Goal: Navigation & Orientation: Find specific page/section

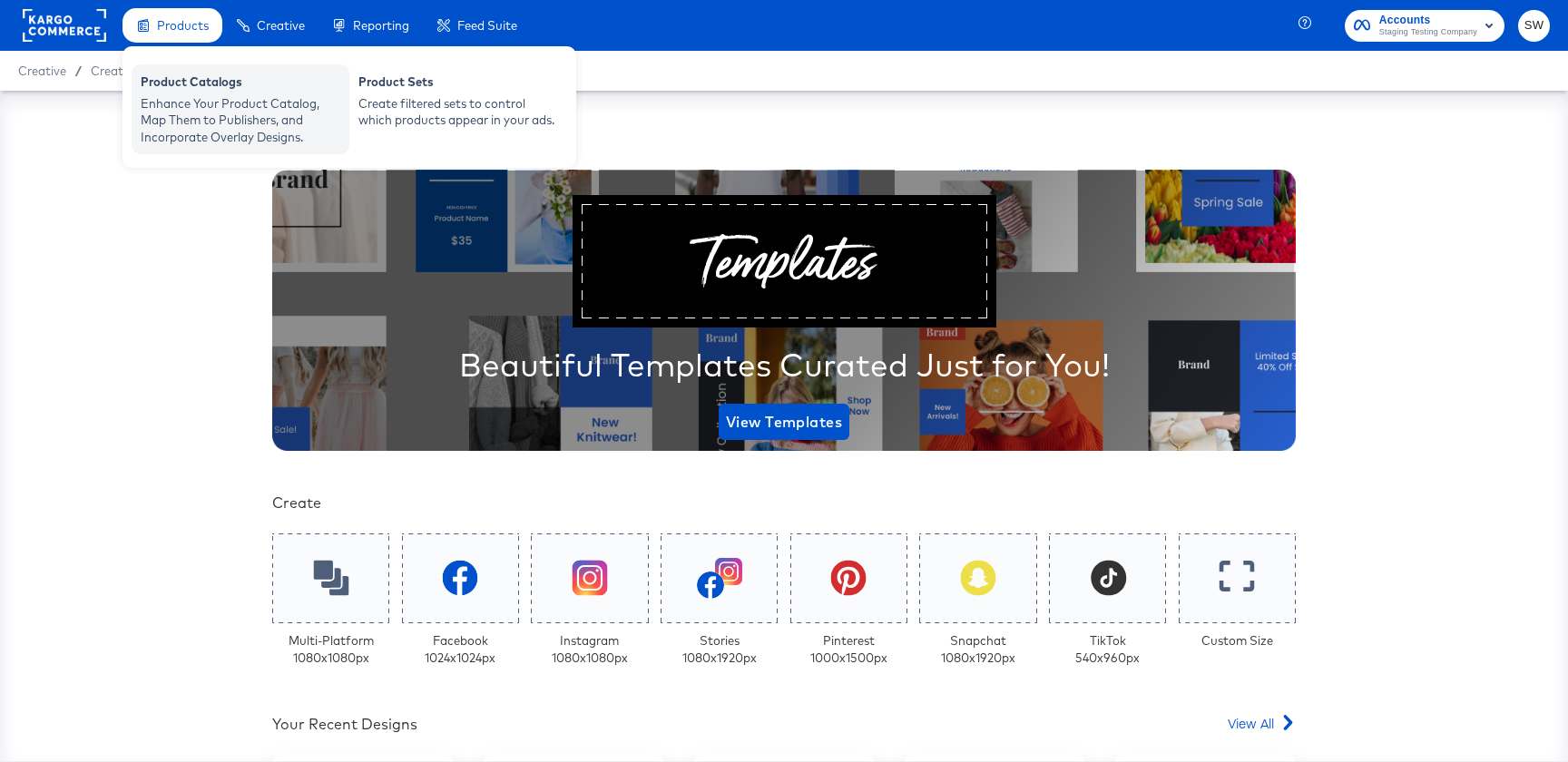
click at [183, 127] on div "Enhance Your Product Catalog, Map Them to Publishers, and Incorporate Overlay D…" at bounding box center [240, 121] width 200 height 51
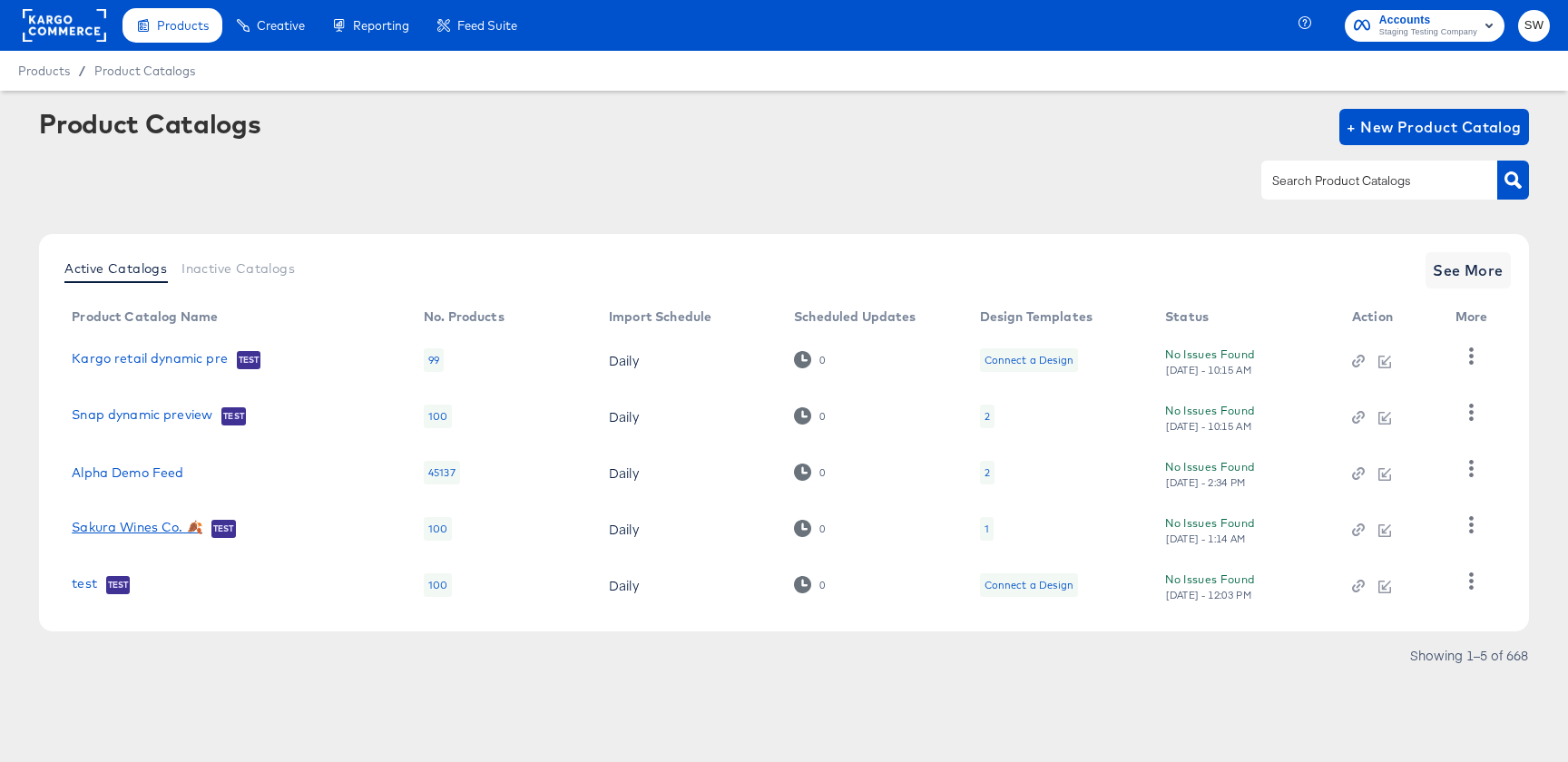
click at [164, 523] on link "Sakura Wines Co. 🍂" at bounding box center [137, 529] width 131 height 18
click at [133, 472] on link "Alpha Demo Feed" at bounding box center [127, 473] width 111 height 15
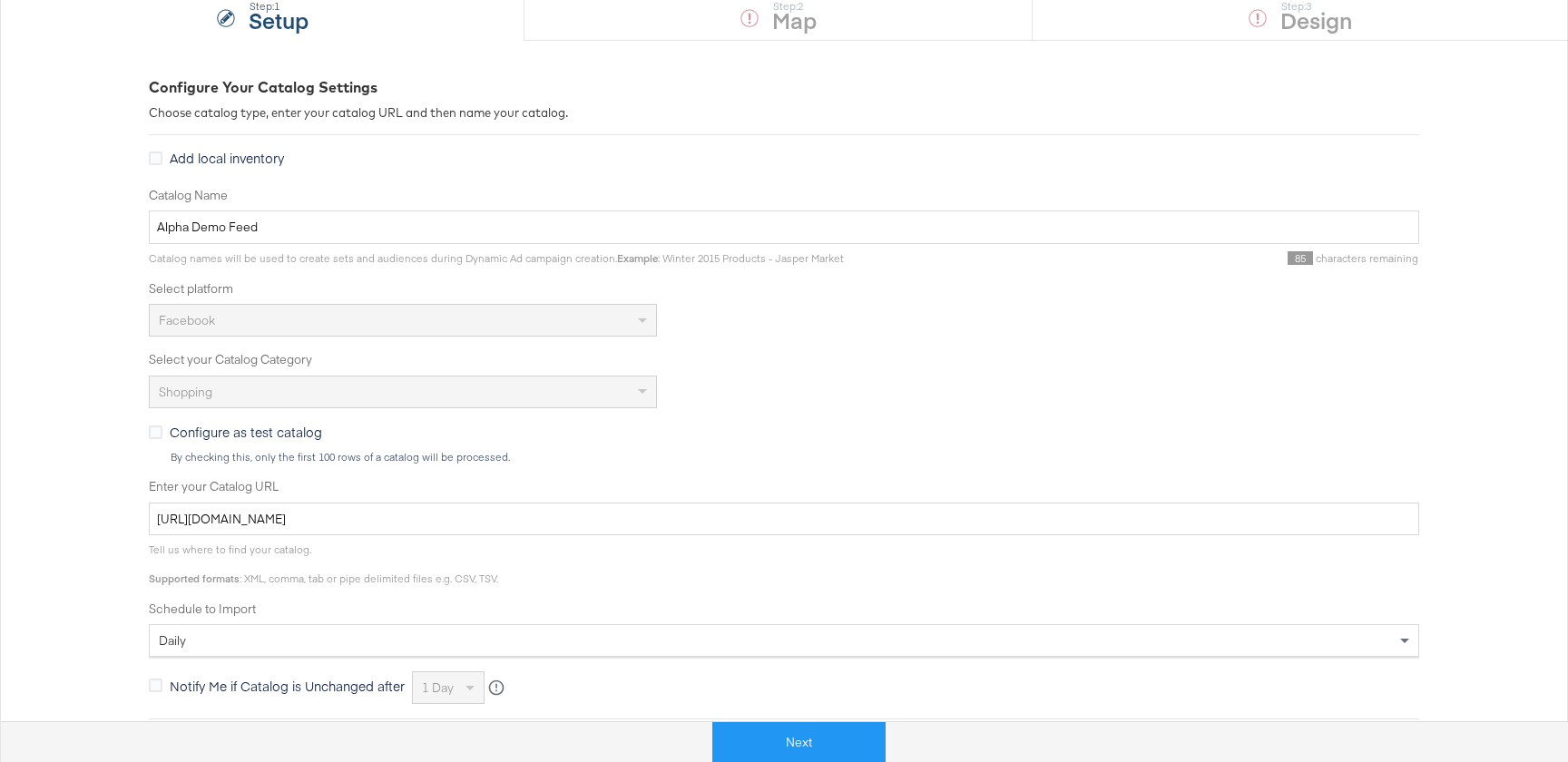
scroll to position [212, 0]
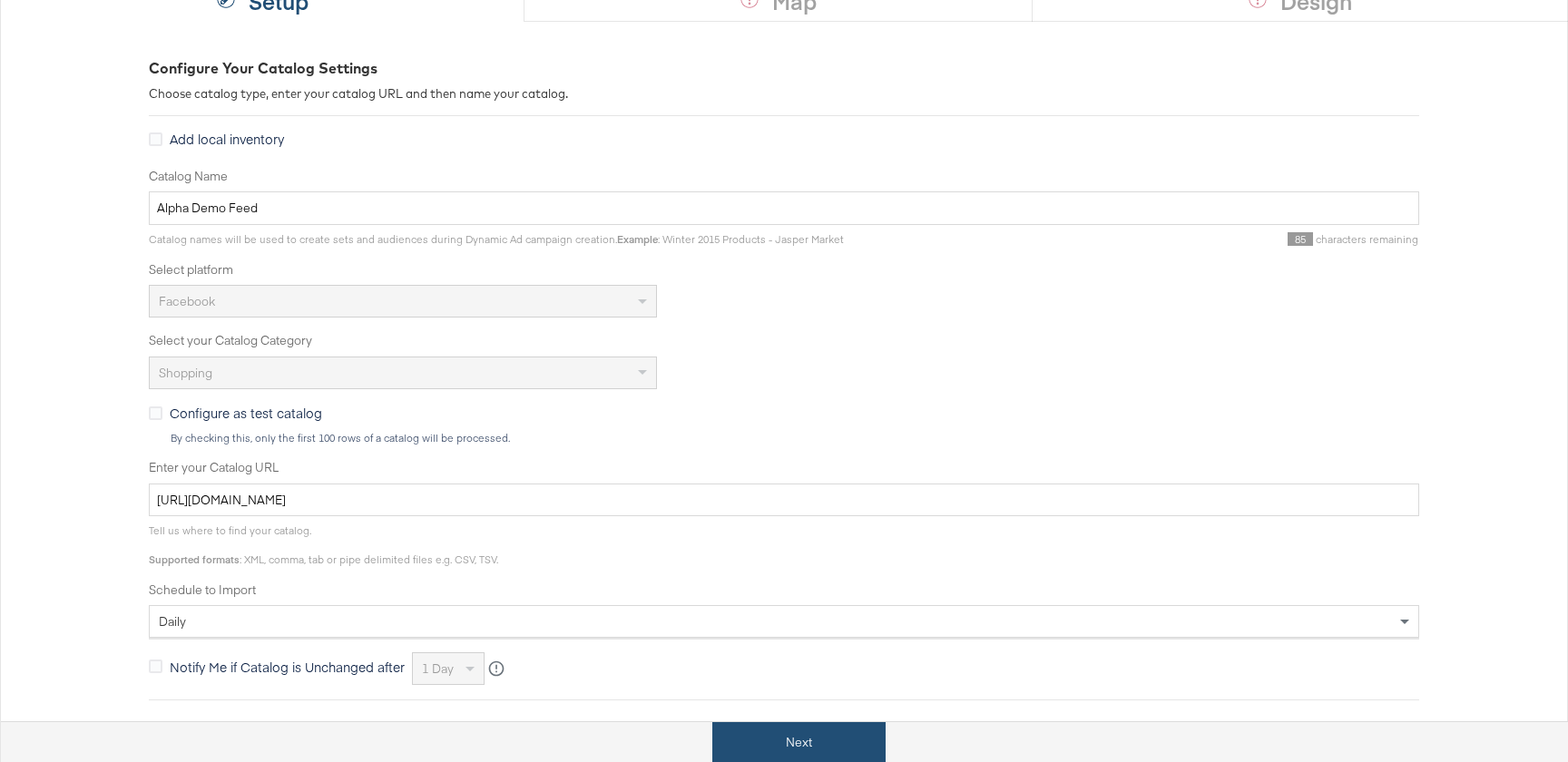
click at [760, 727] on button "Next" at bounding box center [799, 742] width 173 height 40
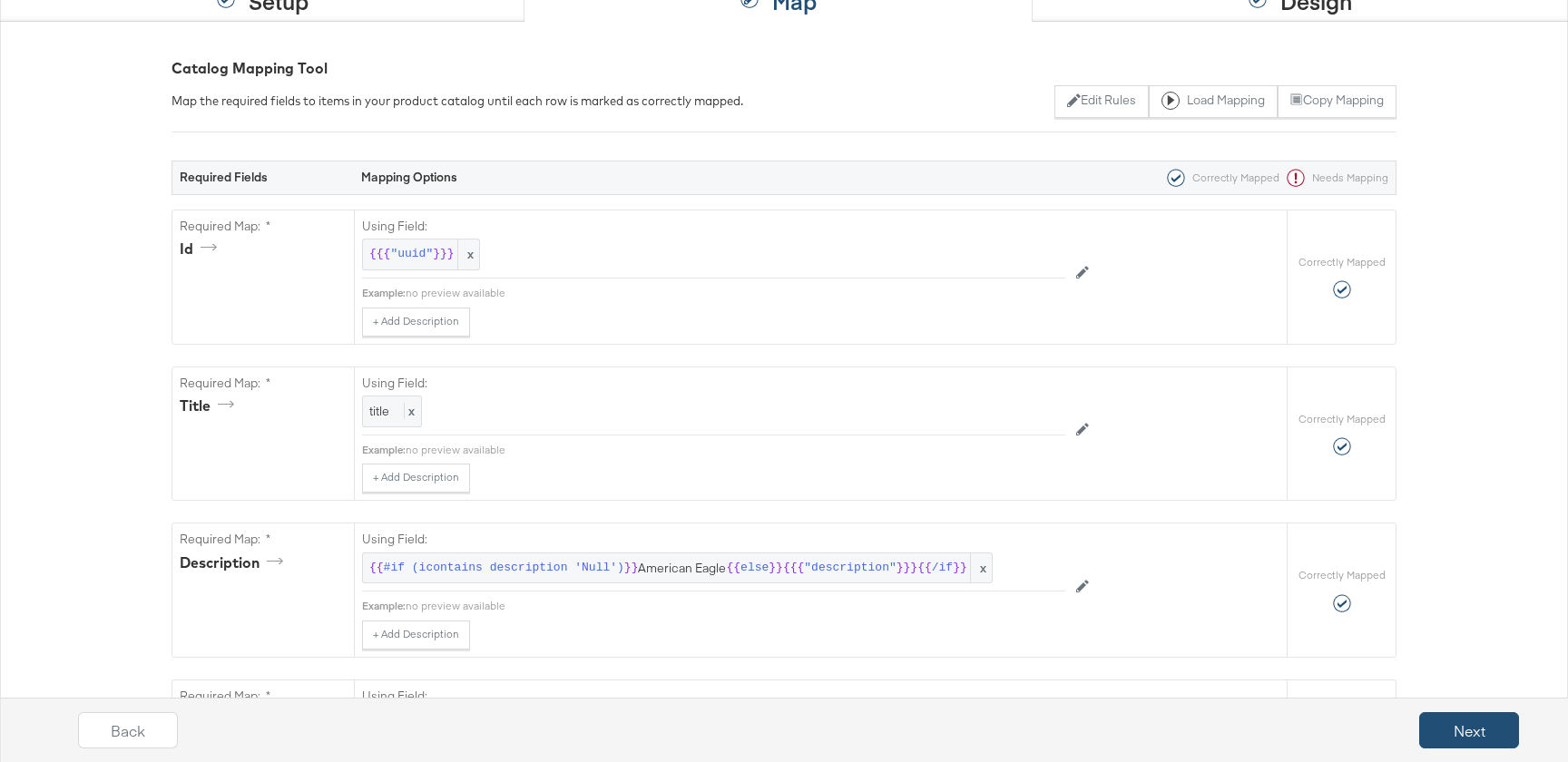
scroll to position [0, 0]
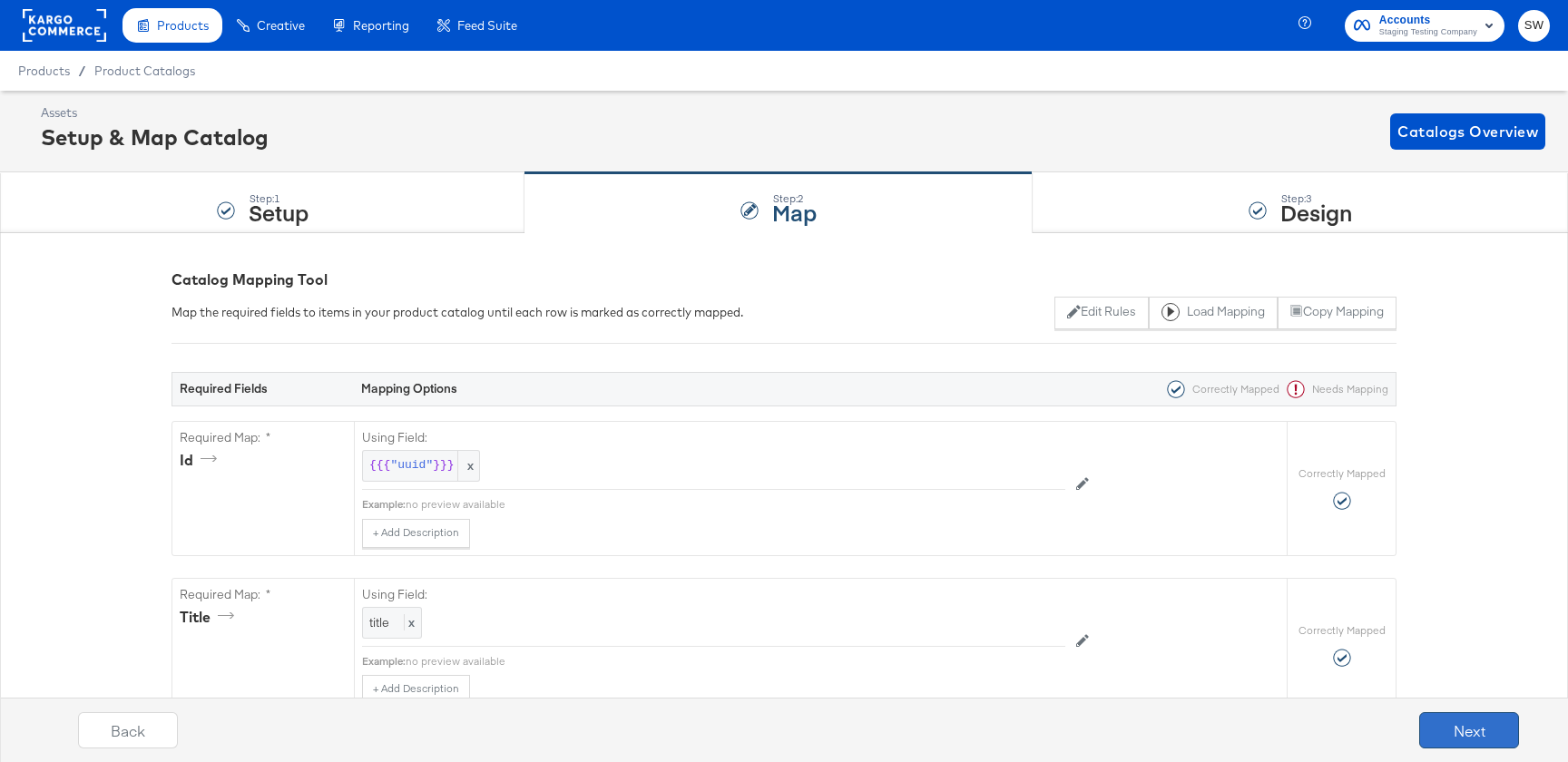
click at [1502, 728] on button "Next" at bounding box center [1469, 730] width 99 height 36
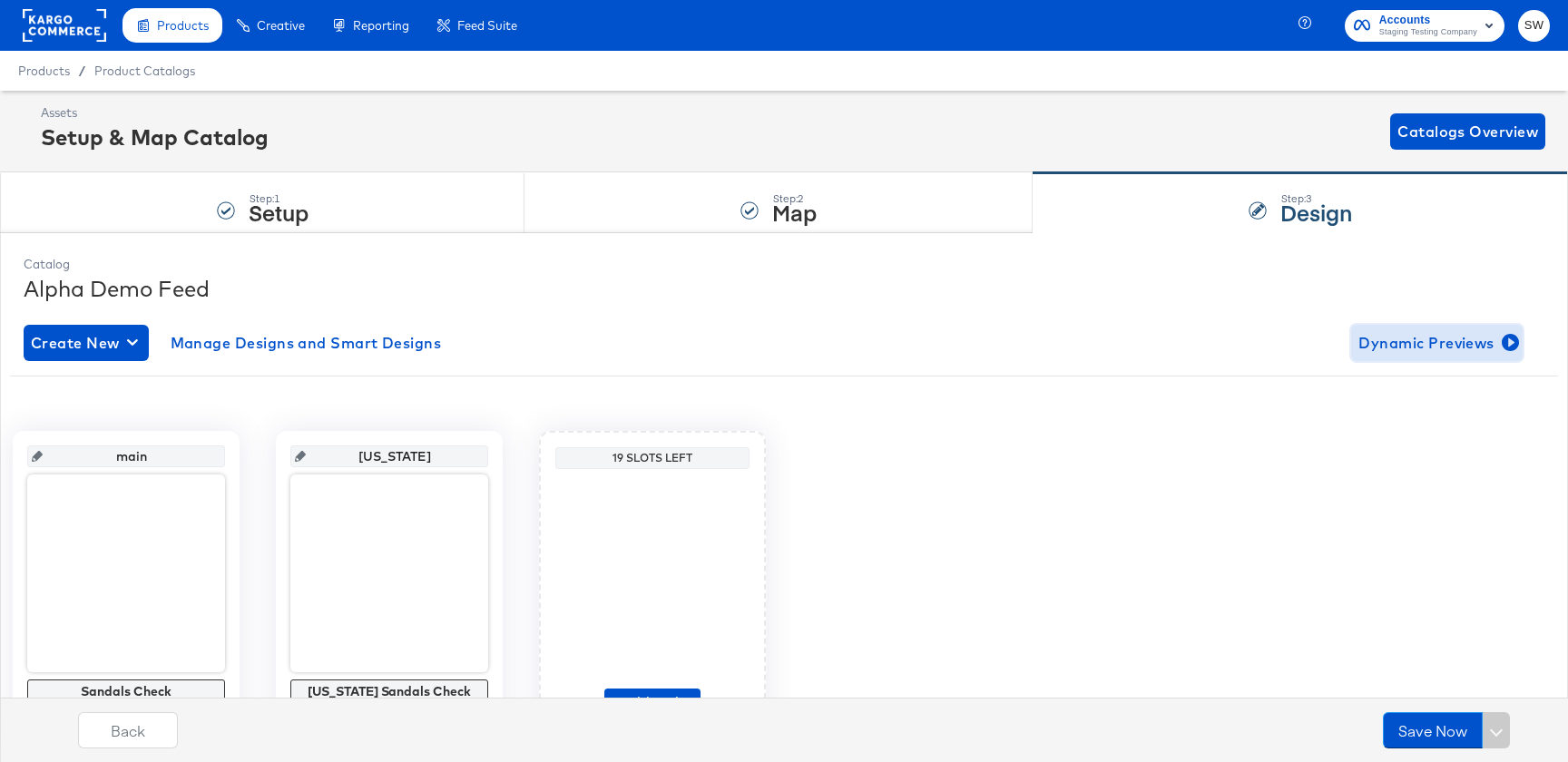
click at [1418, 343] on span "Dynamic Previews" at bounding box center [1436, 344] width 157 height 26
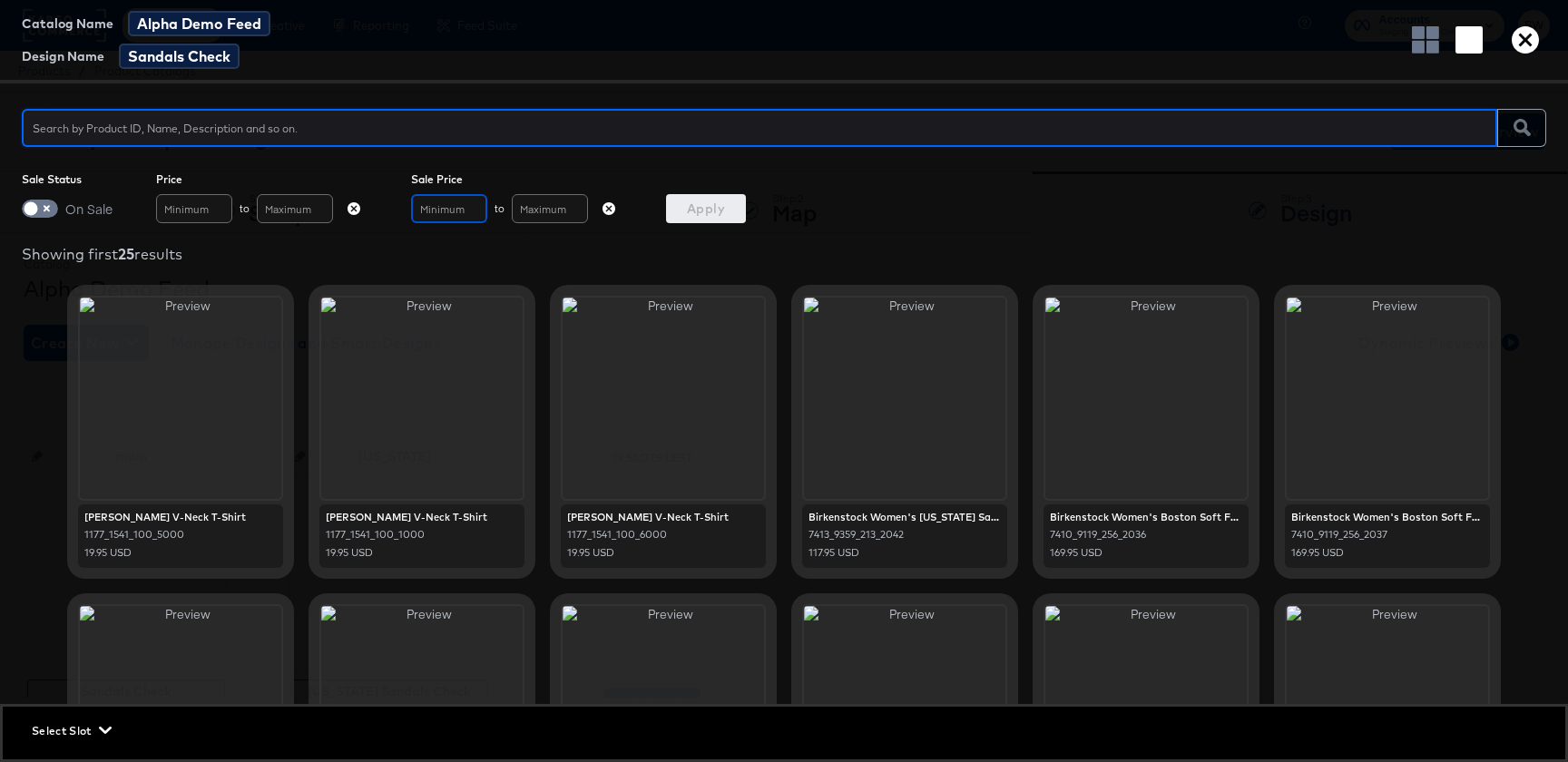
click at [470, 213] on input "text" at bounding box center [449, 209] width 76 height 30
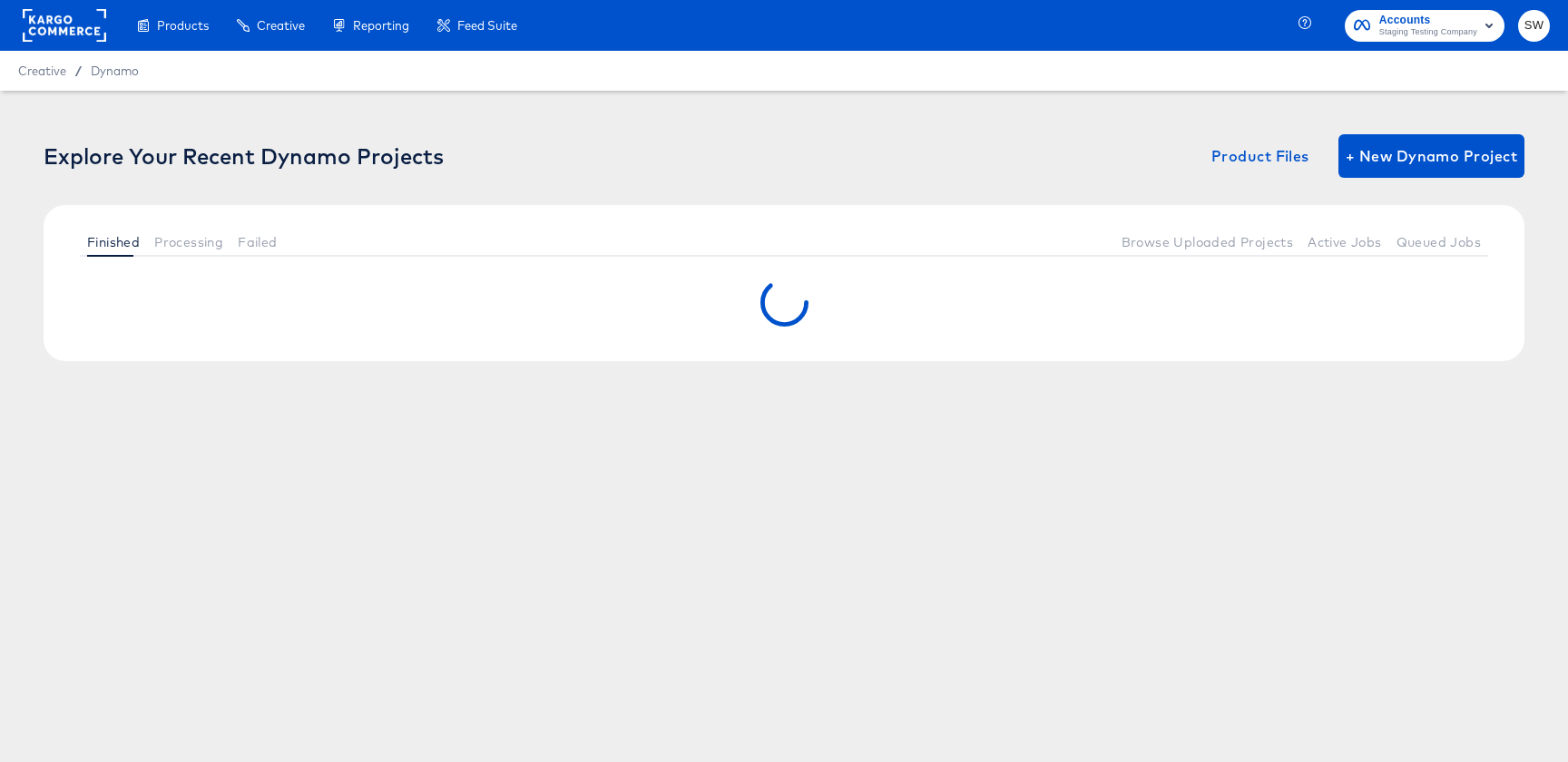
click at [1472, 18] on span "Accounts" at bounding box center [1428, 20] width 98 height 19
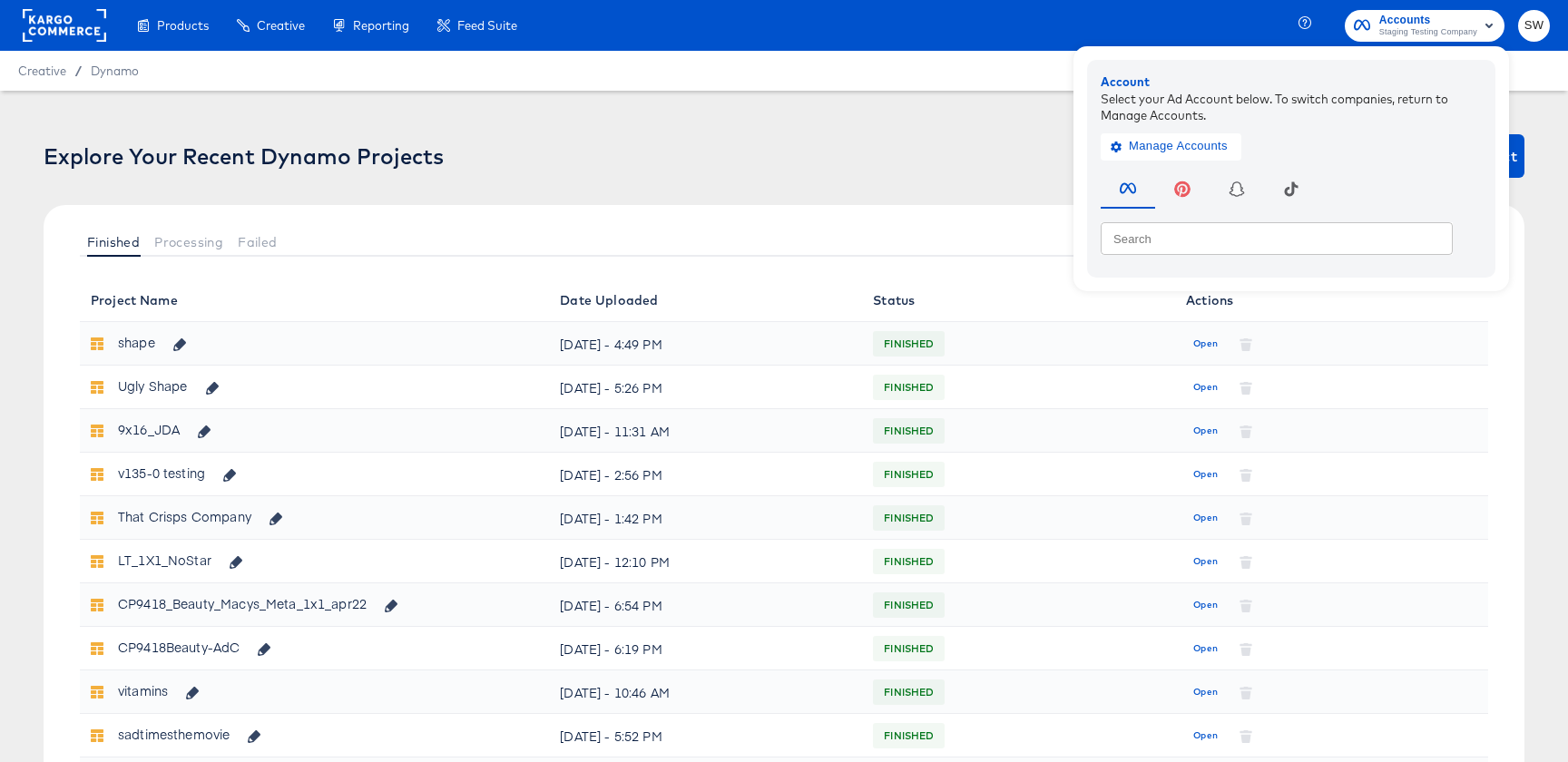
click at [1548, 32] on button "SW" at bounding box center [1534, 26] width 31 height 32
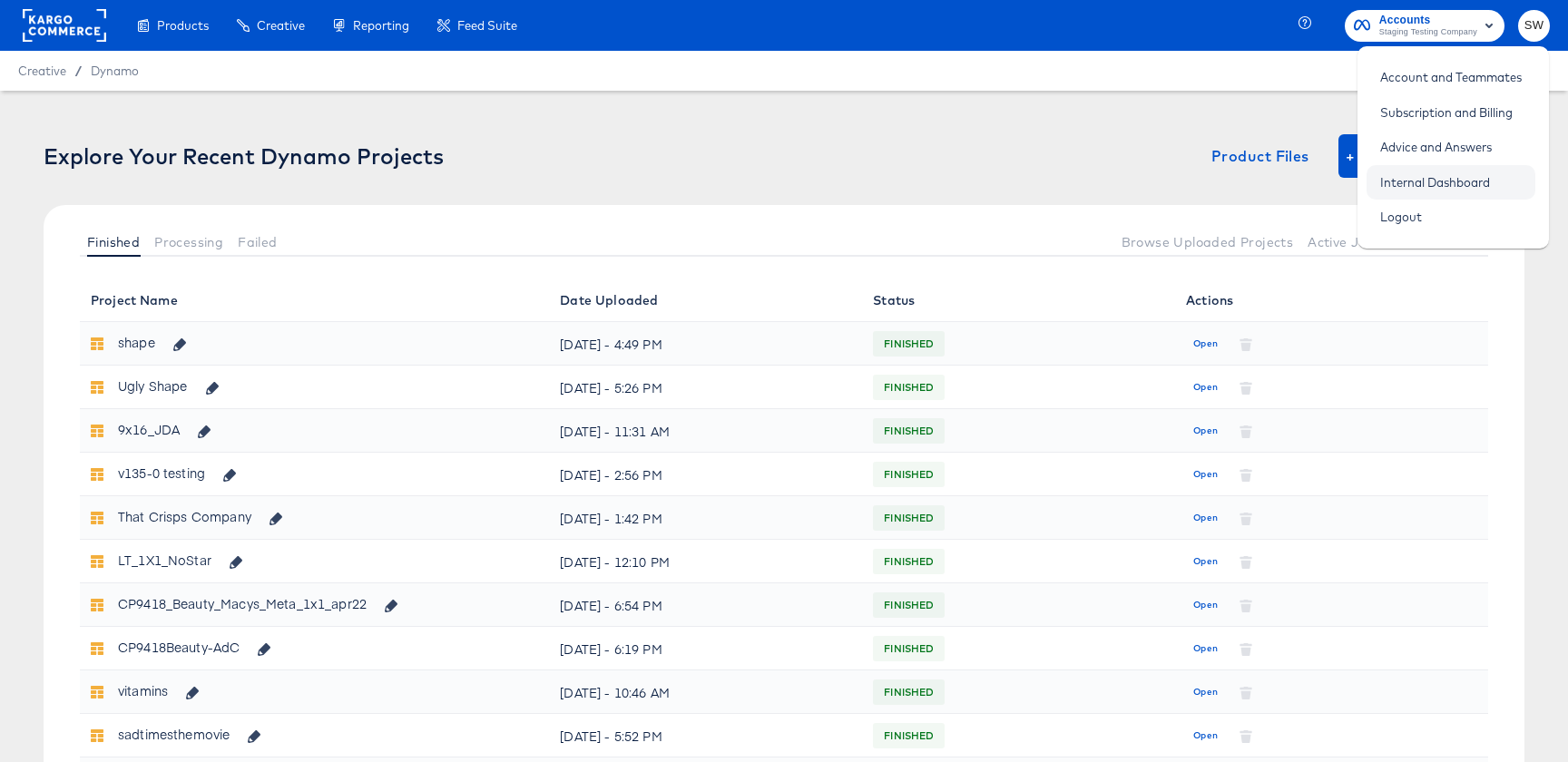
click at [1427, 180] on link "Internal Dashboard" at bounding box center [1434, 182] width 137 height 32
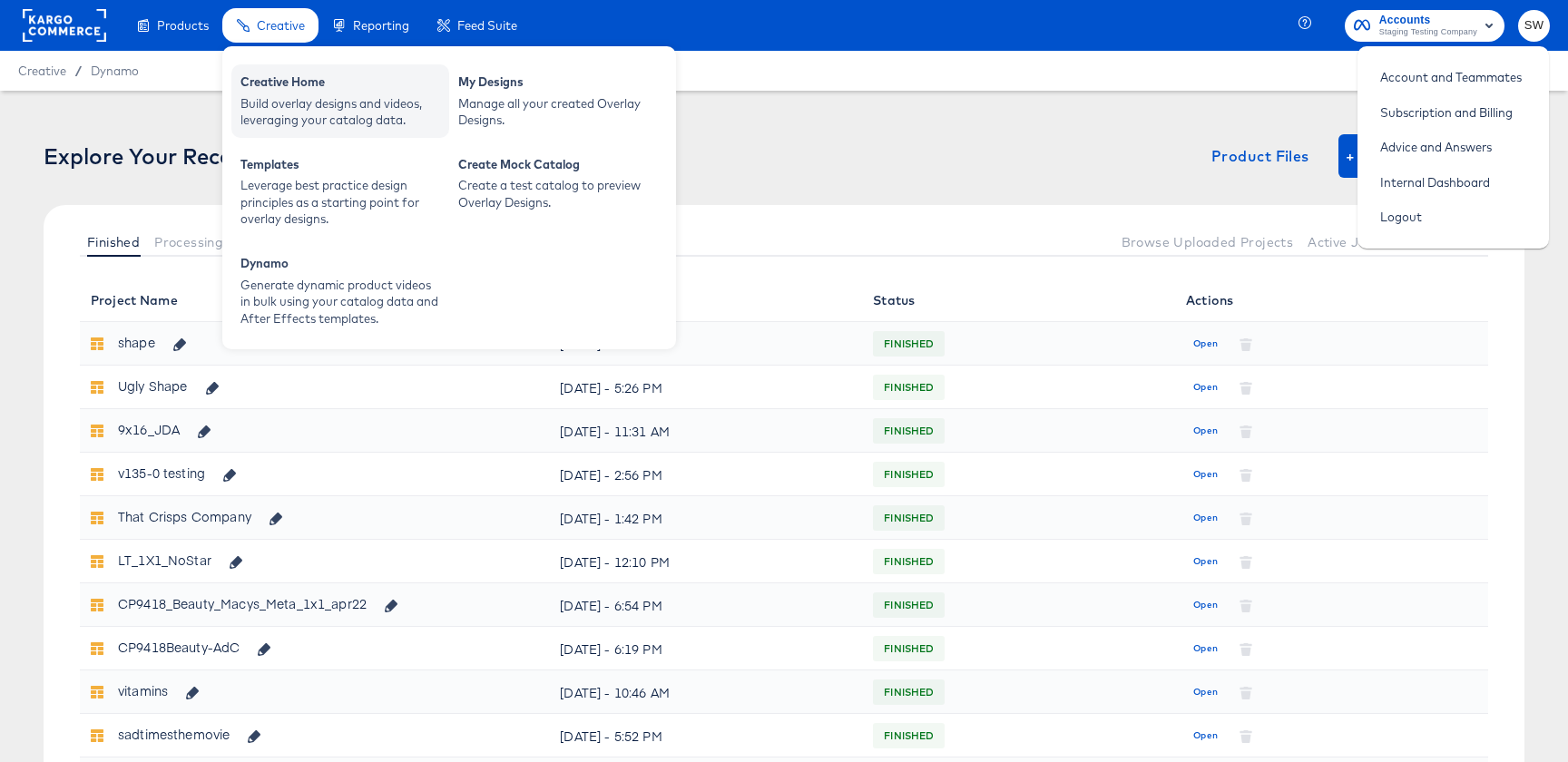
click at [281, 86] on div "Creative Home" at bounding box center [340, 85] width 200 height 22
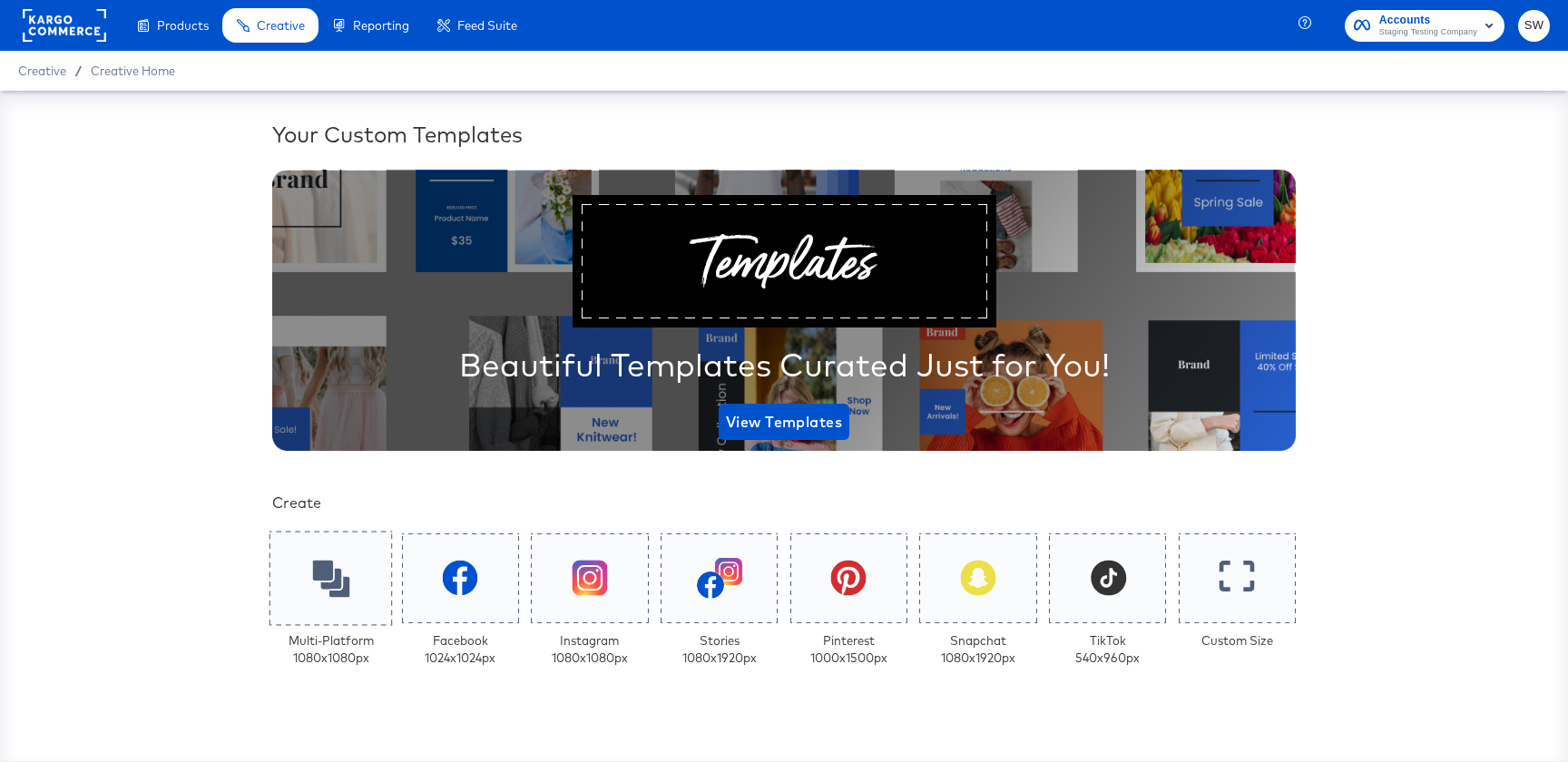
click at [294, 600] on div at bounding box center [331, 578] width 123 height 95
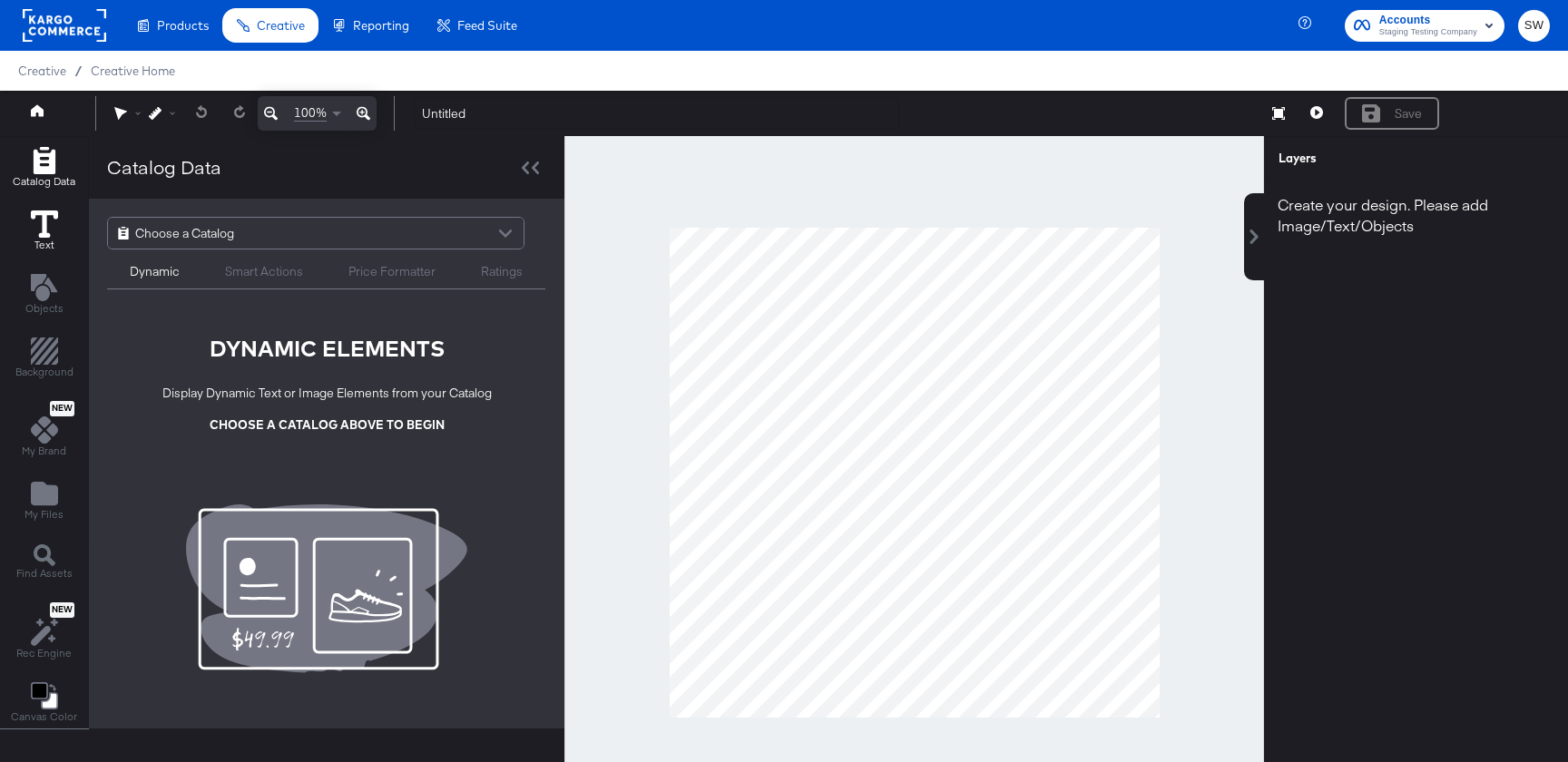
click at [66, 216] on button "Text" at bounding box center [44, 231] width 49 height 52
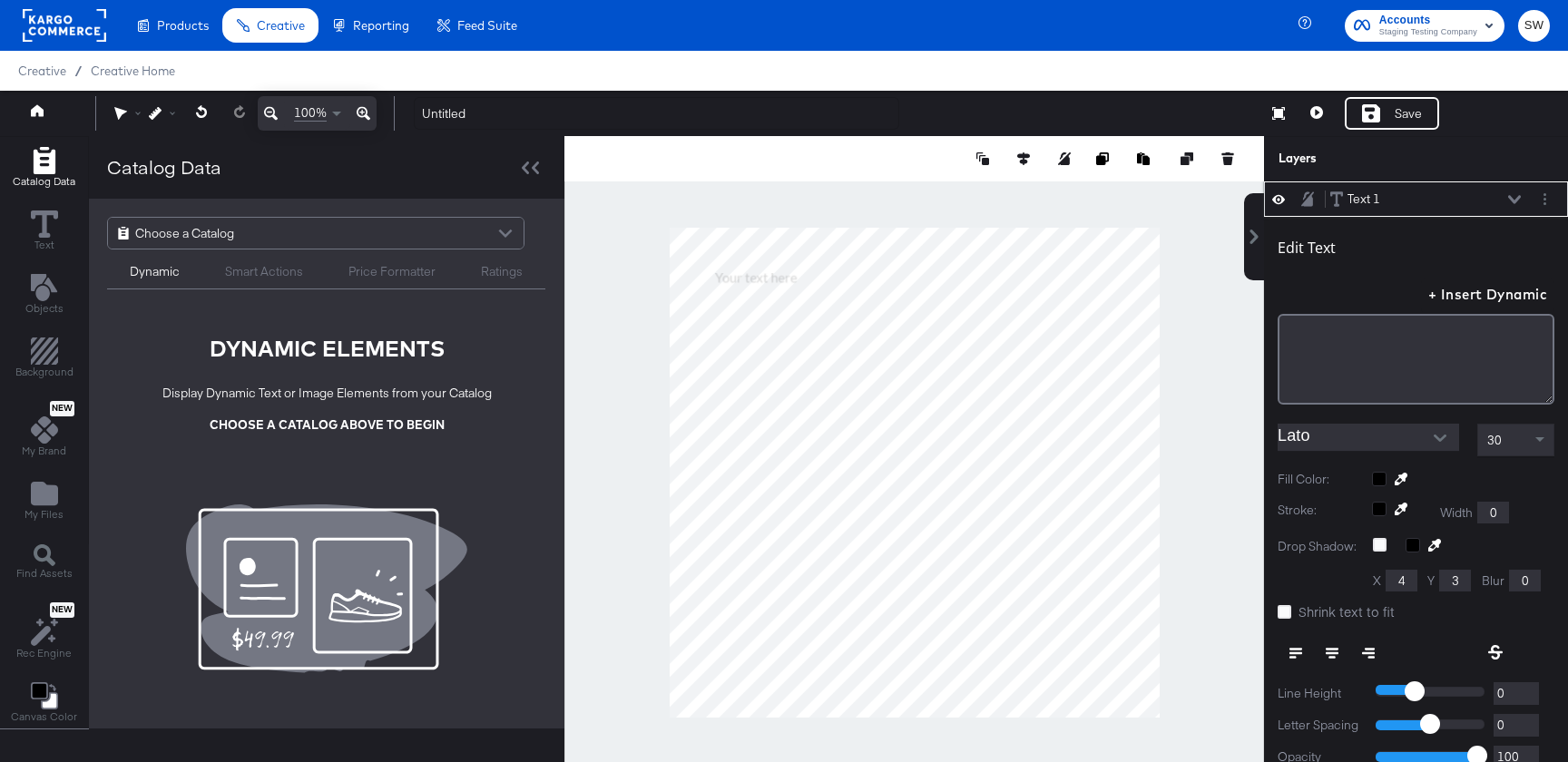
click at [1344, 436] on input "Lato" at bounding box center [1354, 438] width 155 height 28
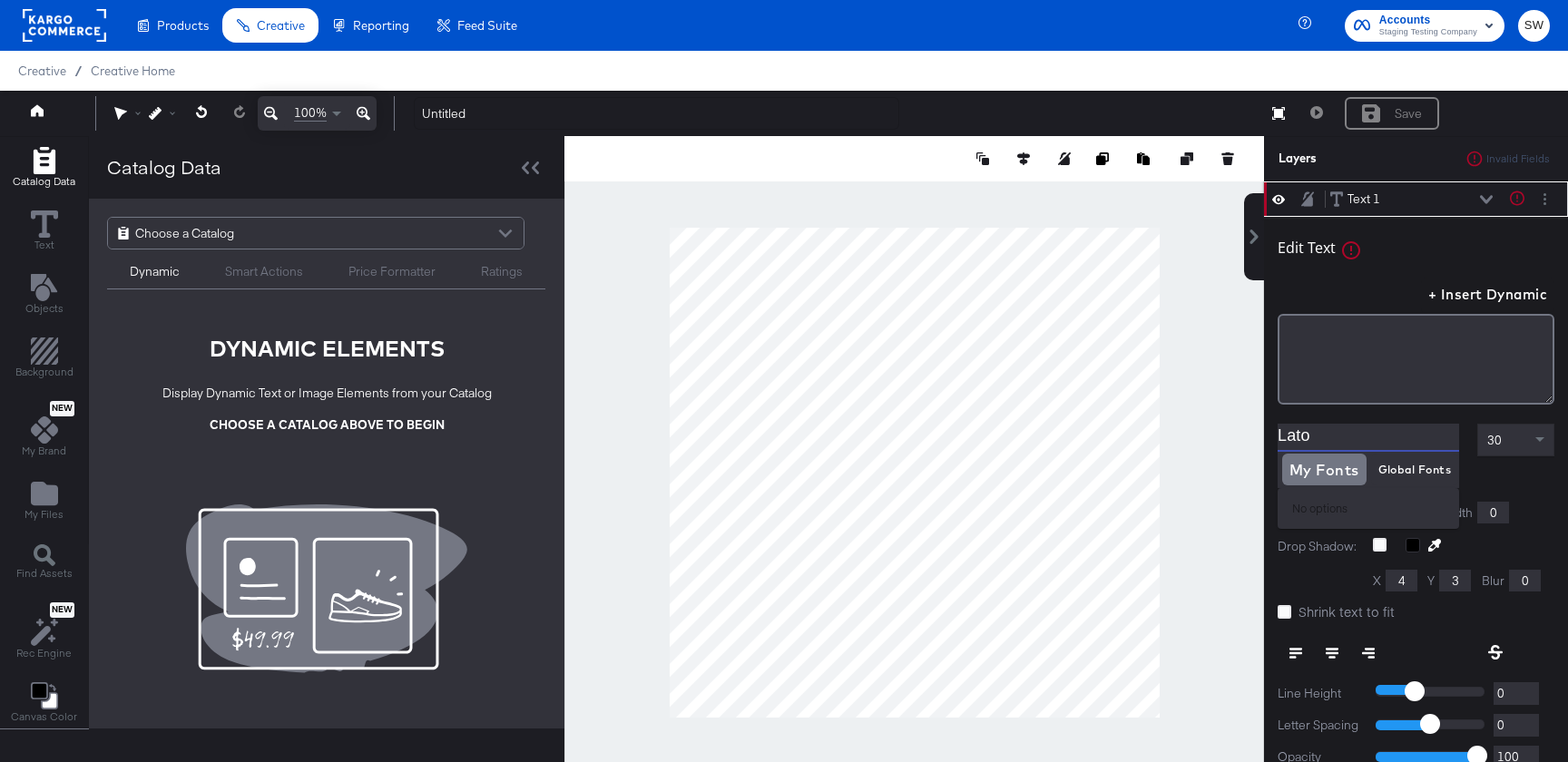
click at [1416, 450] on input "Lato" at bounding box center [1354, 438] width 155 height 28
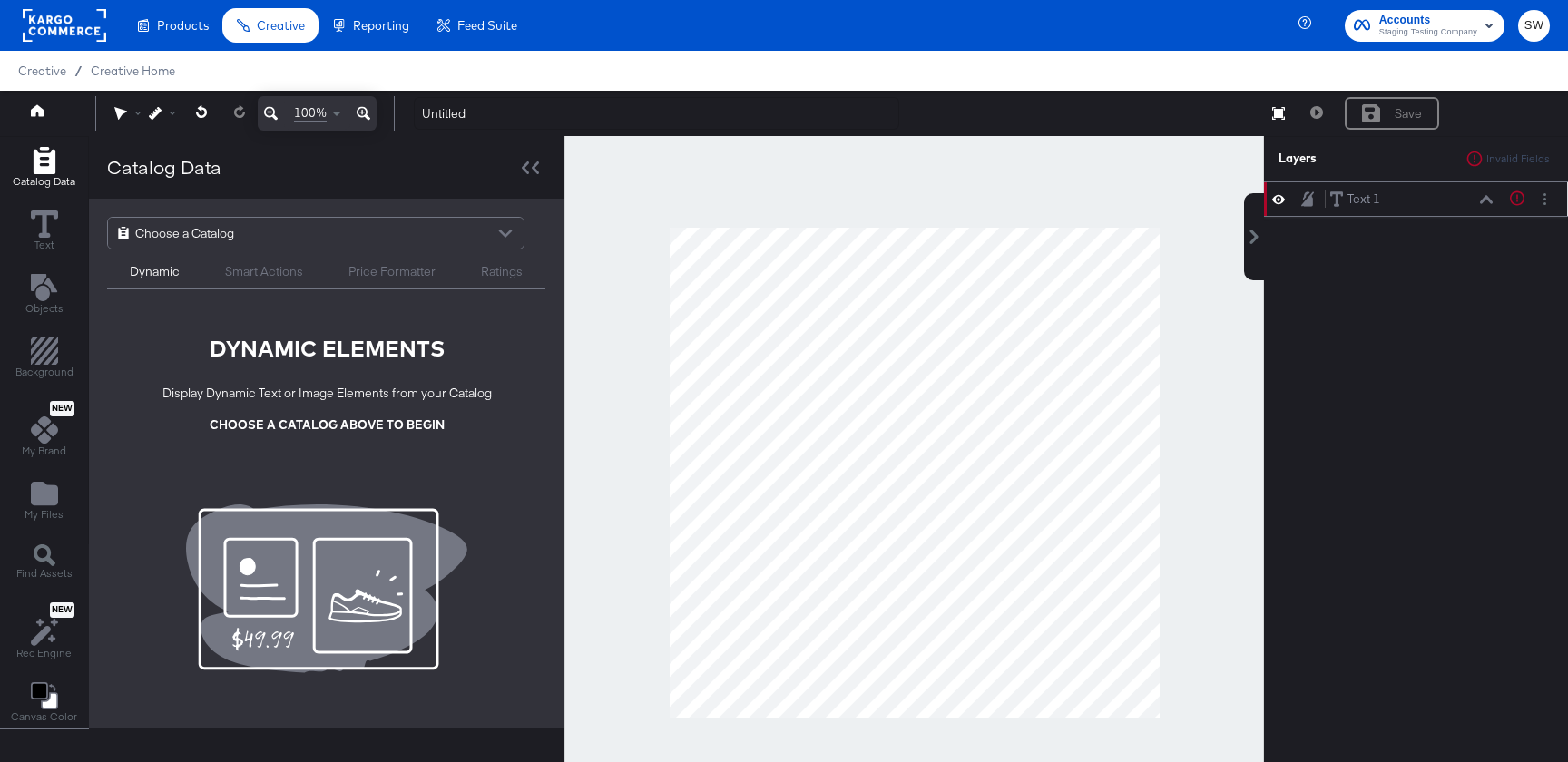
click at [1396, 208] on div "Text 1 Text 1" at bounding box center [1411, 199] width 164 height 19
click at [1487, 201] on icon at bounding box center [1486, 199] width 13 height 9
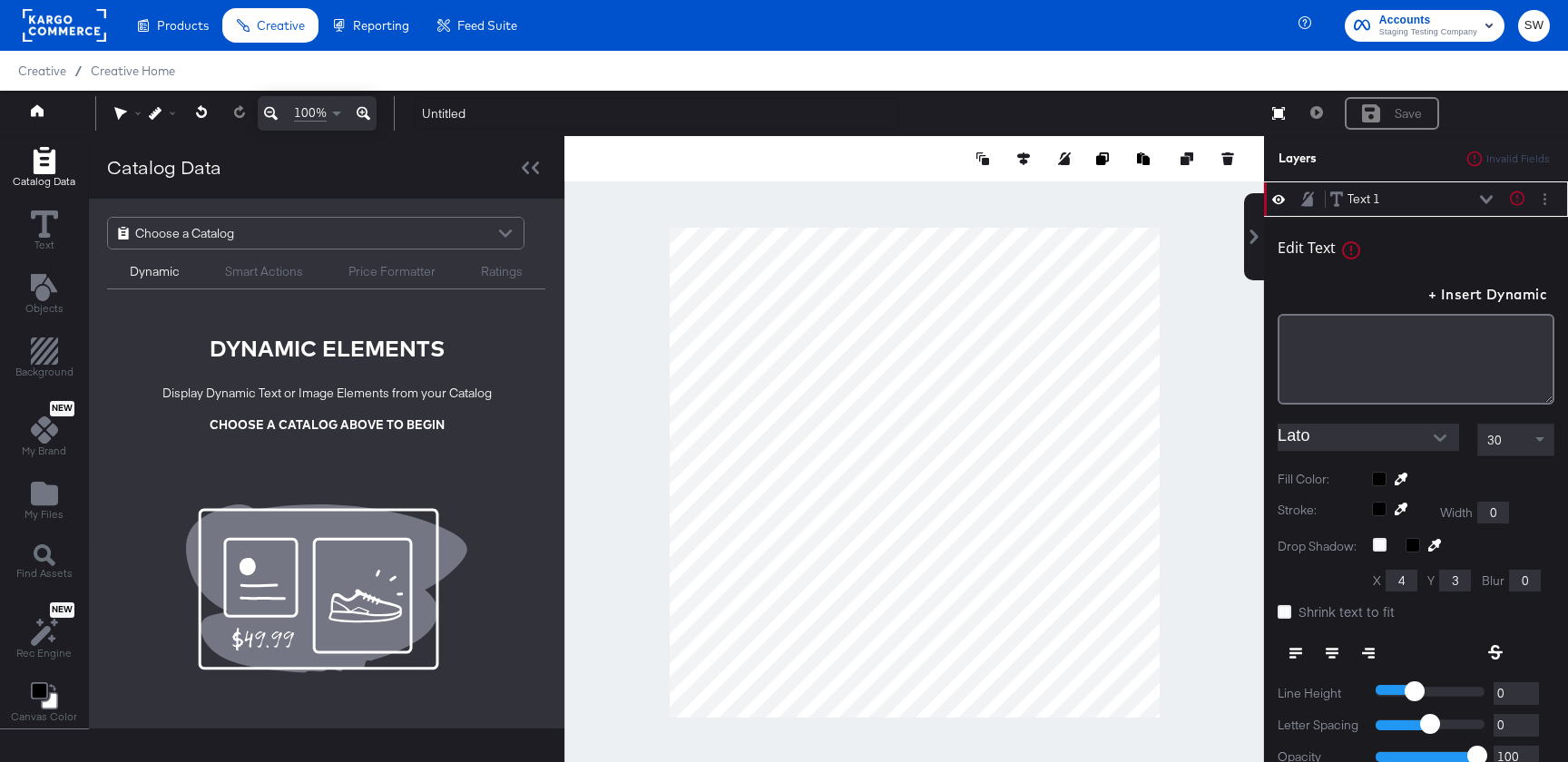
scroll to position [18, 0]
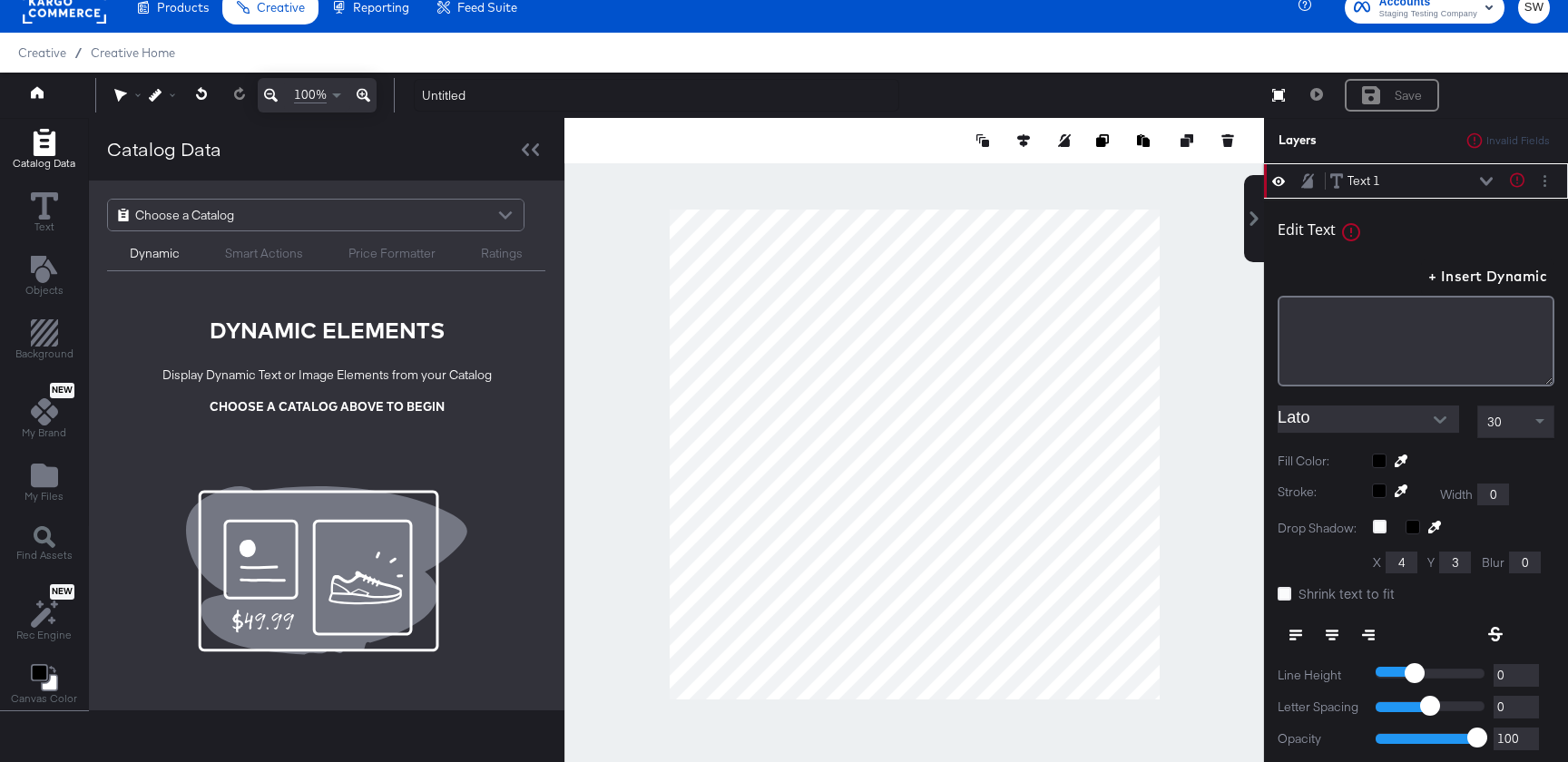
click at [1366, 425] on input "Lato" at bounding box center [1354, 419] width 155 height 28
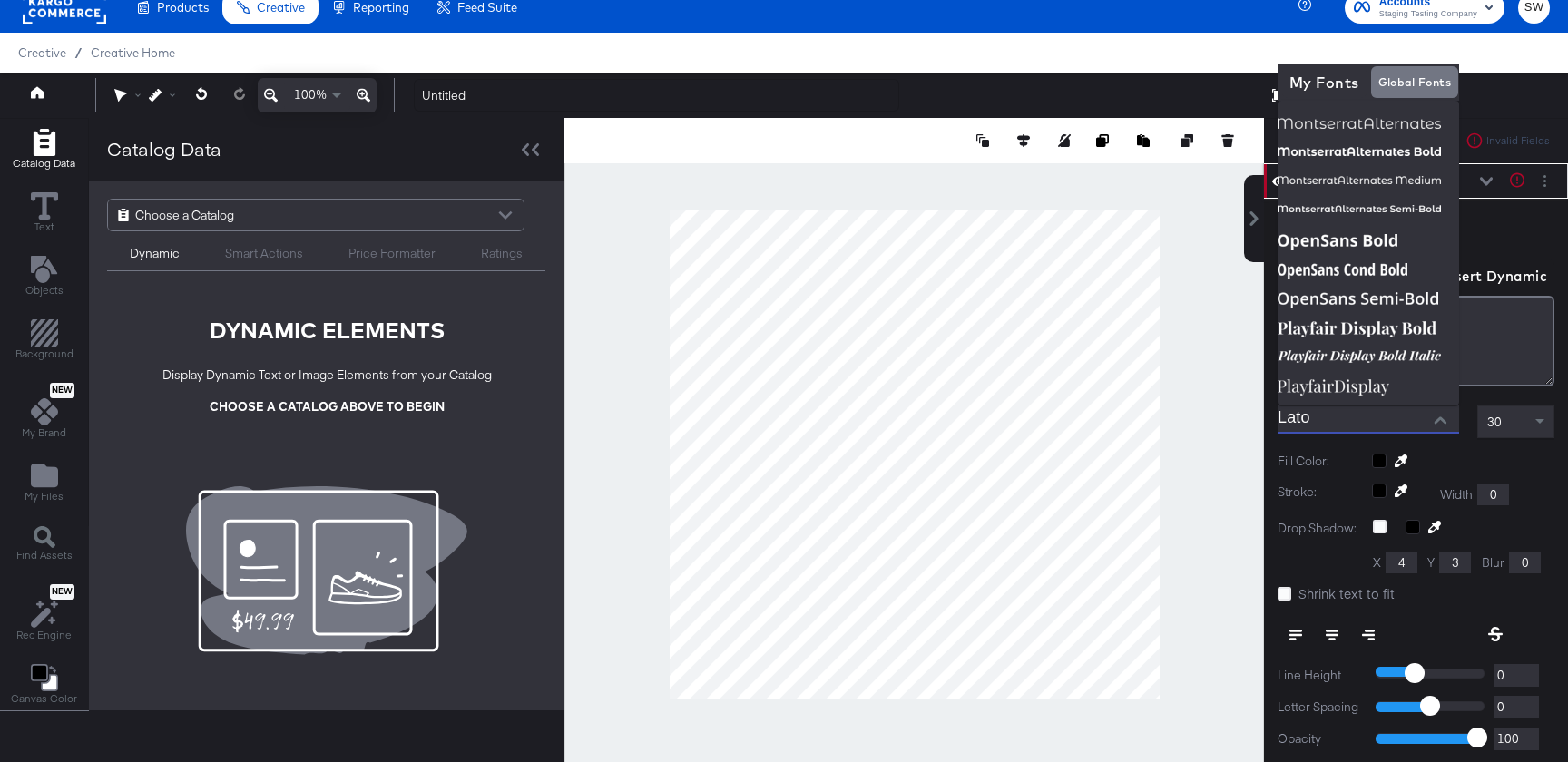
scroll to position [770, 0]
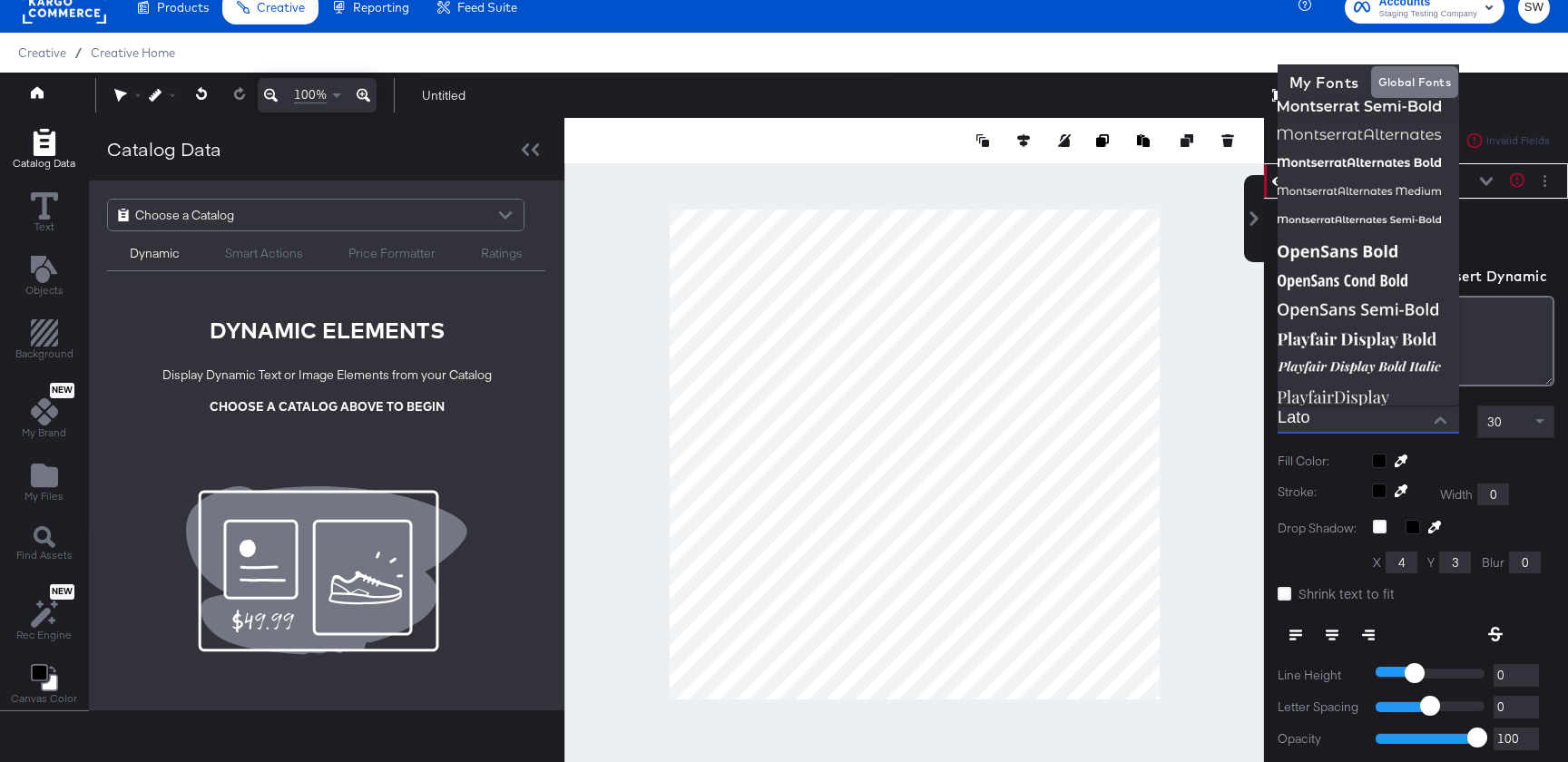
click at [1424, 8] on span "Staging Testing Company" at bounding box center [1428, 14] width 98 height 15
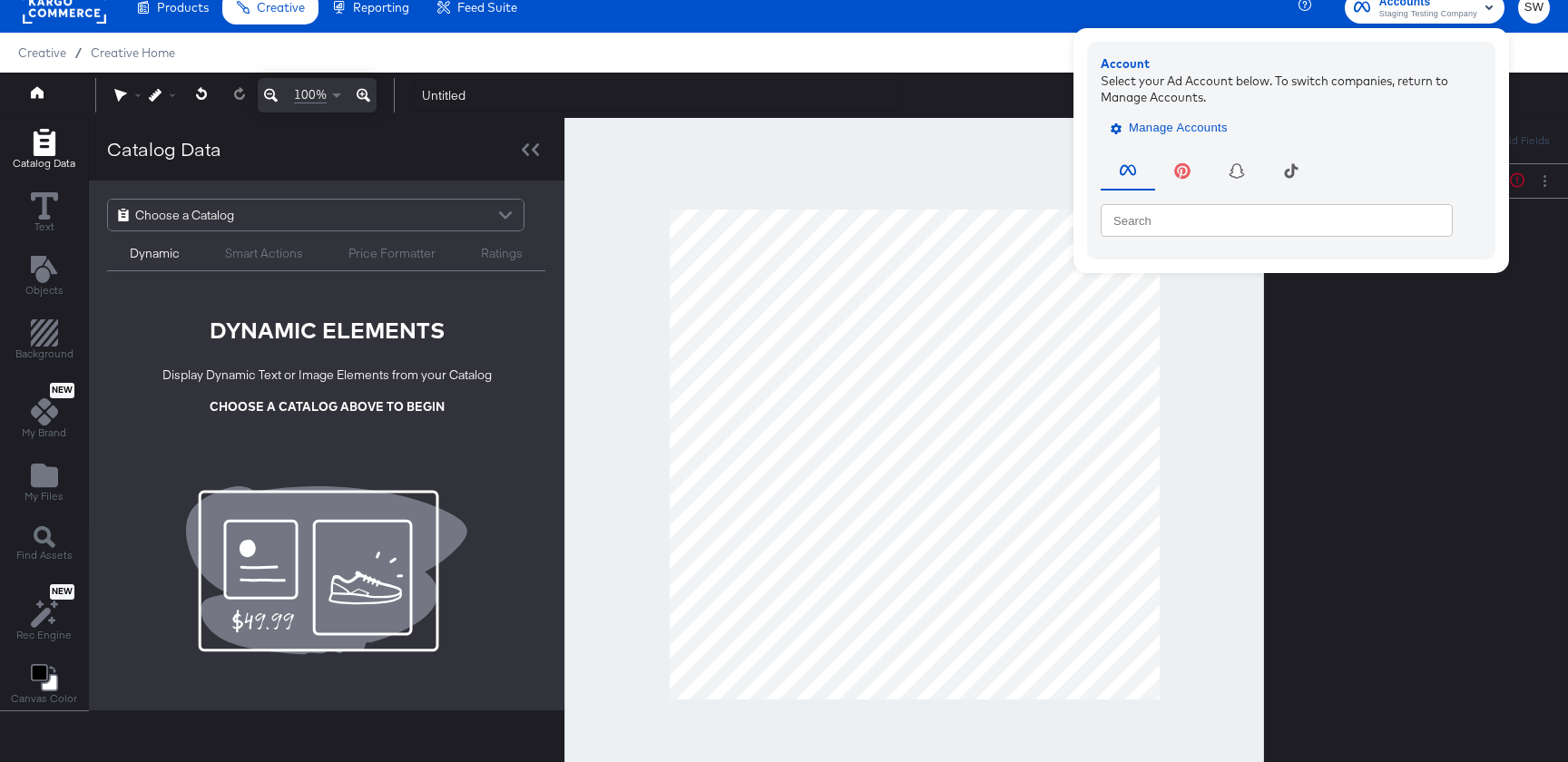
click at [1153, 129] on span "Manage Accounts" at bounding box center [1170, 128] width 113 height 21
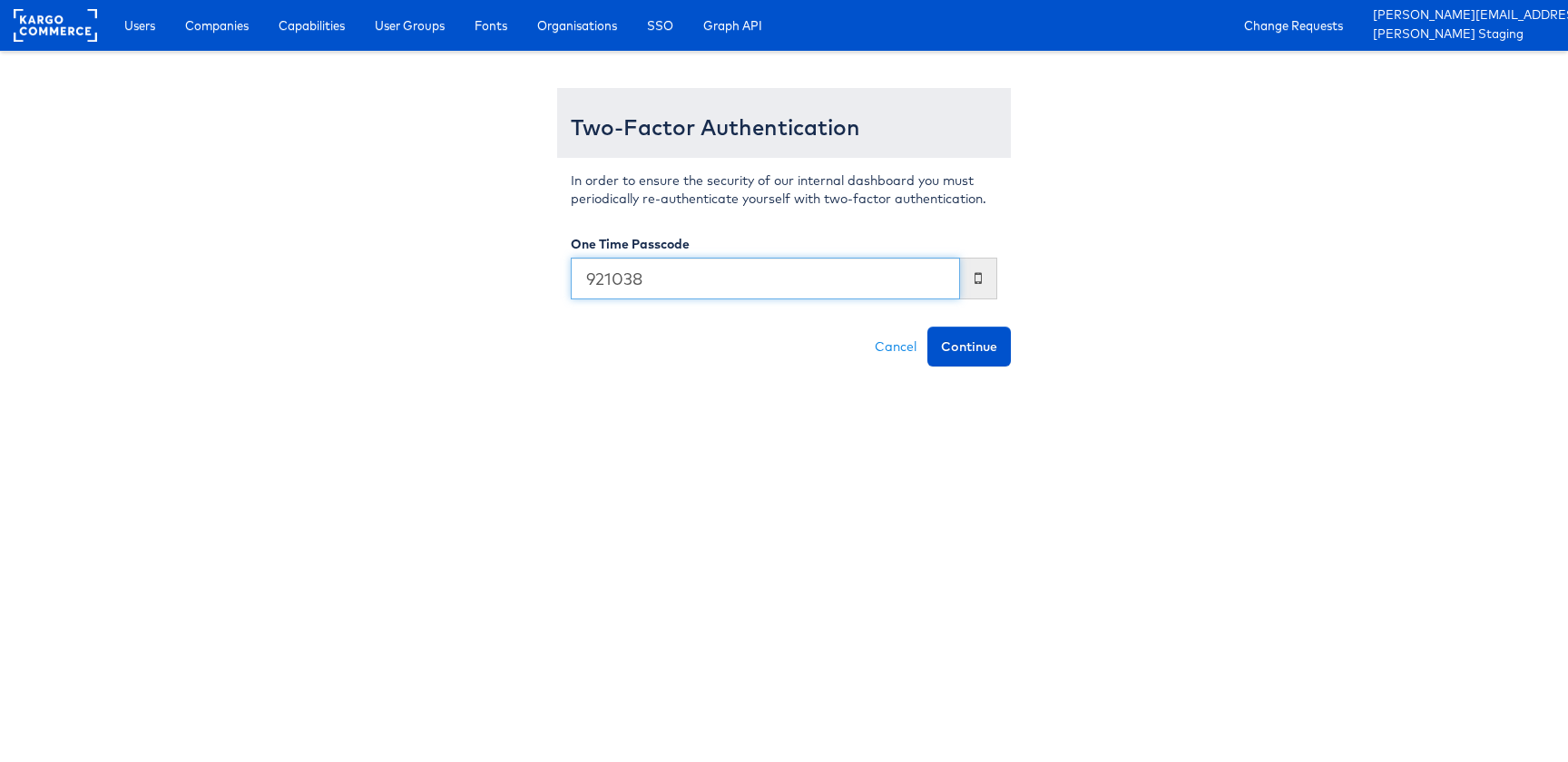
type input "921038"
click at [927, 327] on button "Continue" at bounding box center [969, 347] width 84 height 40
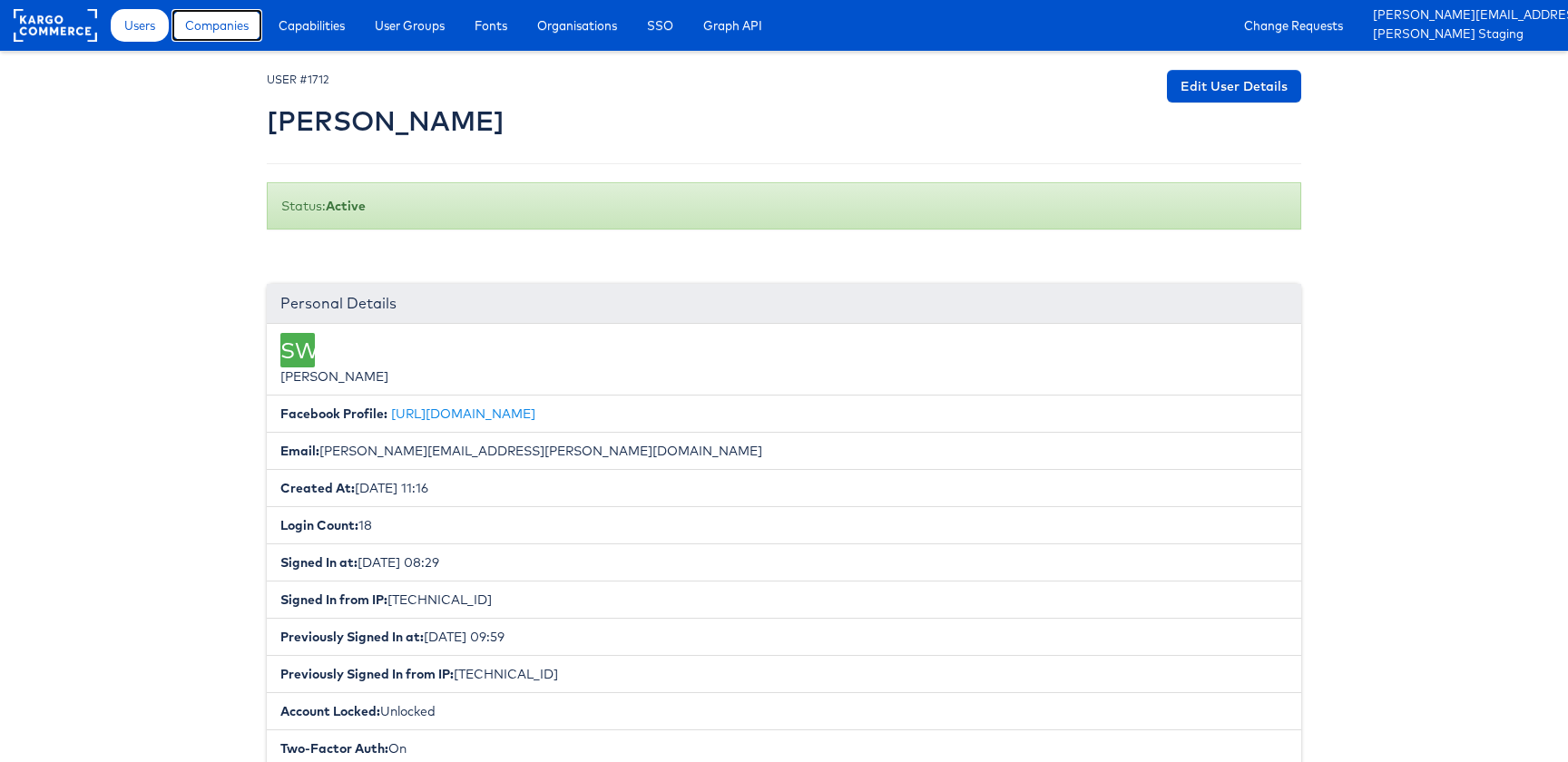
click at [217, 21] on span "Companies" at bounding box center [217, 26] width 64 height 18
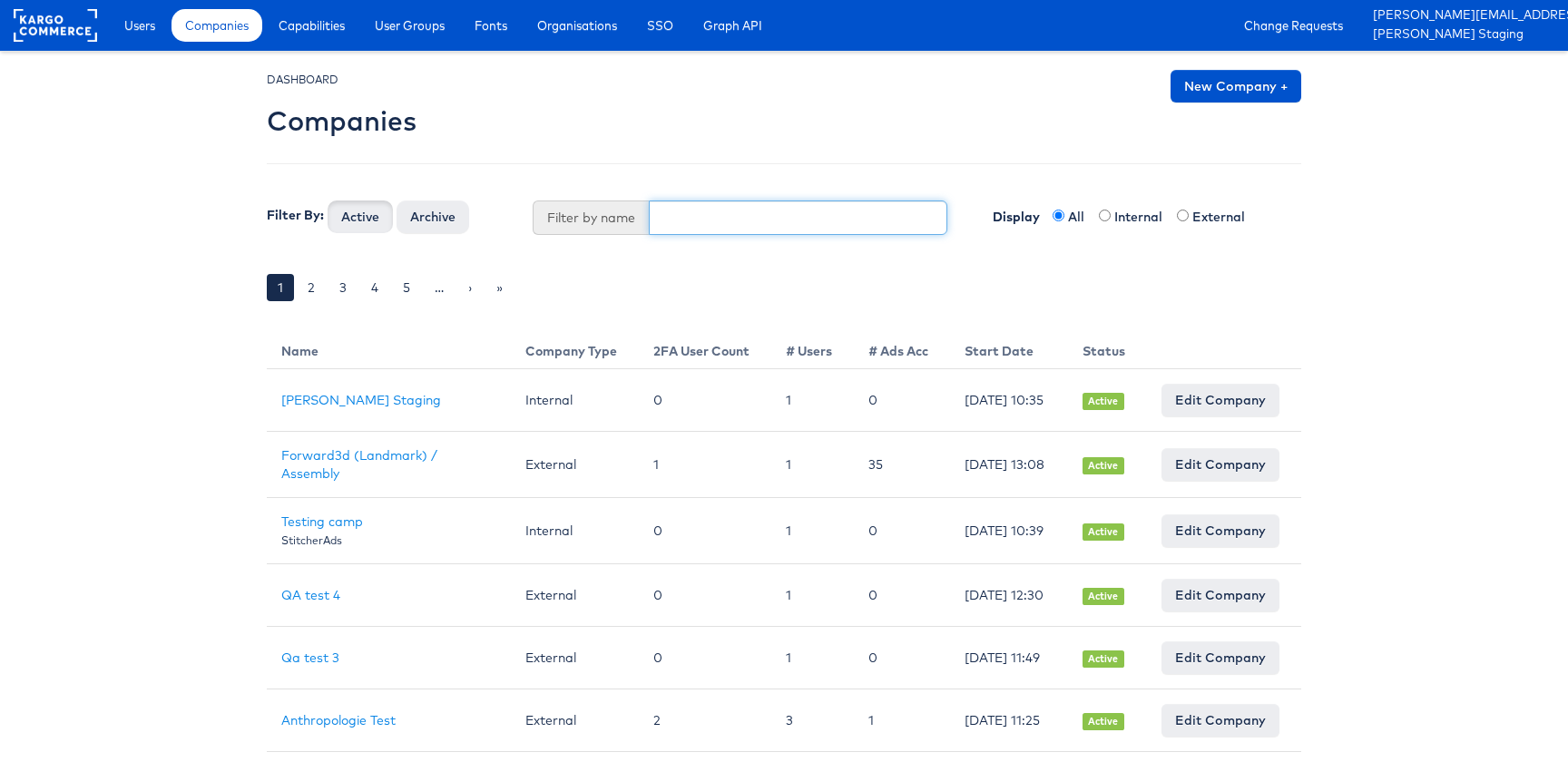
click at [708, 228] on input "text" at bounding box center [798, 218] width 299 height 34
type input "jd"
click at [328, 201] on button "Active" at bounding box center [360, 217] width 65 height 32
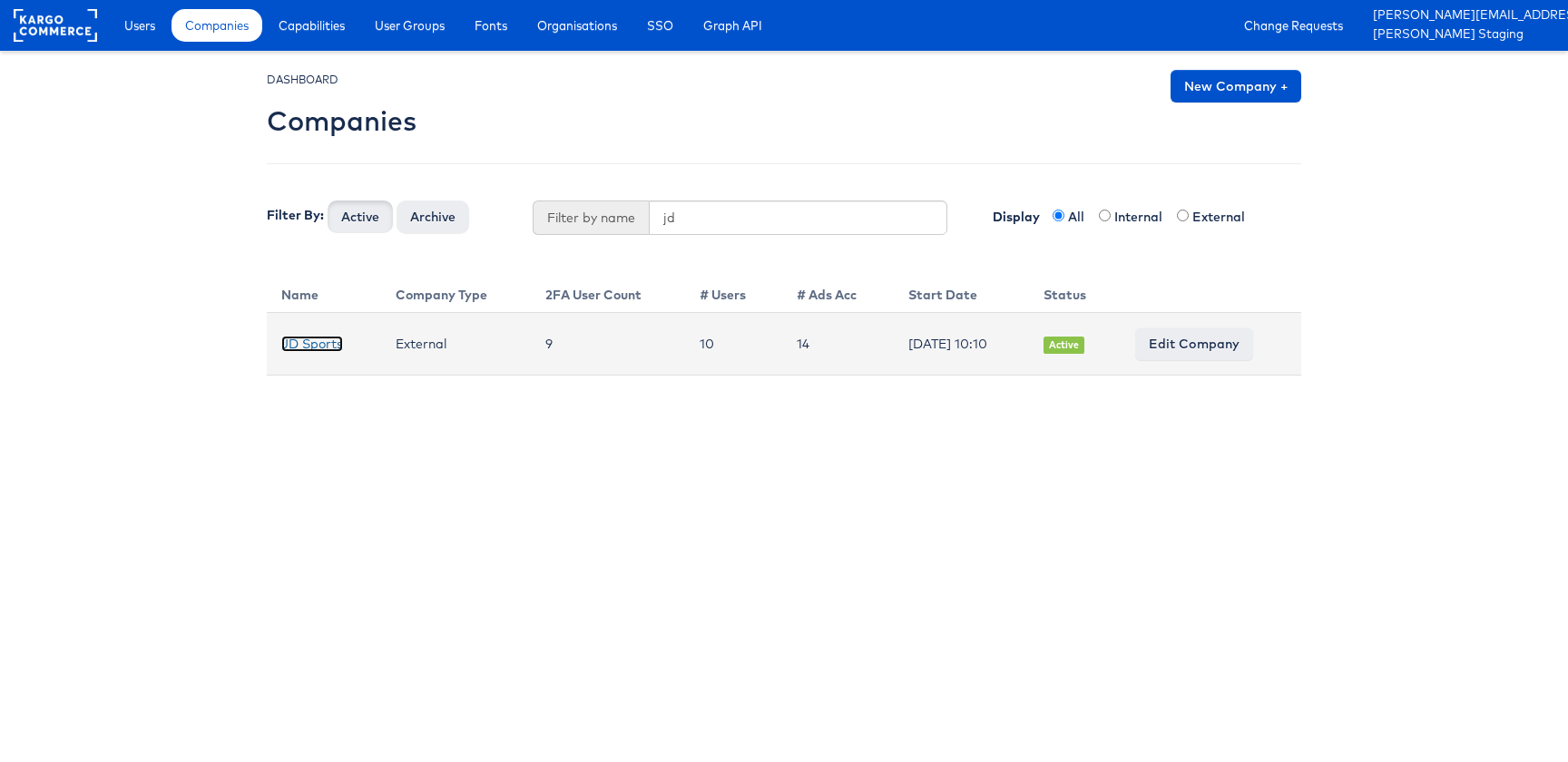
click at [320, 344] on link "JD Sports" at bounding box center [312, 344] width 62 height 17
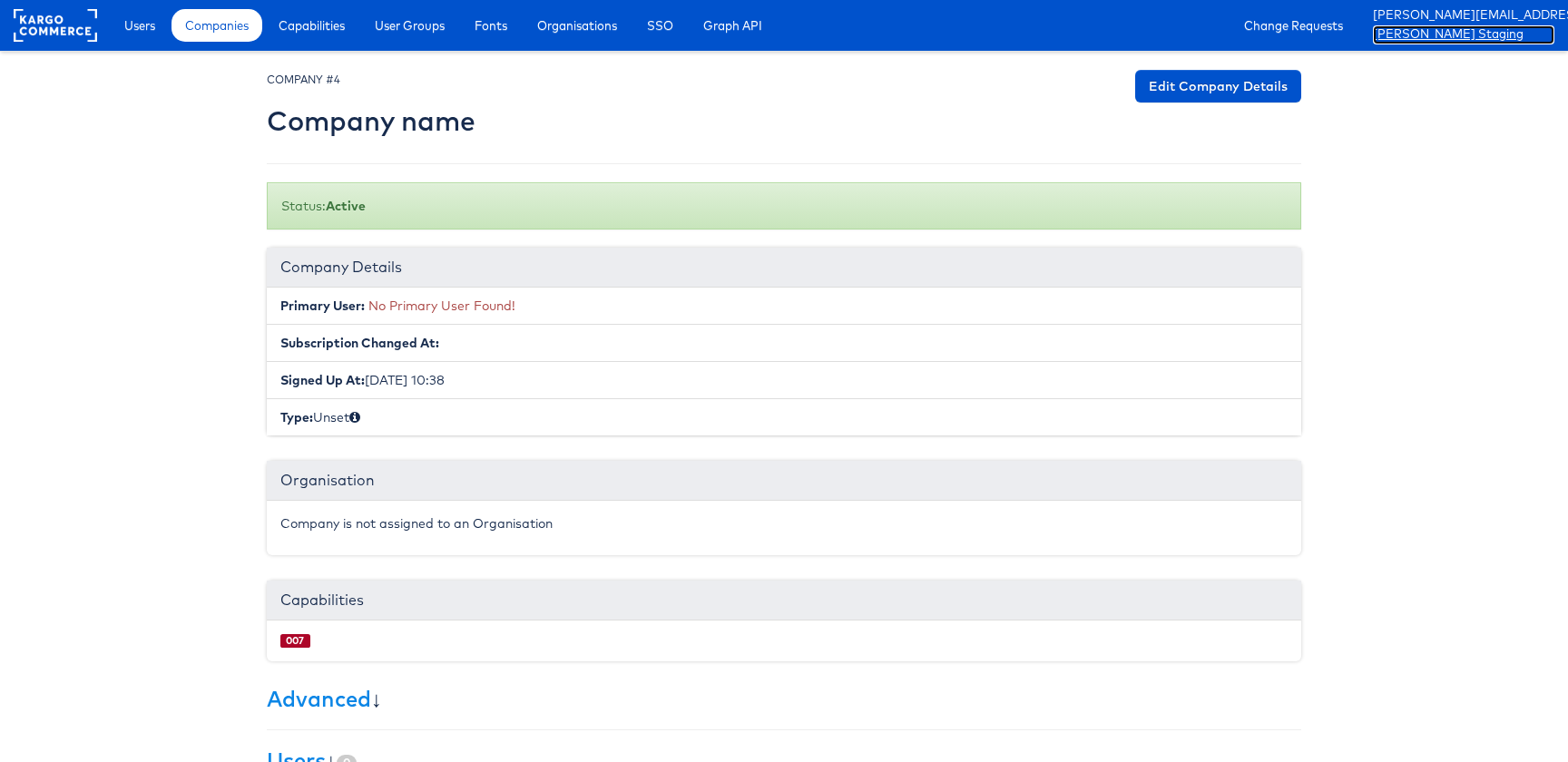
click at [1477, 26] on link "[PERSON_NAME] Staging" at bounding box center [1464, 34] width 181 height 19
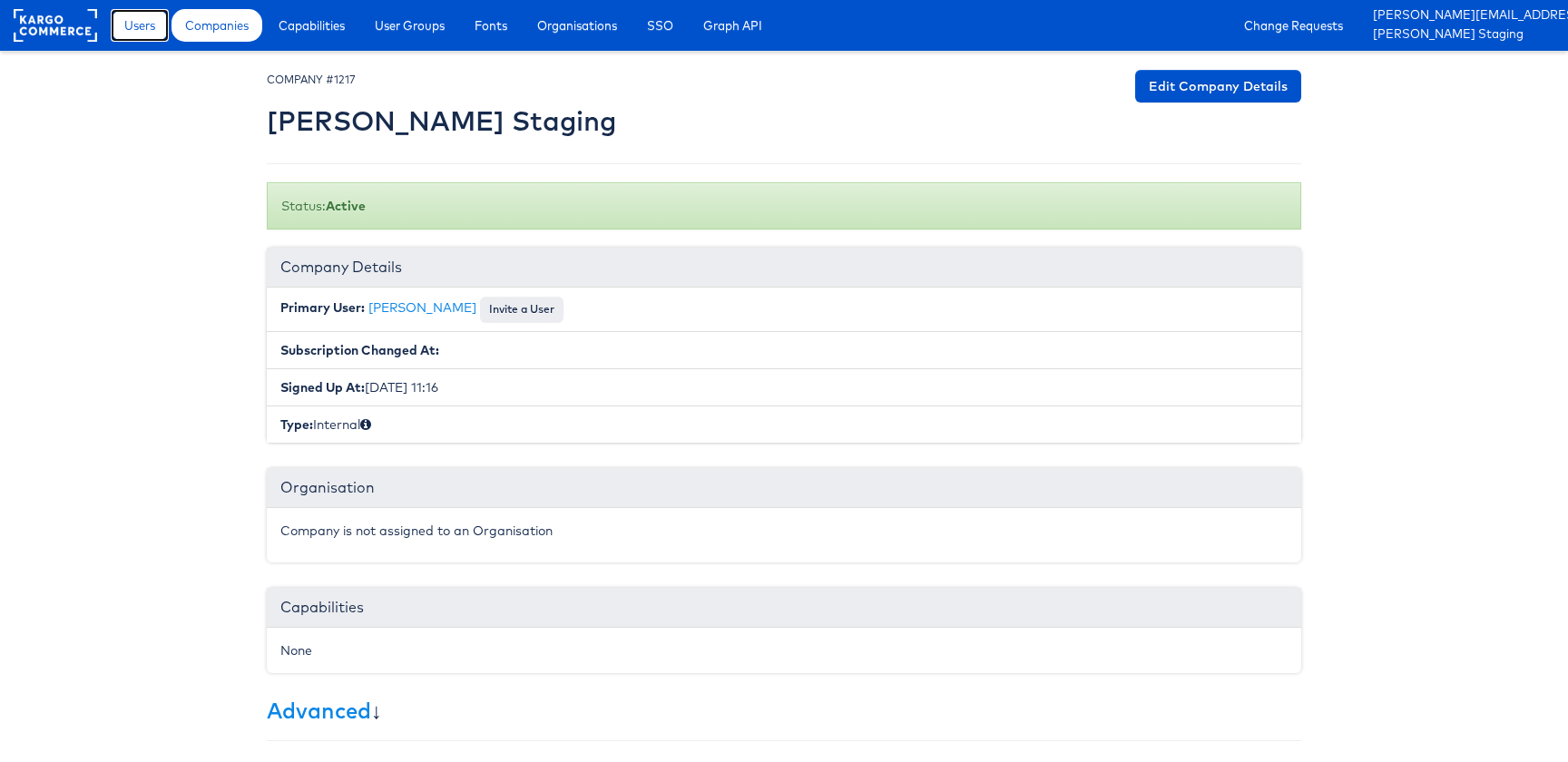
click at [167, 33] on link "Users" at bounding box center [139, 25] width 58 height 32
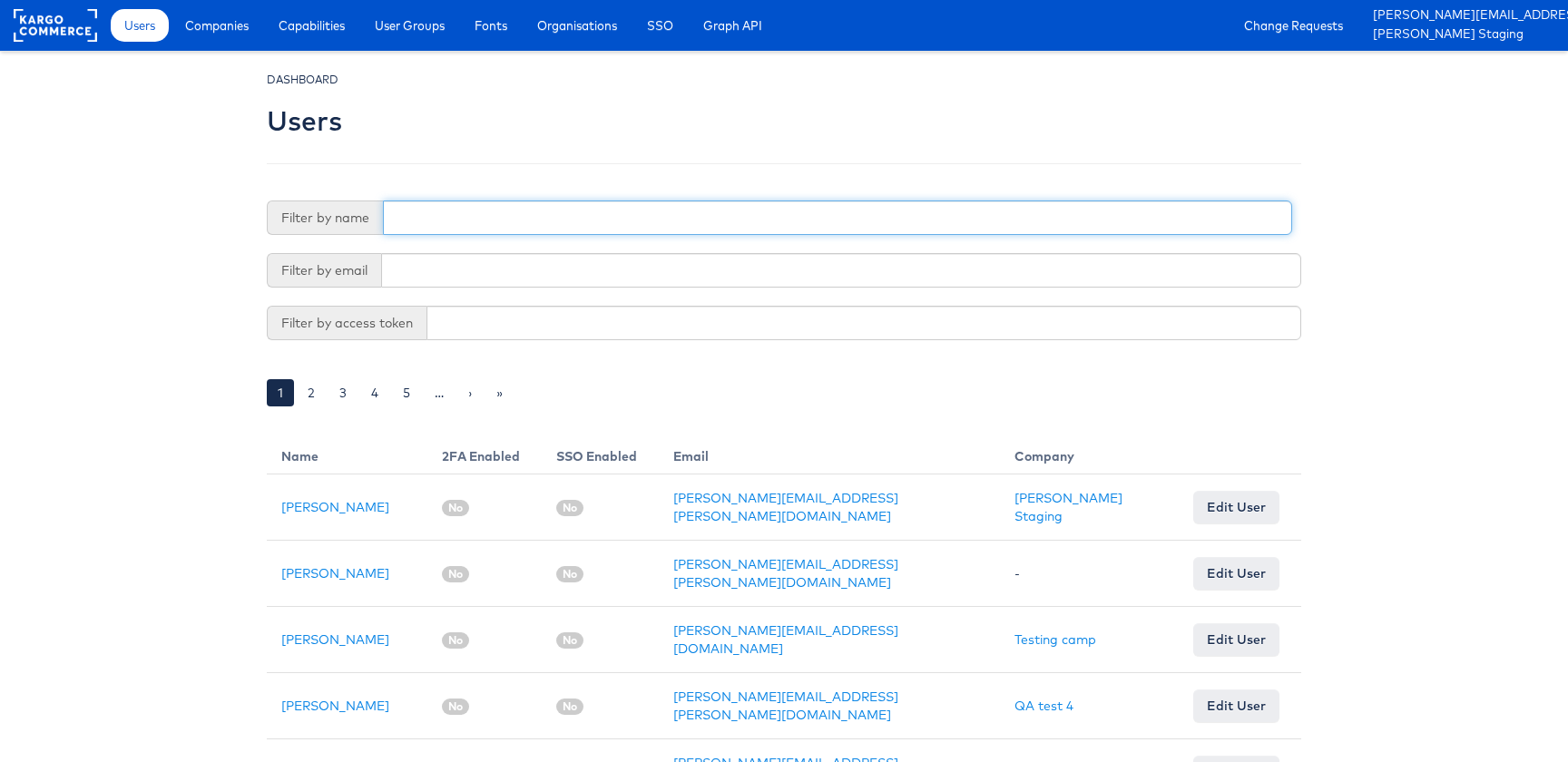
click at [524, 221] on input "text" at bounding box center [838, 218] width 909 height 34
type input "[PERSON_NAME]"
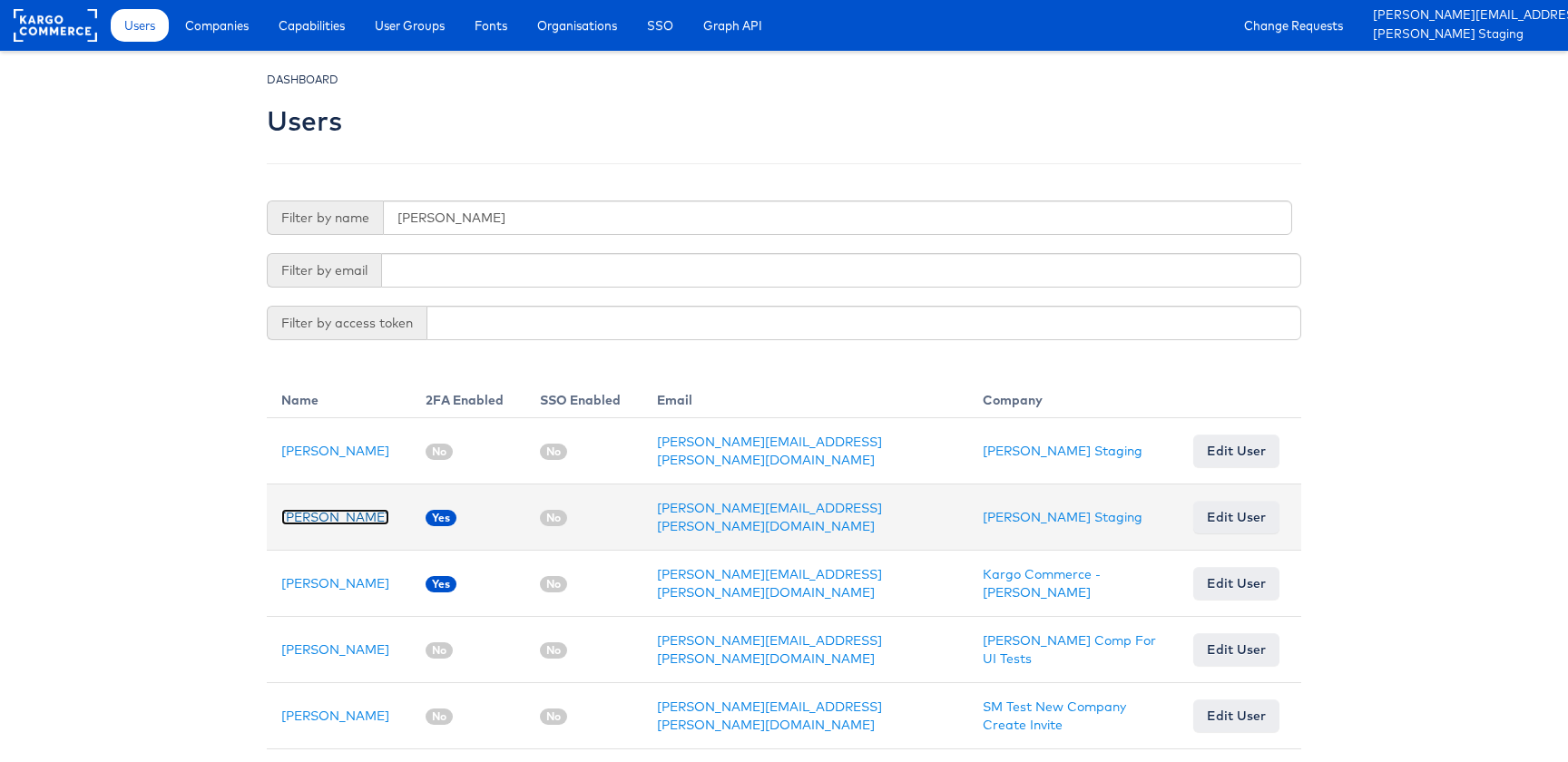
click at [322, 512] on link "Stephen Walsh" at bounding box center [336, 517] width 108 height 17
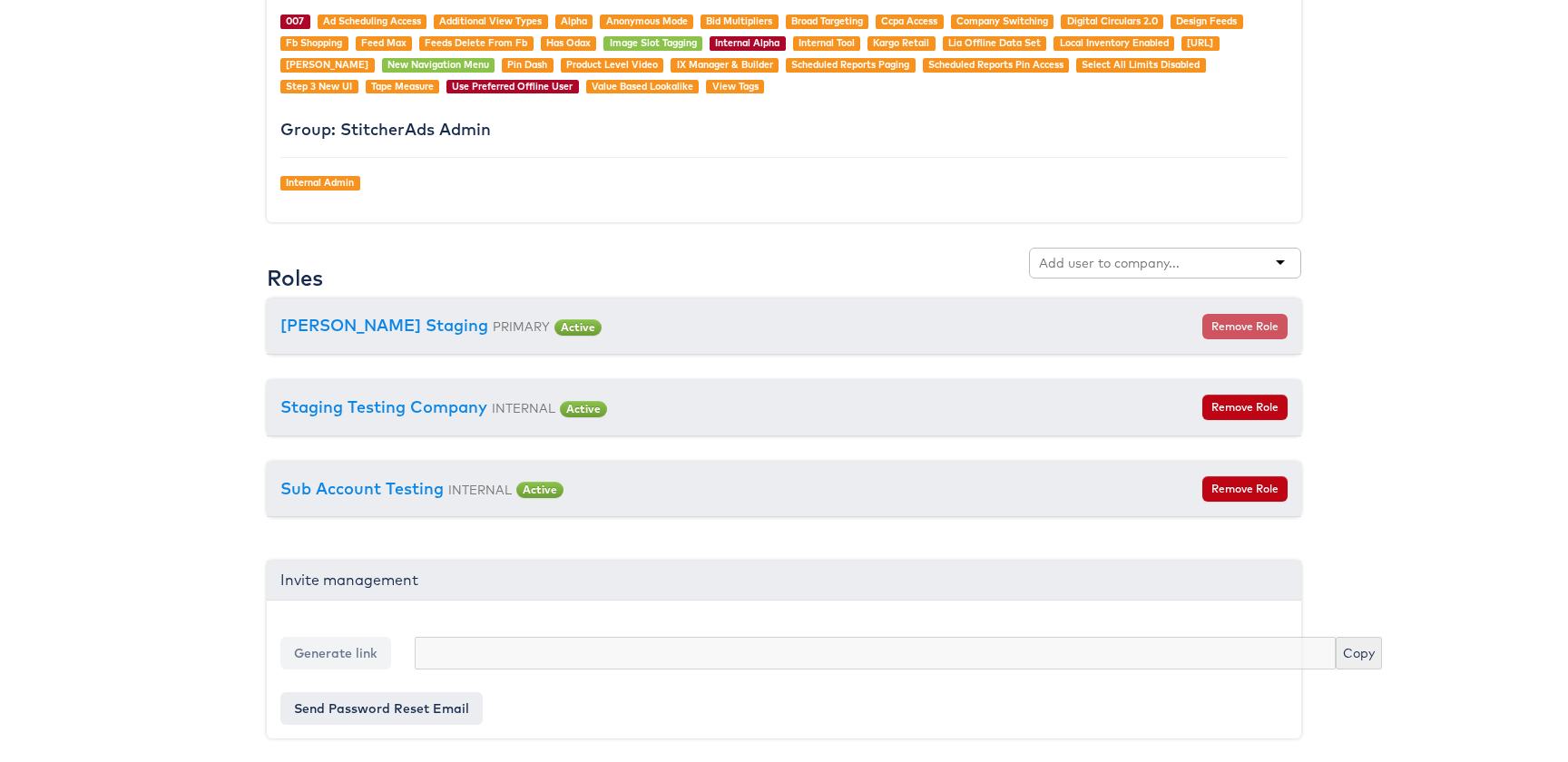
scroll to position [1868, 0]
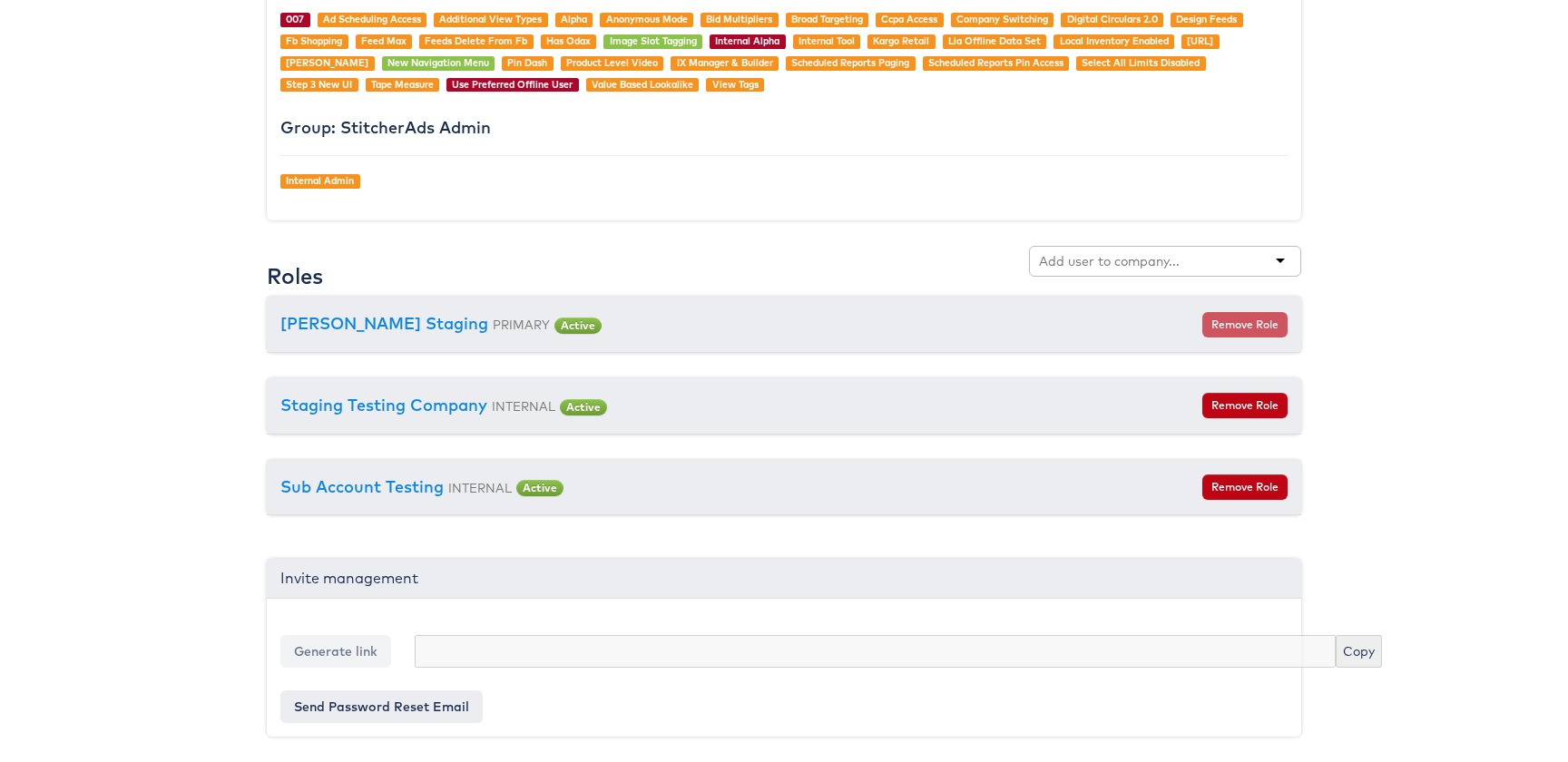
click at [1140, 255] on input "text" at bounding box center [1111, 261] width 144 height 18
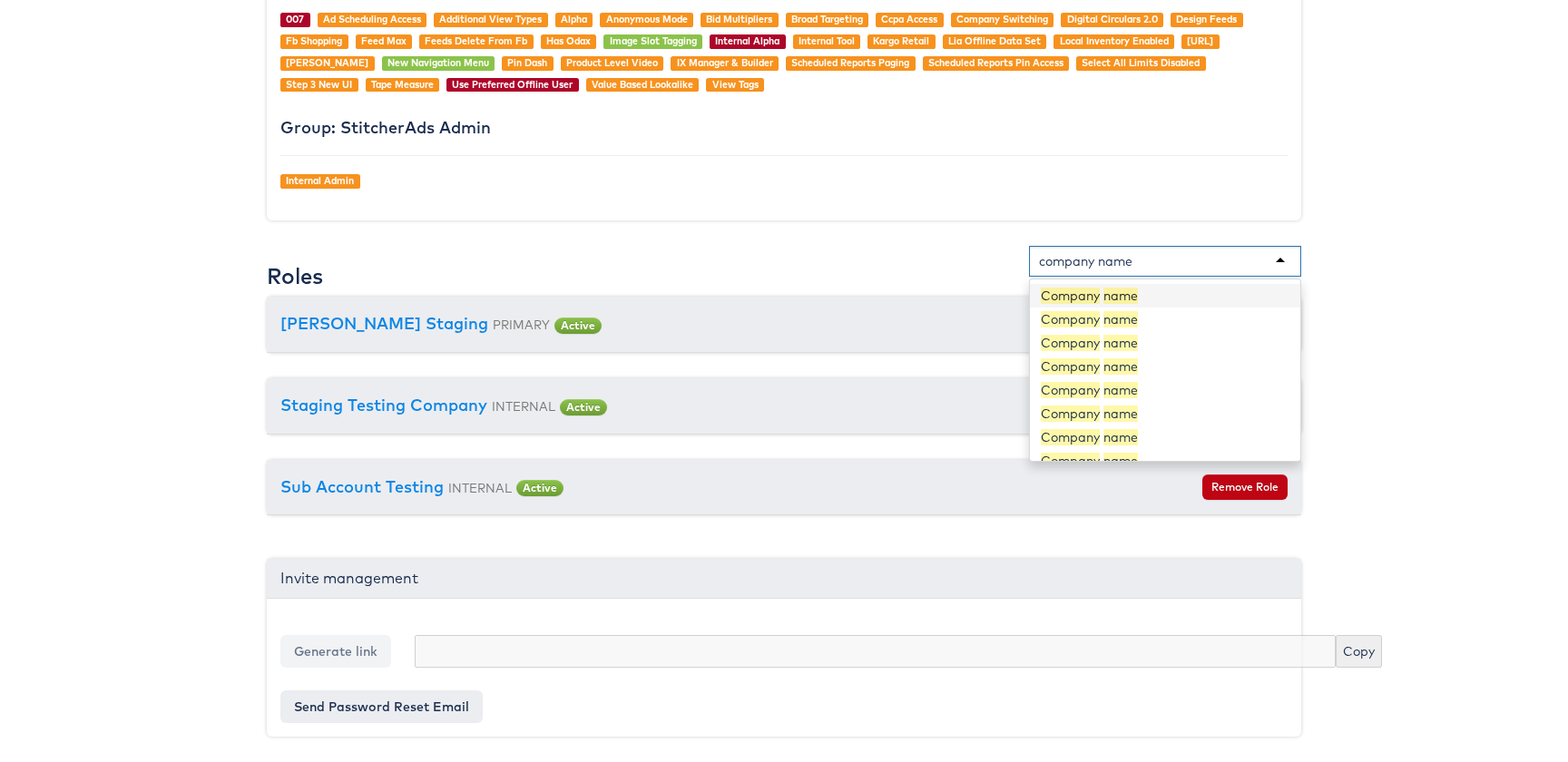
type input "company"
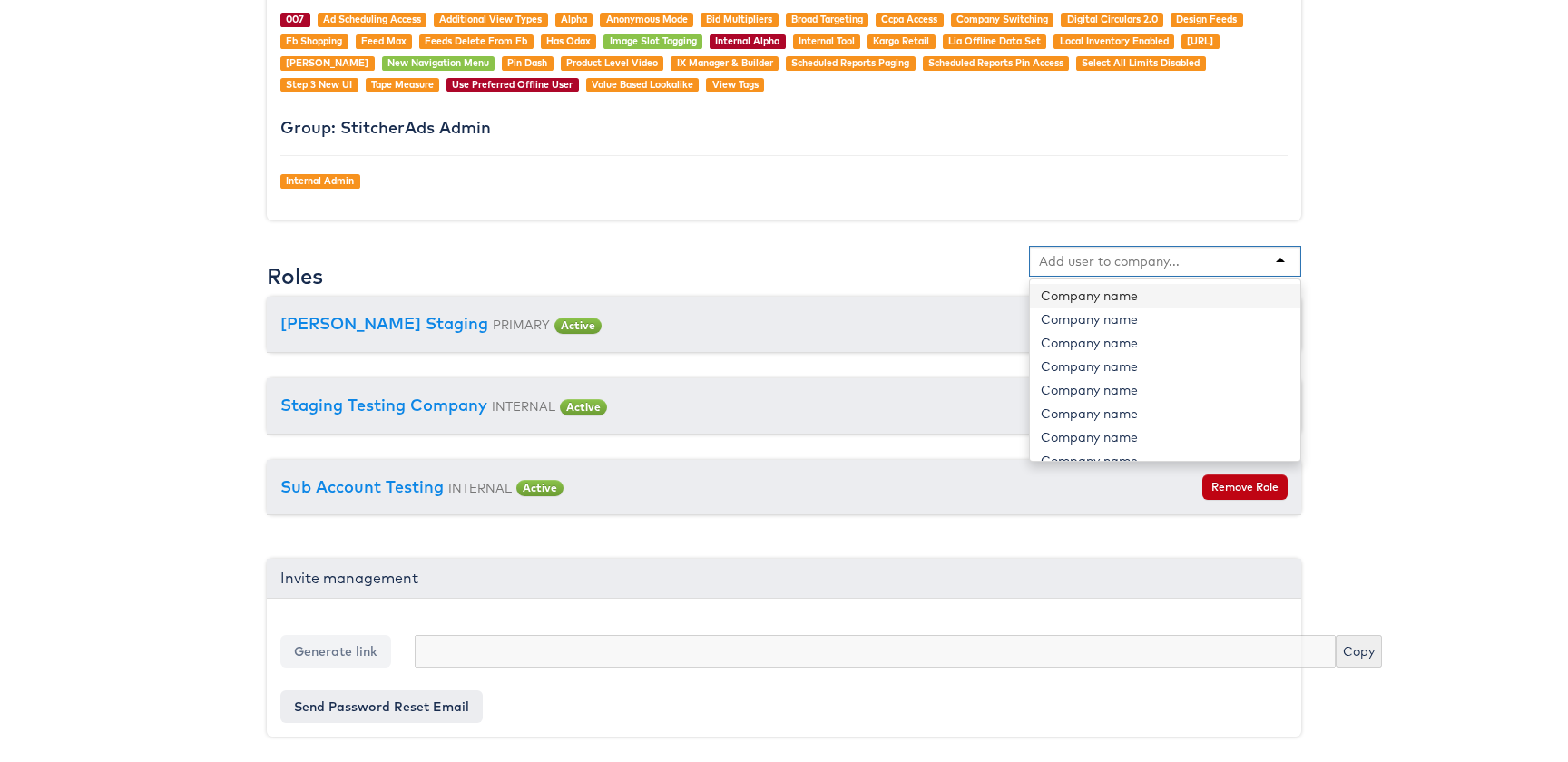
type input "4"
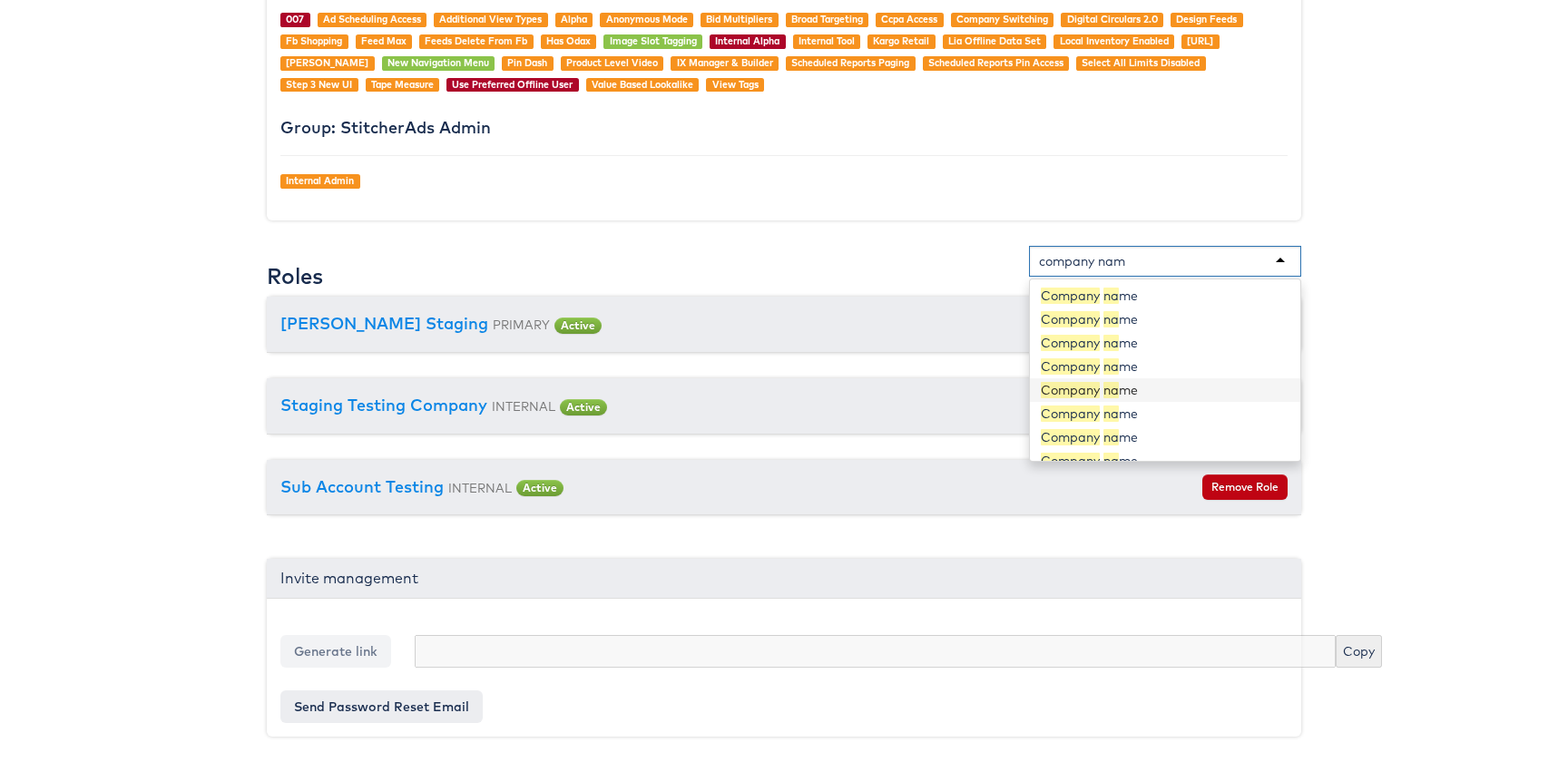
type input "company name"
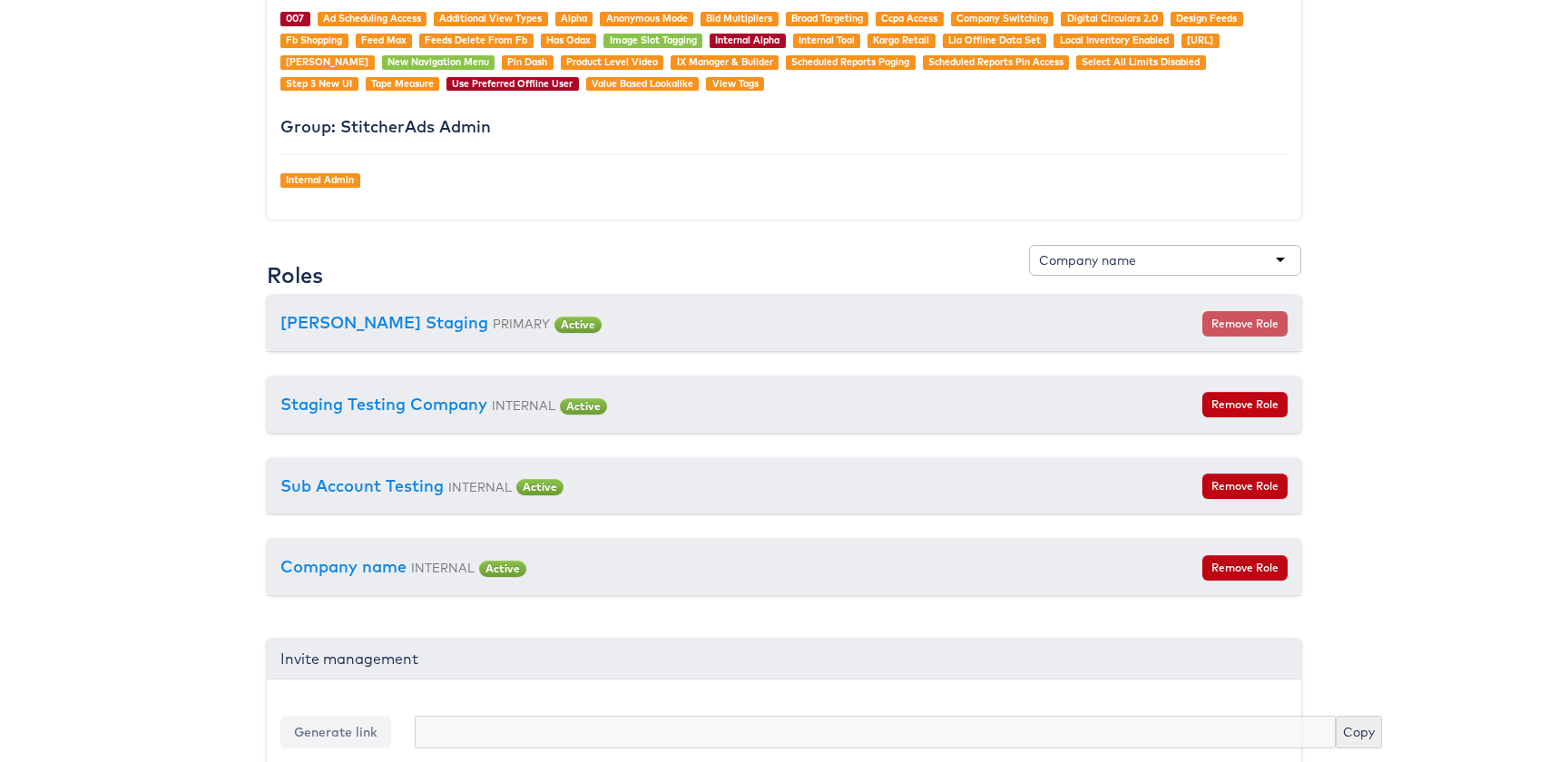
click at [369, 579] on div "Company name INTERNAL Active Remove Role" at bounding box center [784, 568] width 1035 height 56
click at [369, 566] on link "Company name" at bounding box center [344, 566] width 126 height 21
click at [1251, 562] on button "Remove Role" at bounding box center [1245, 568] width 86 height 26
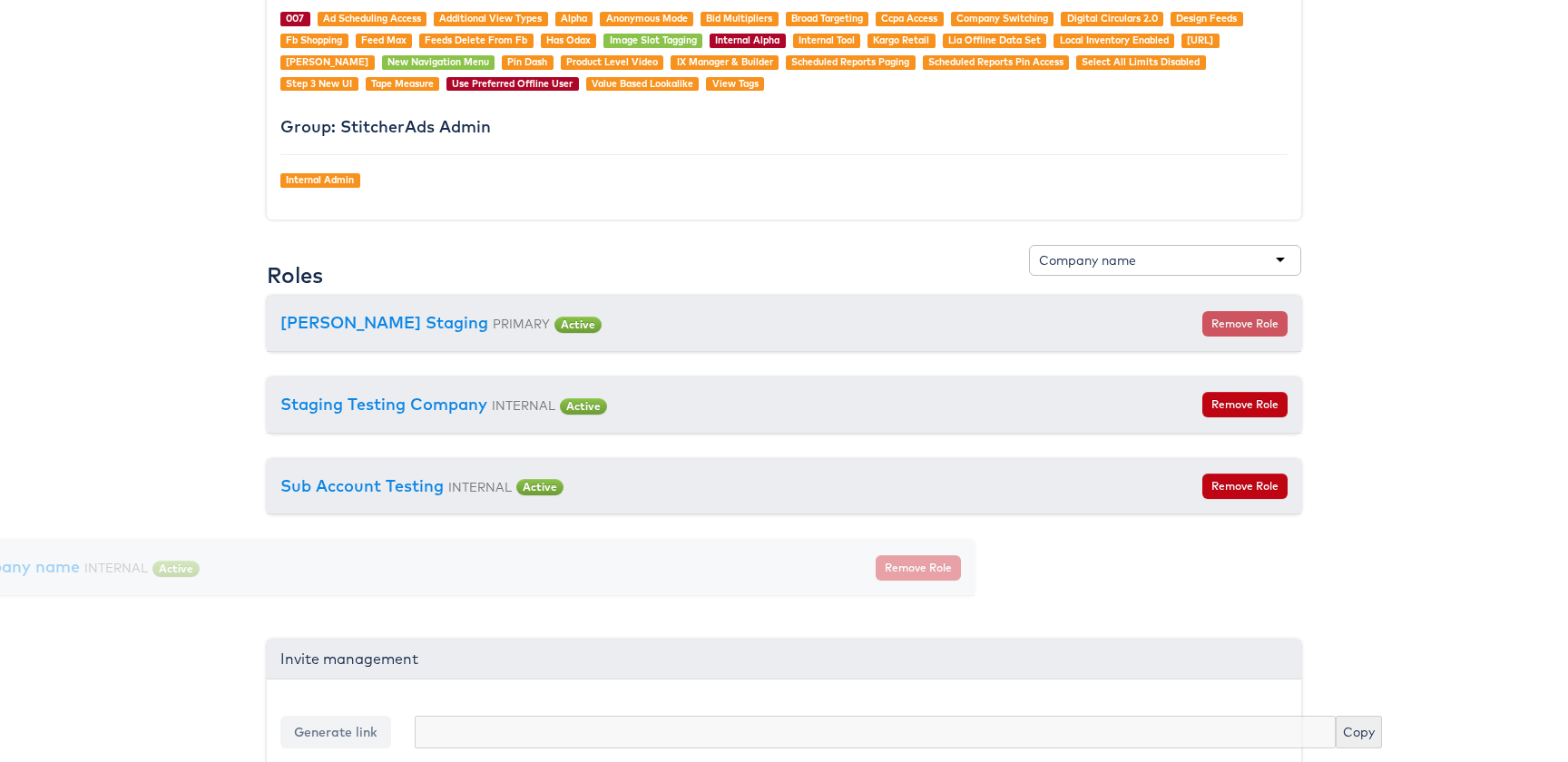
click at [1113, 264] on div "Company name" at bounding box center [1088, 260] width 97 height 18
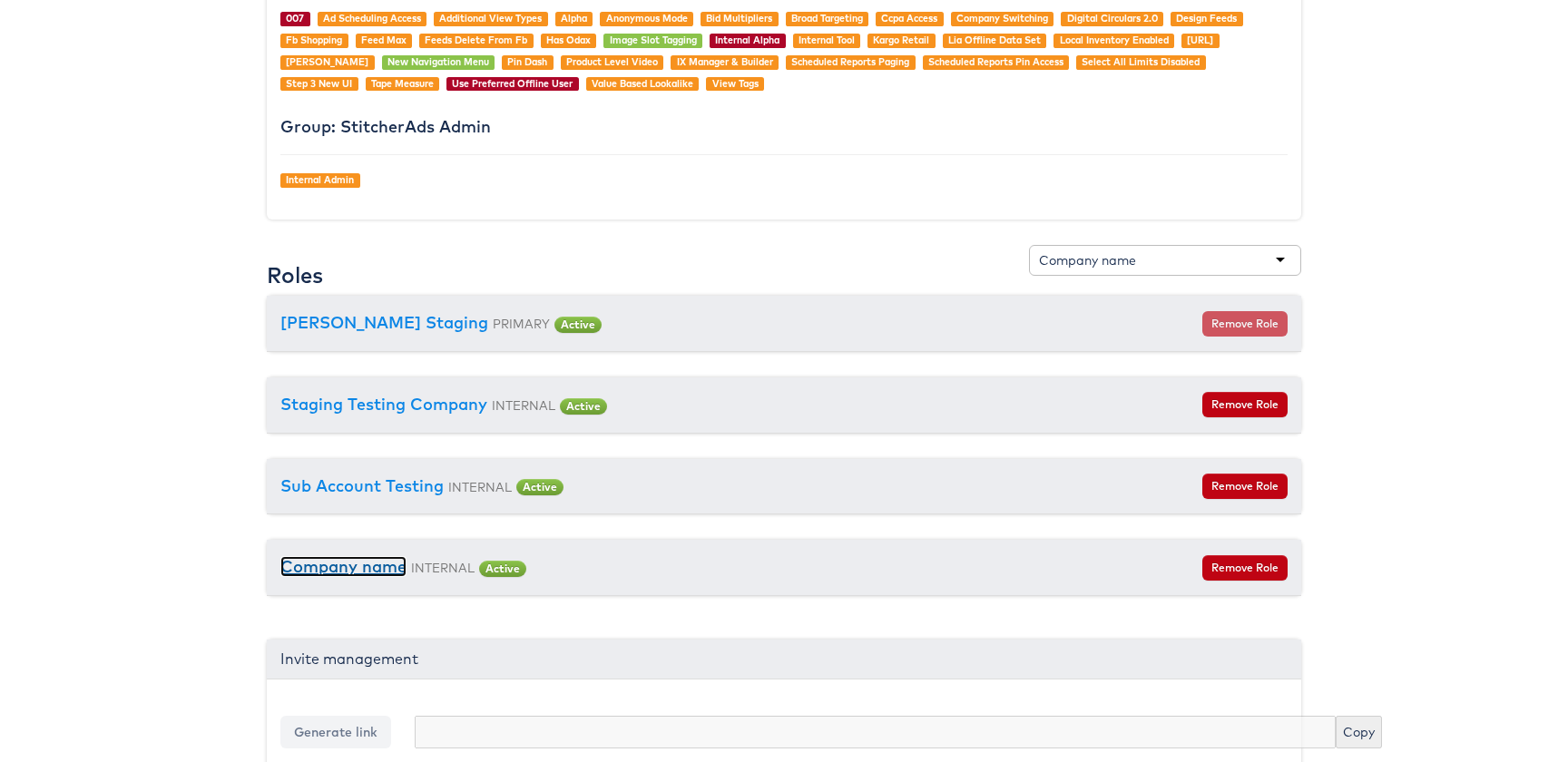
click at [334, 573] on link "Company name" at bounding box center [344, 566] width 126 height 21
click at [1114, 270] on div "Company name" at bounding box center [1165, 260] width 273 height 31
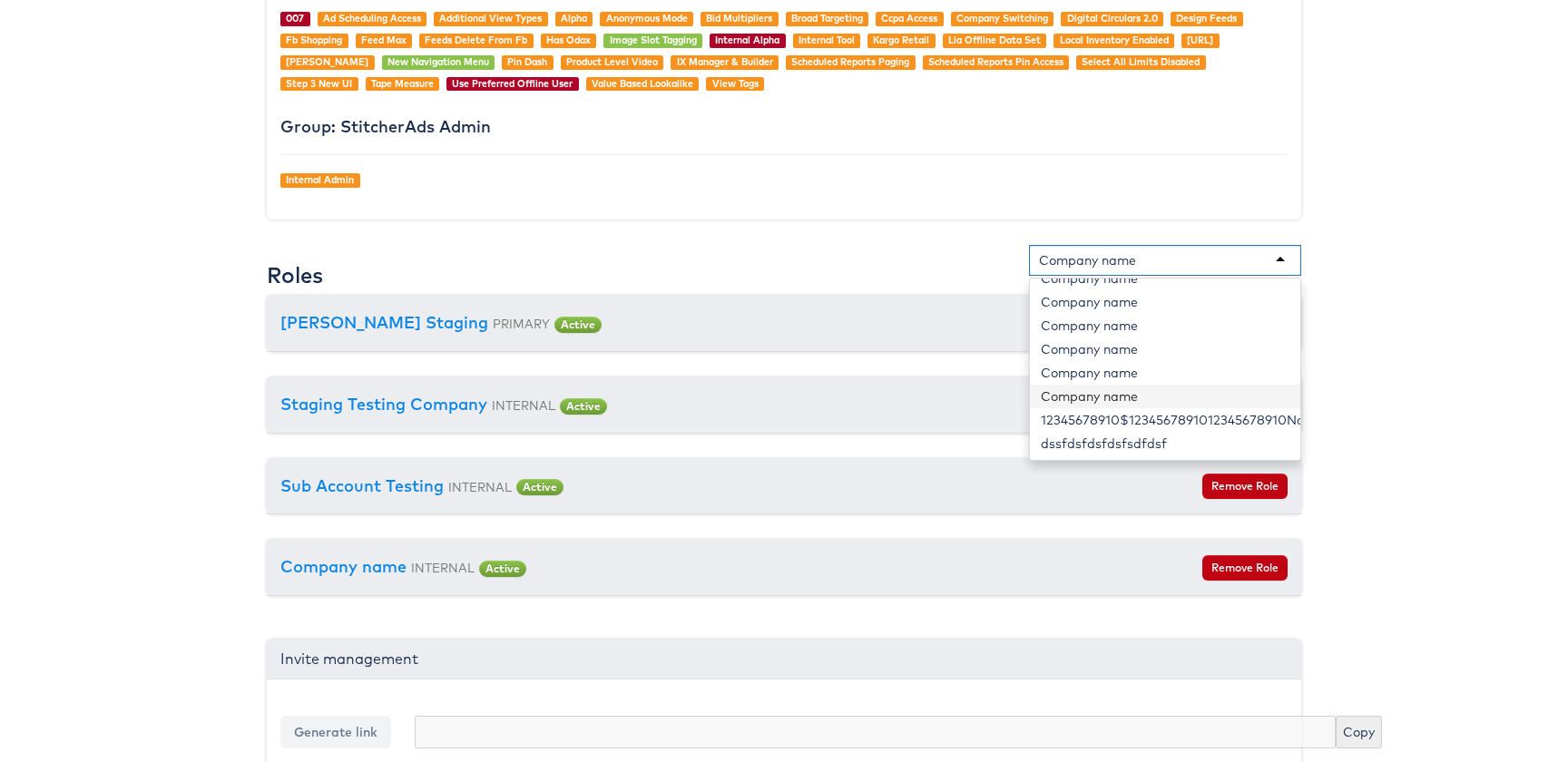
scroll to position [1950, 0]
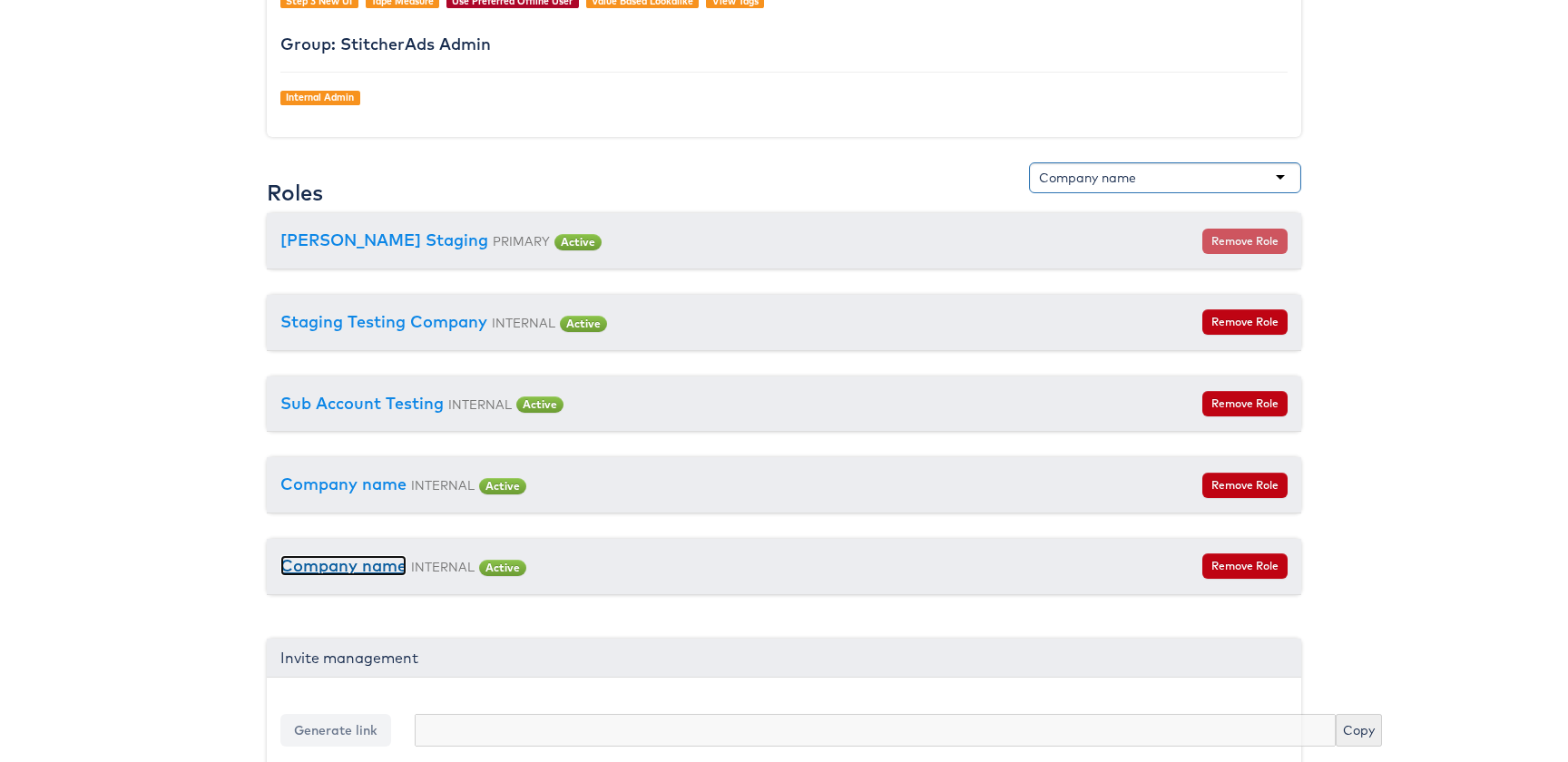
click at [355, 565] on link "Company name" at bounding box center [344, 565] width 126 height 21
click at [1273, 575] on button "Remove Role" at bounding box center [1245, 566] width 86 height 26
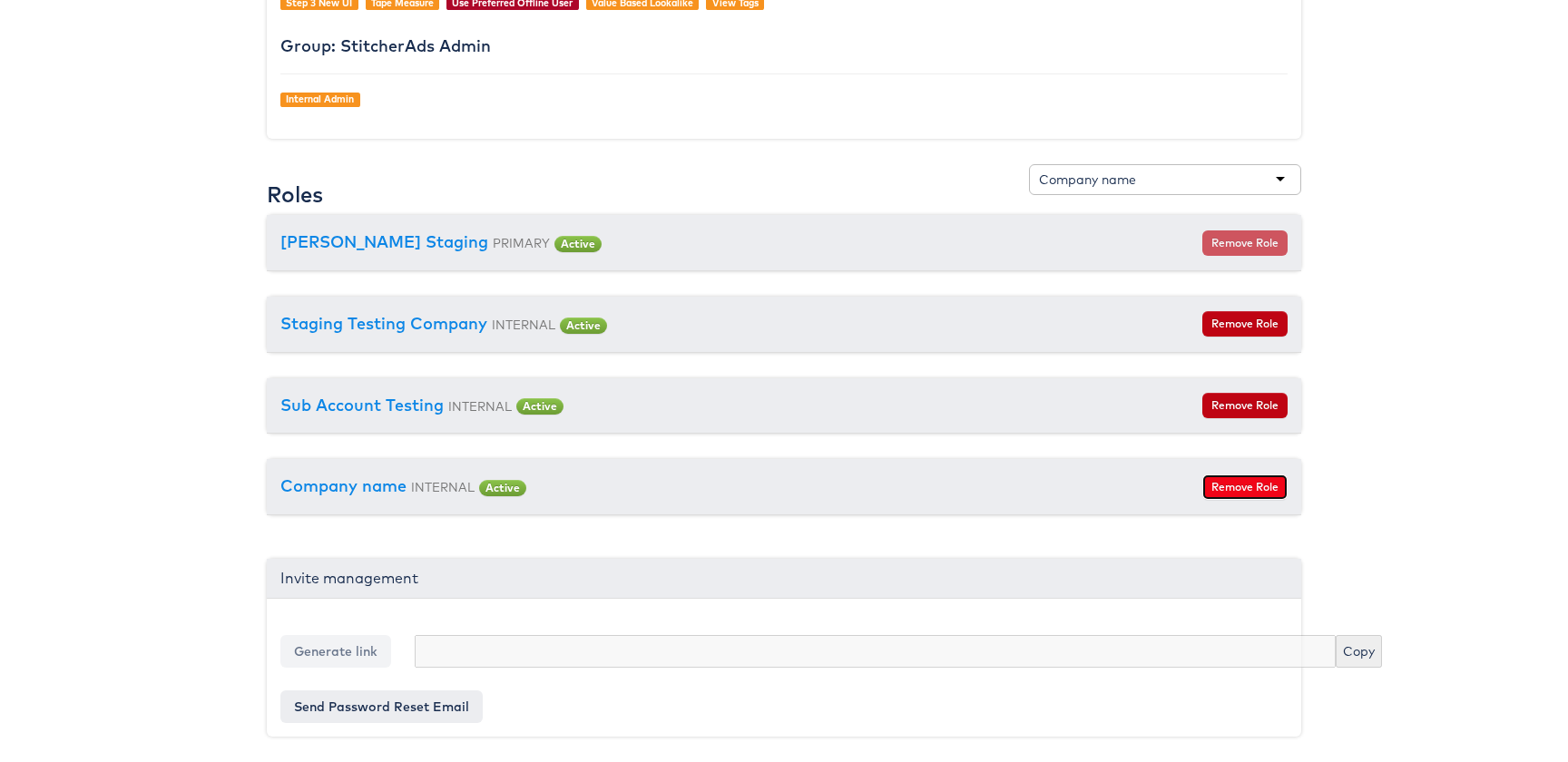
click at [1255, 495] on button "Remove Role" at bounding box center [1245, 487] width 86 height 26
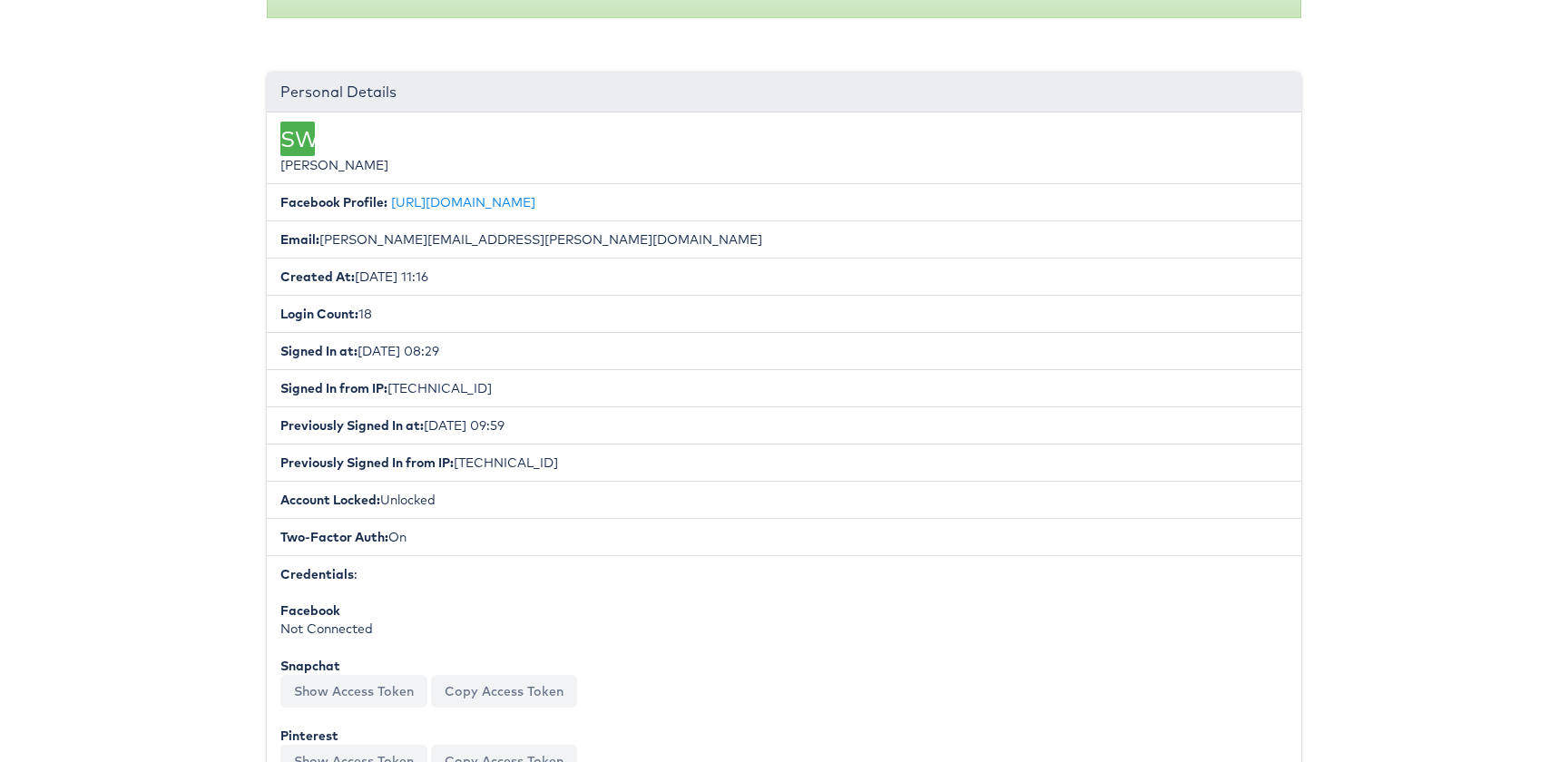
scroll to position [0, 0]
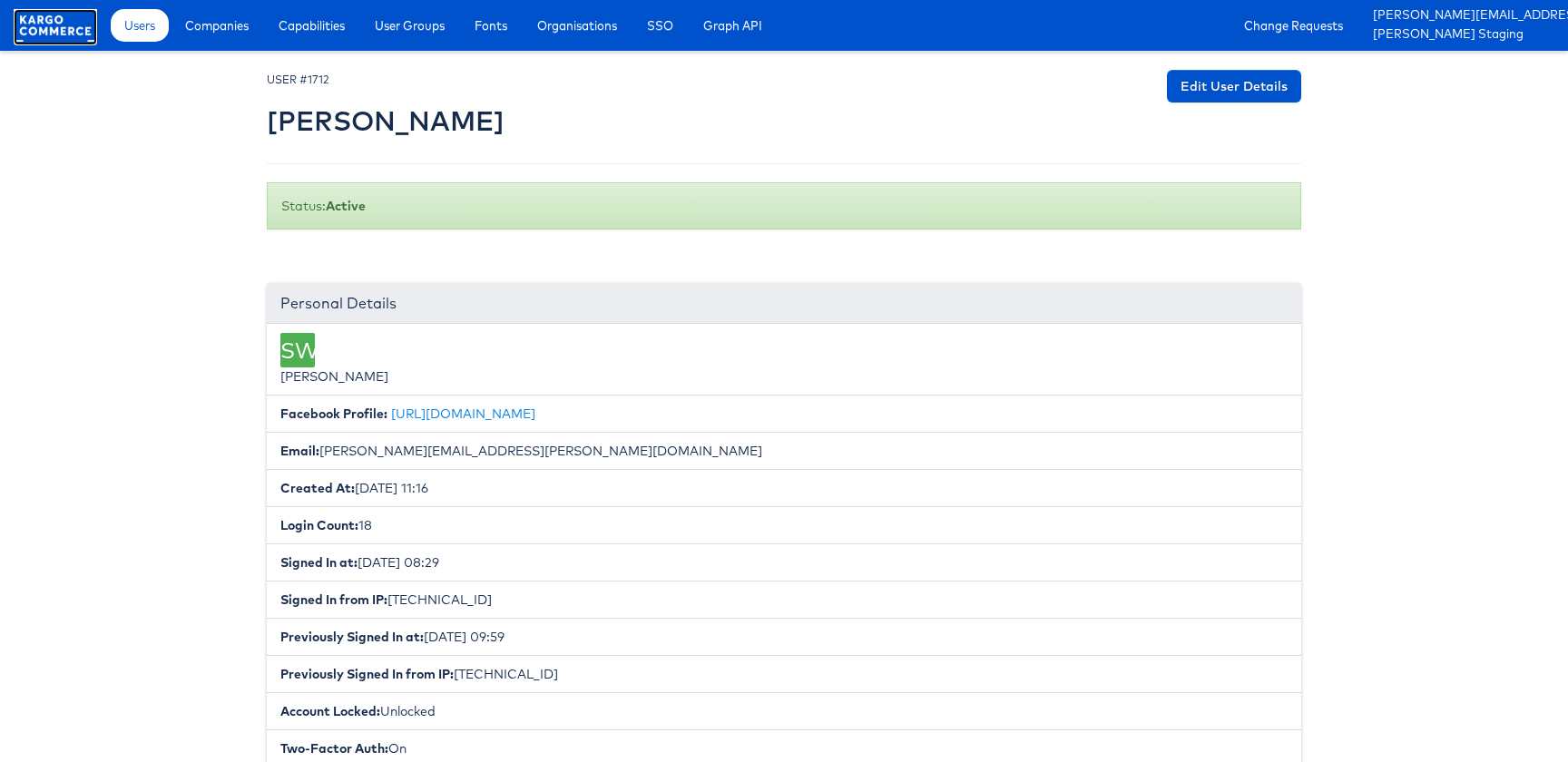
click at [65, 42] on link at bounding box center [55, 37] width 84 height 17
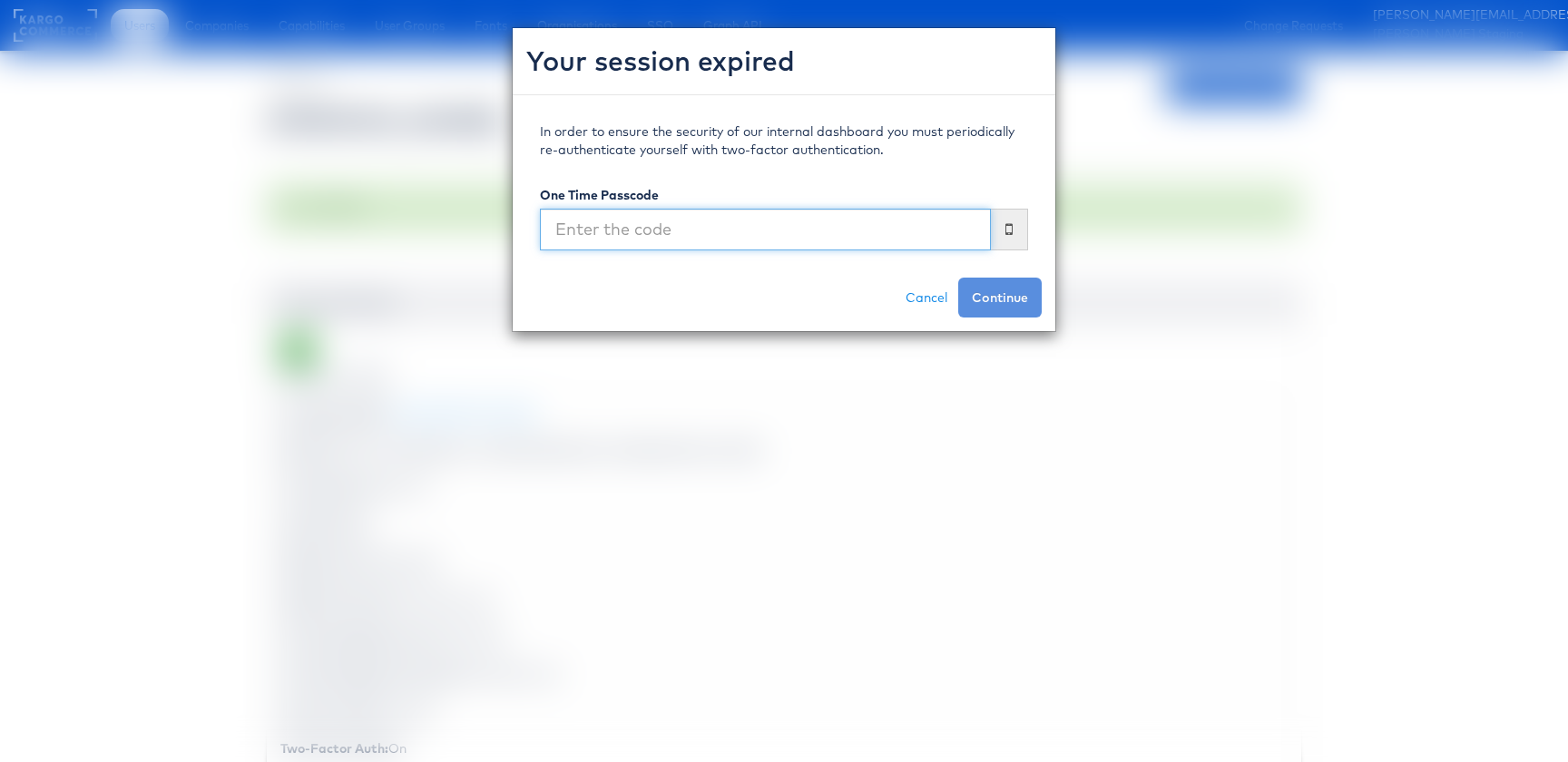
click at [765, 224] on input "text" at bounding box center [766, 229] width 451 height 41
type input "829719"
click at [959, 278] on button "Continue" at bounding box center [1000, 297] width 84 height 40
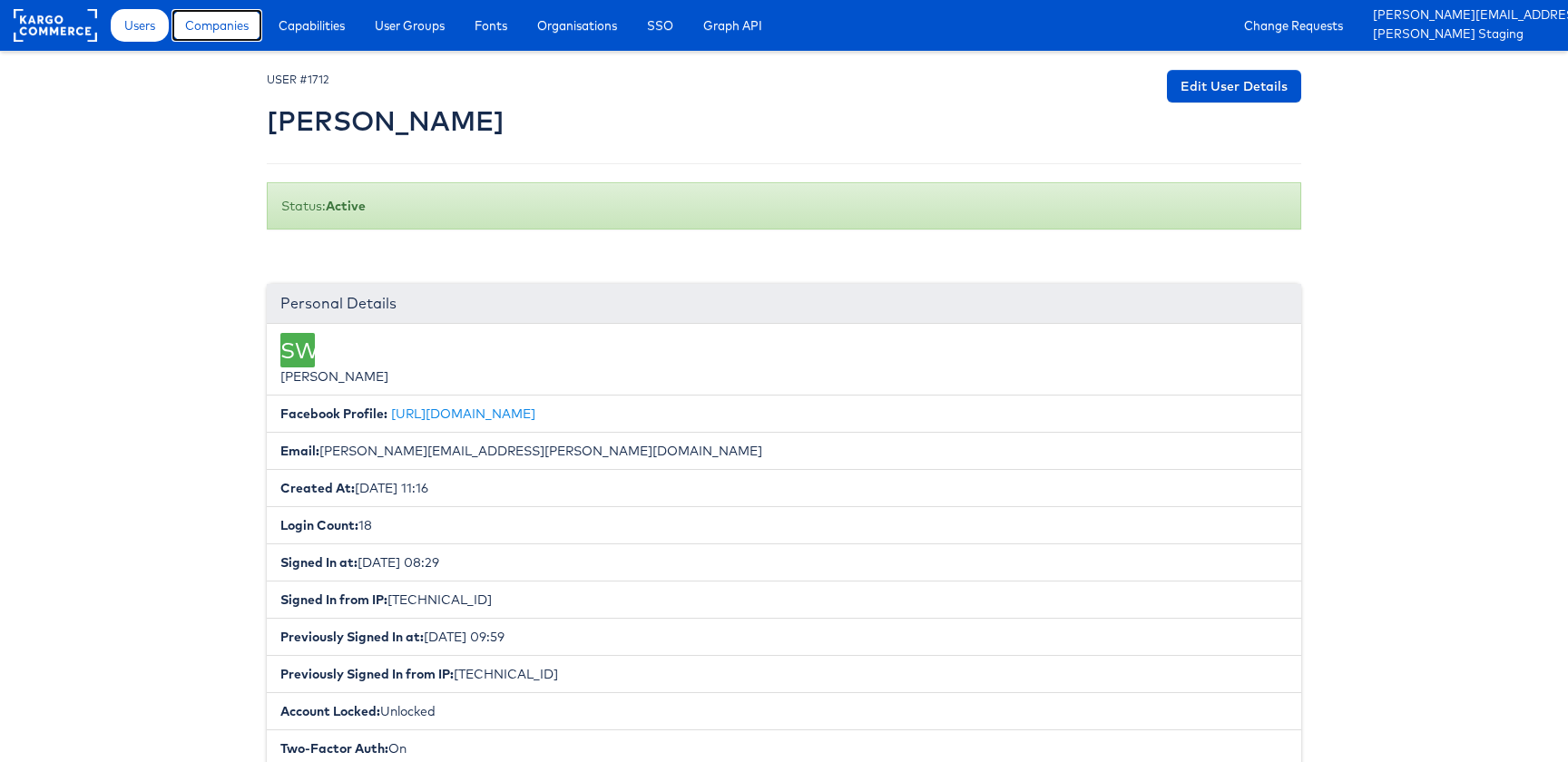
click at [216, 31] on span "Companies" at bounding box center [217, 26] width 64 height 18
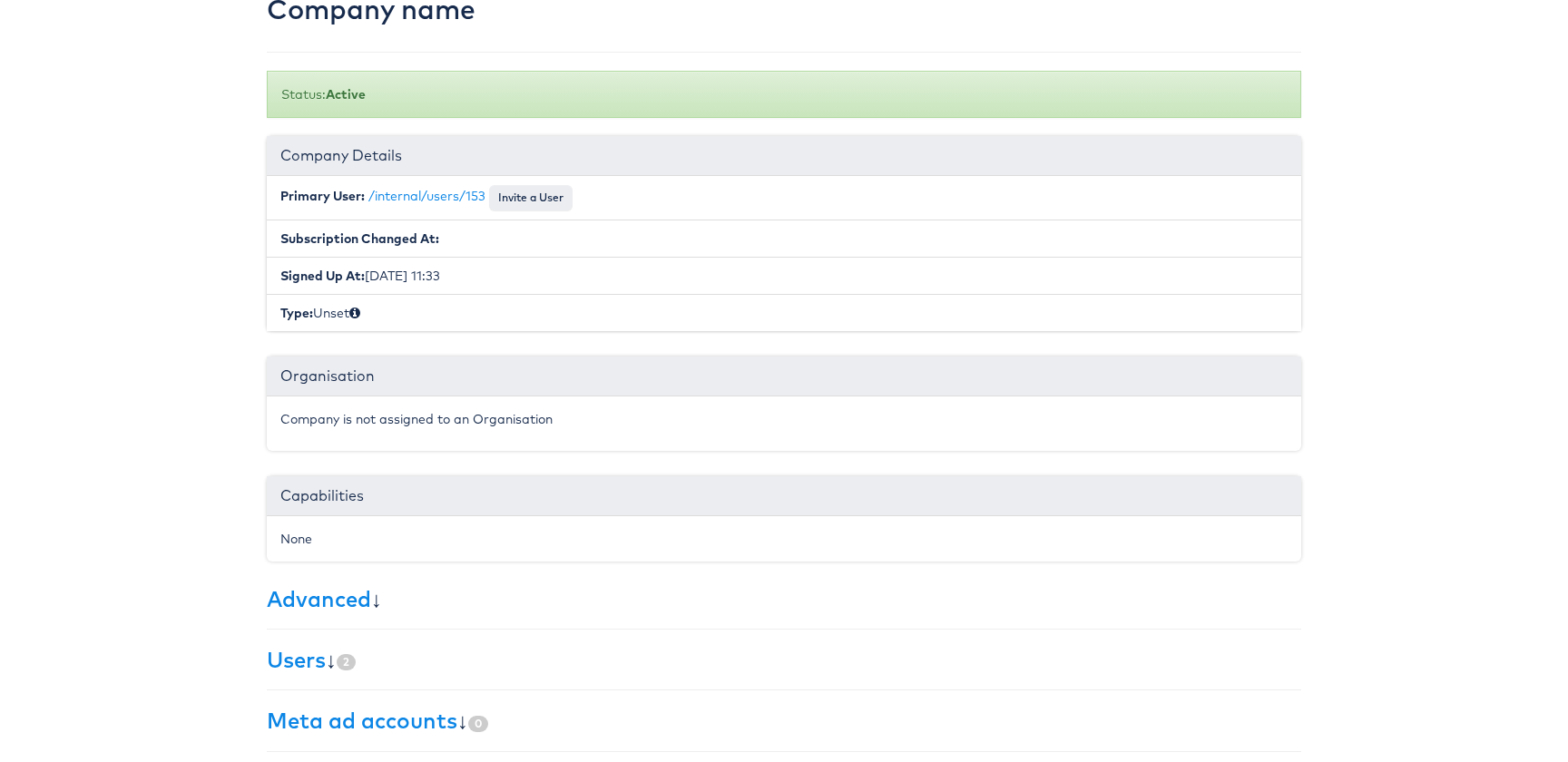
scroll to position [303, 0]
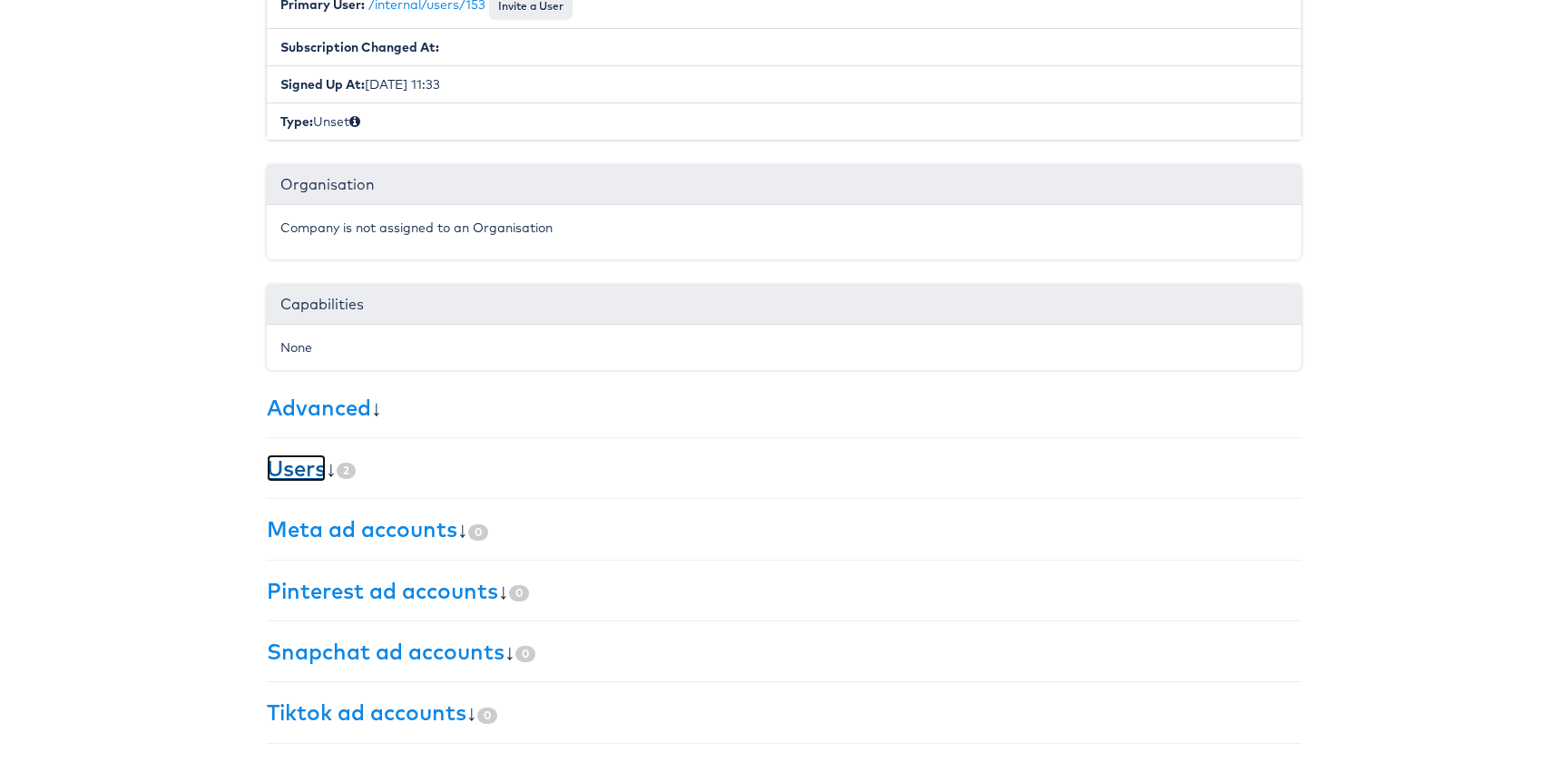
click at [304, 478] on link "Users" at bounding box center [296, 469] width 59 height 28
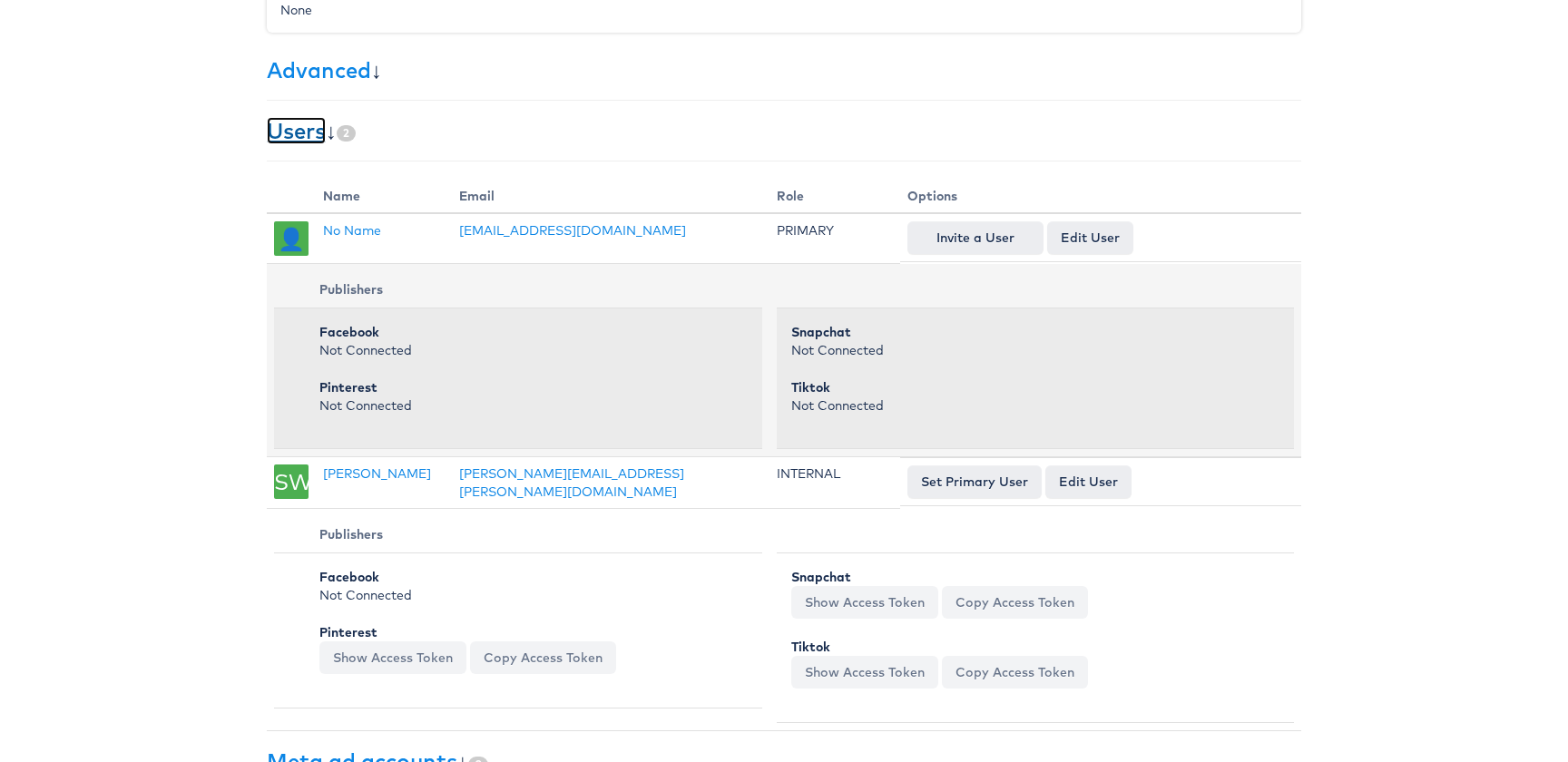
scroll to position [871, 0]
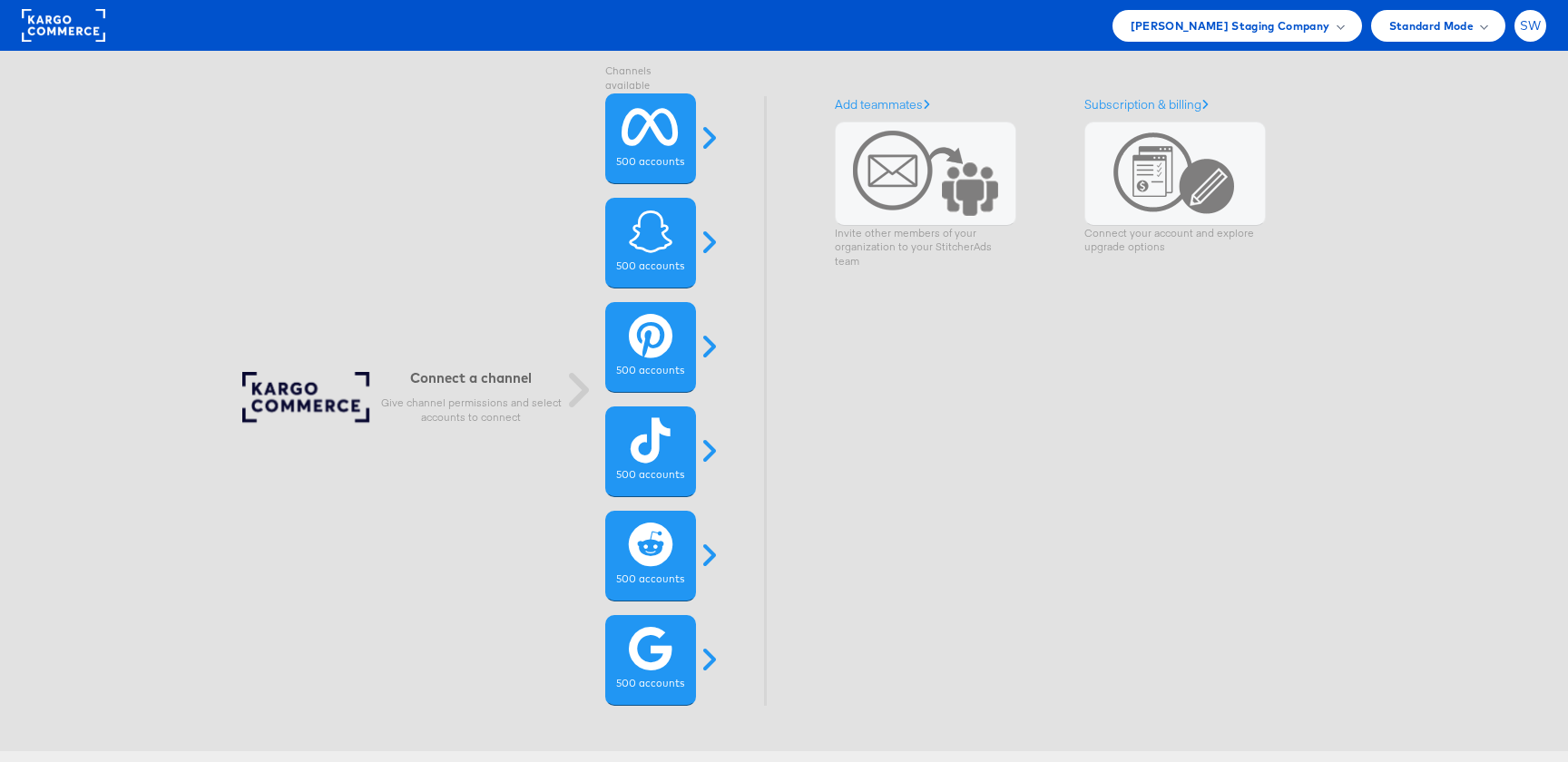
click at [1535, 28] on span "SW" at bounding box center [1531, 26] width 22 height 12
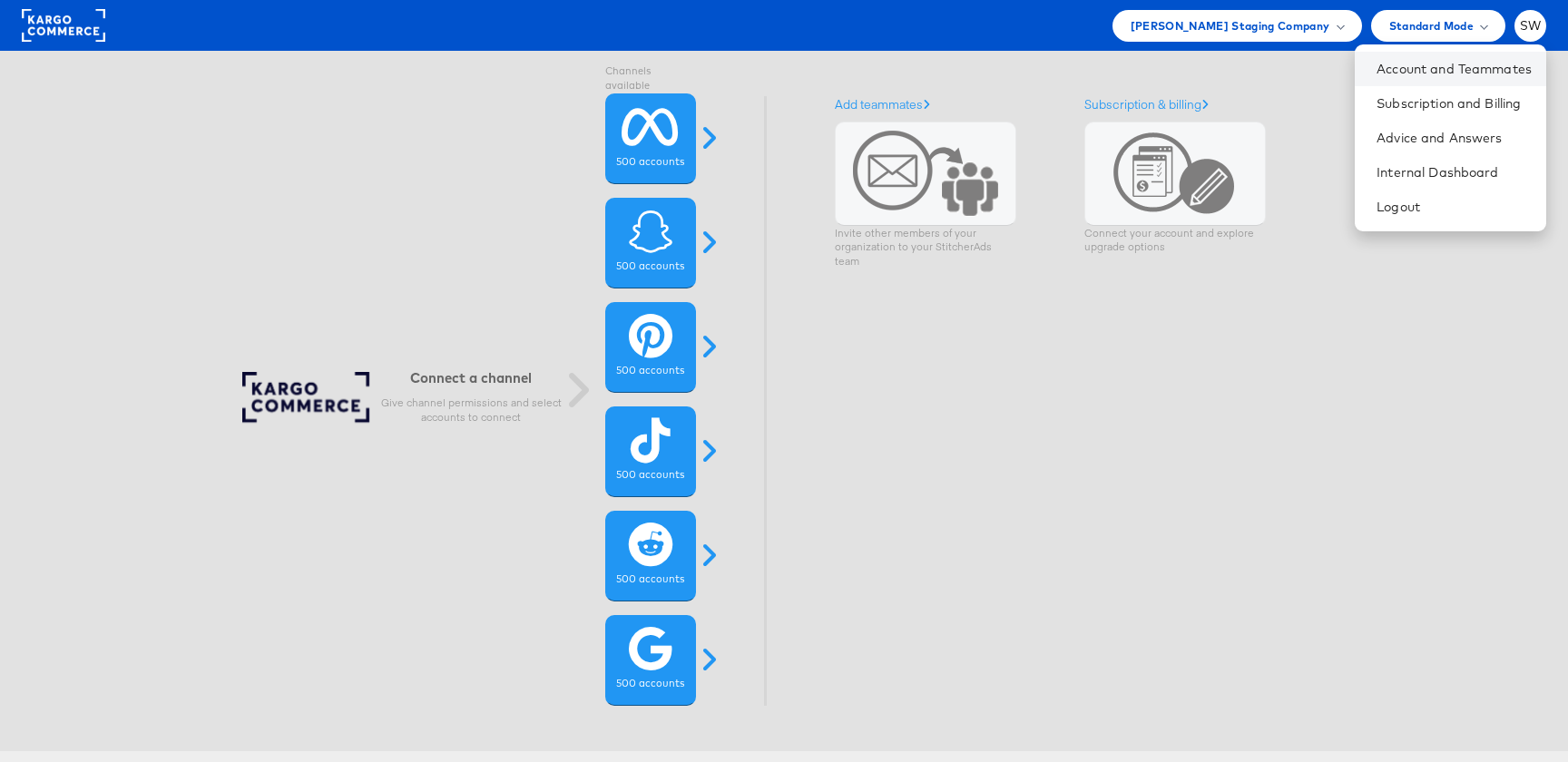
click at [1503, 57] on li "Account and Teammates" at bounding box center [1450, 69] width 192 height 34
click at [1482, 72] on link "Account and Teammates" at bounding box center [1455, 69] width 156 height 18
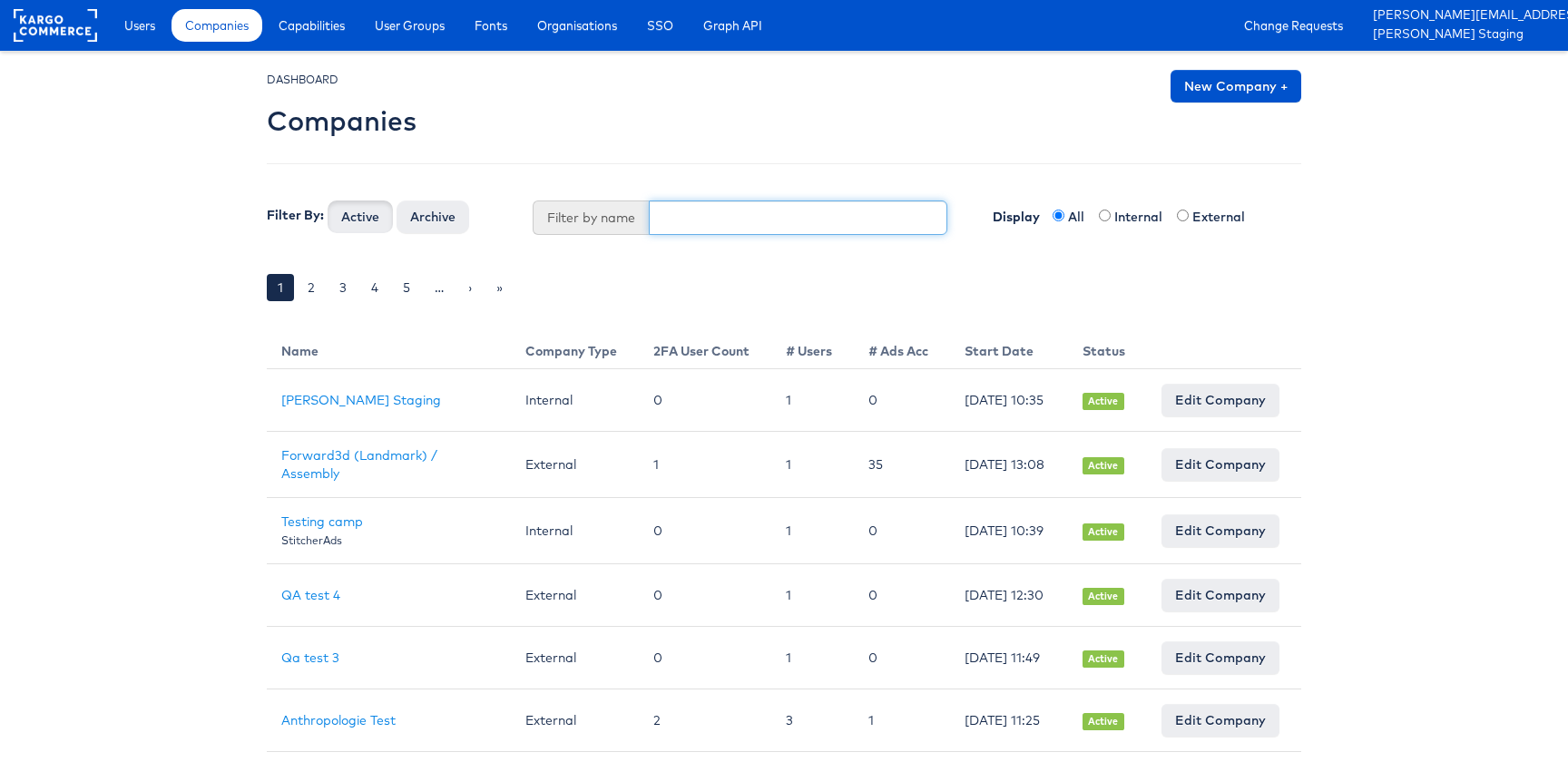
click at [778, 215] on input "text" at bounding box center [798, 218] width 299 height 34
paste input "731"
type input "731"
click at [320, 389] on td "Julie Shanahan Staging" at bounding box center [389, 401] width 244 height 63
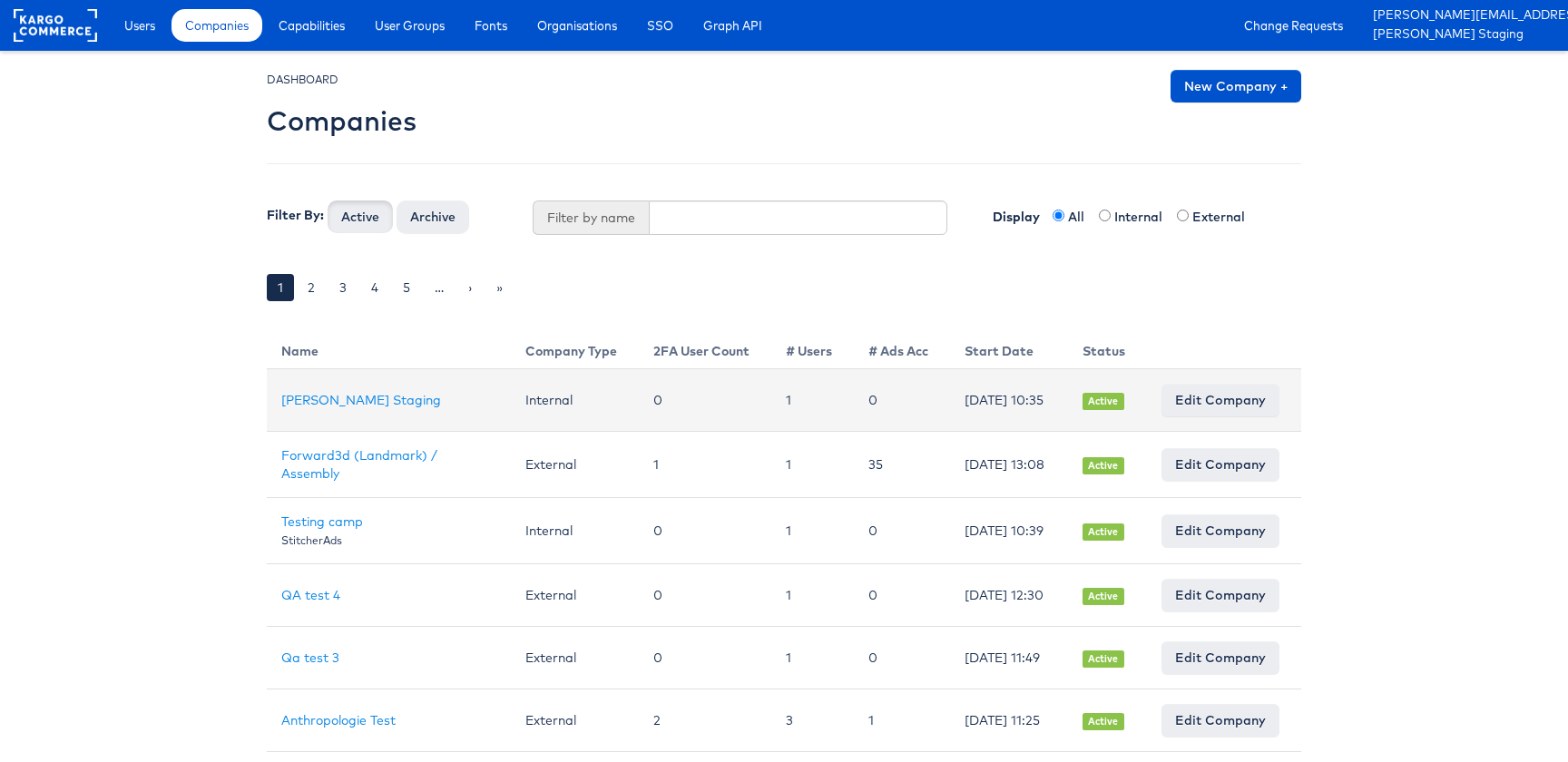
click at [326, 410] on td "Julie Shanahan Staging" at bounding box center [389, 401] width 244 height 63
click at [332, 404] on link "Julie Shanahan Staging" at bounding box center [361, 400] width 159 height 17
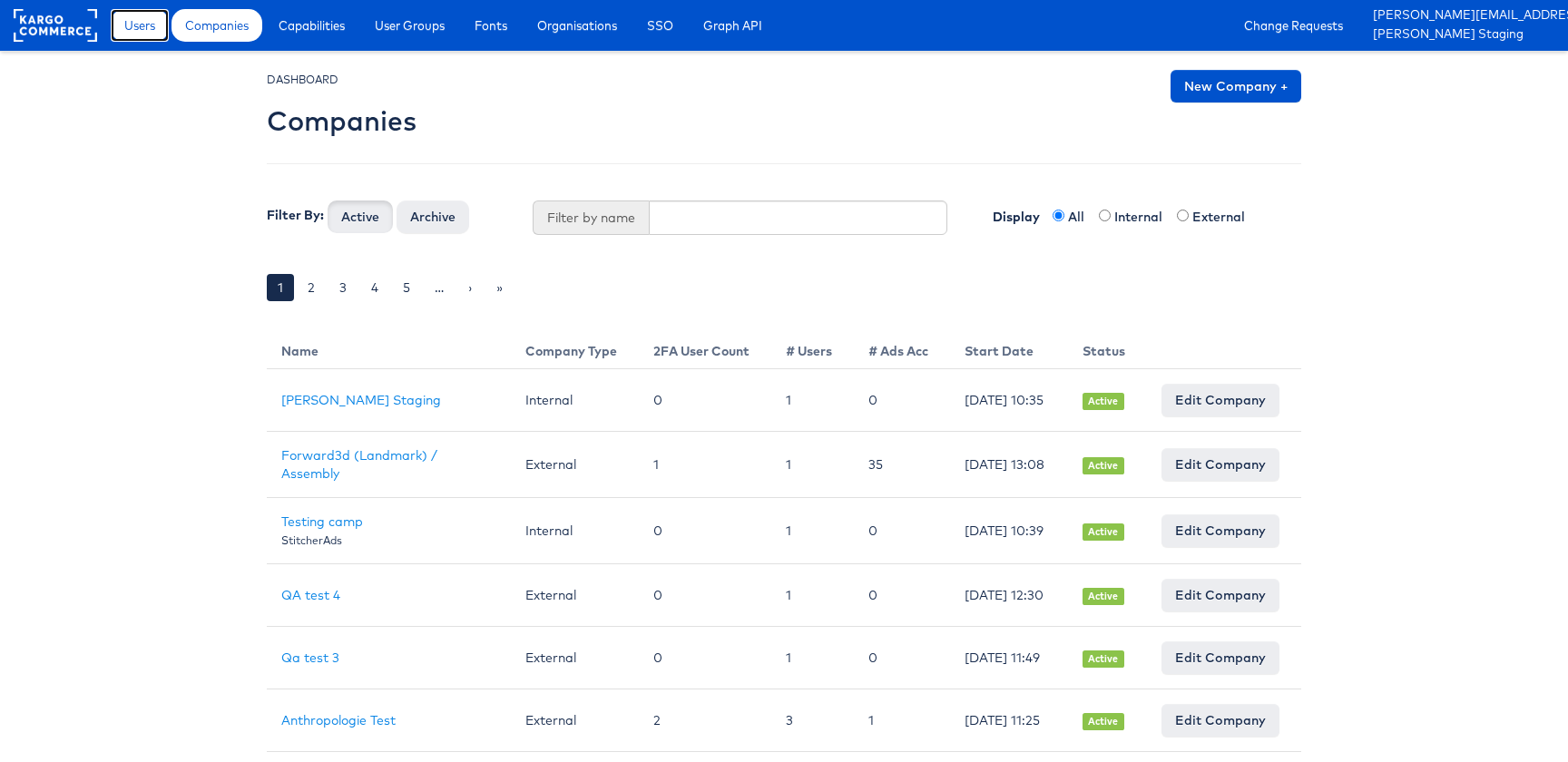
click at [119, 18] on link "Users" at bounding box center [139, 25] width 58 height 32
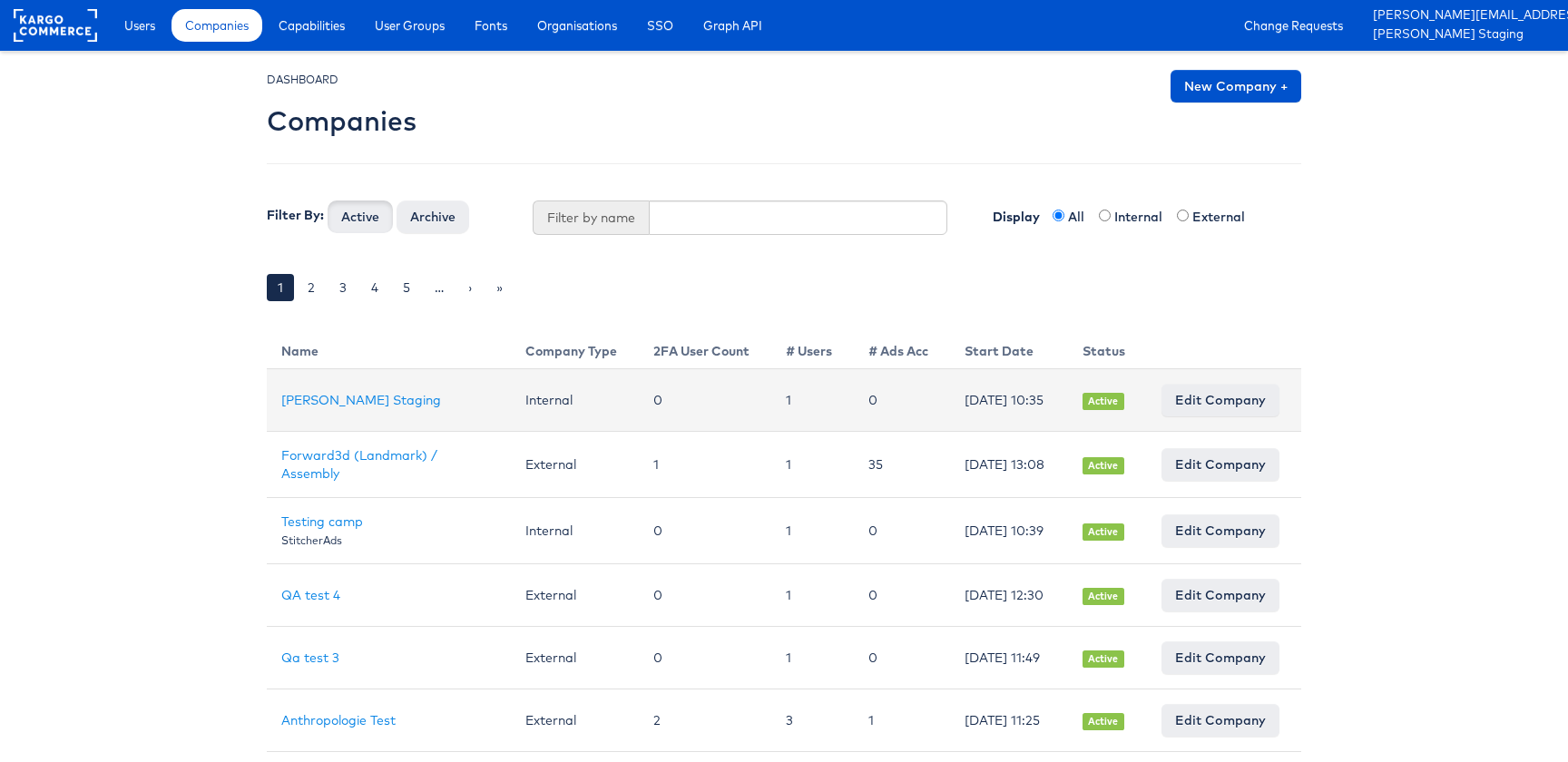
click at [341, 390] on td "Julie Shanahan Staging" at bounding box center [389, 401] width 244 height 63
click at [340, 401] on link "Julie Shanahan Staging" at bounding box center [361, 400] width 159 height 17
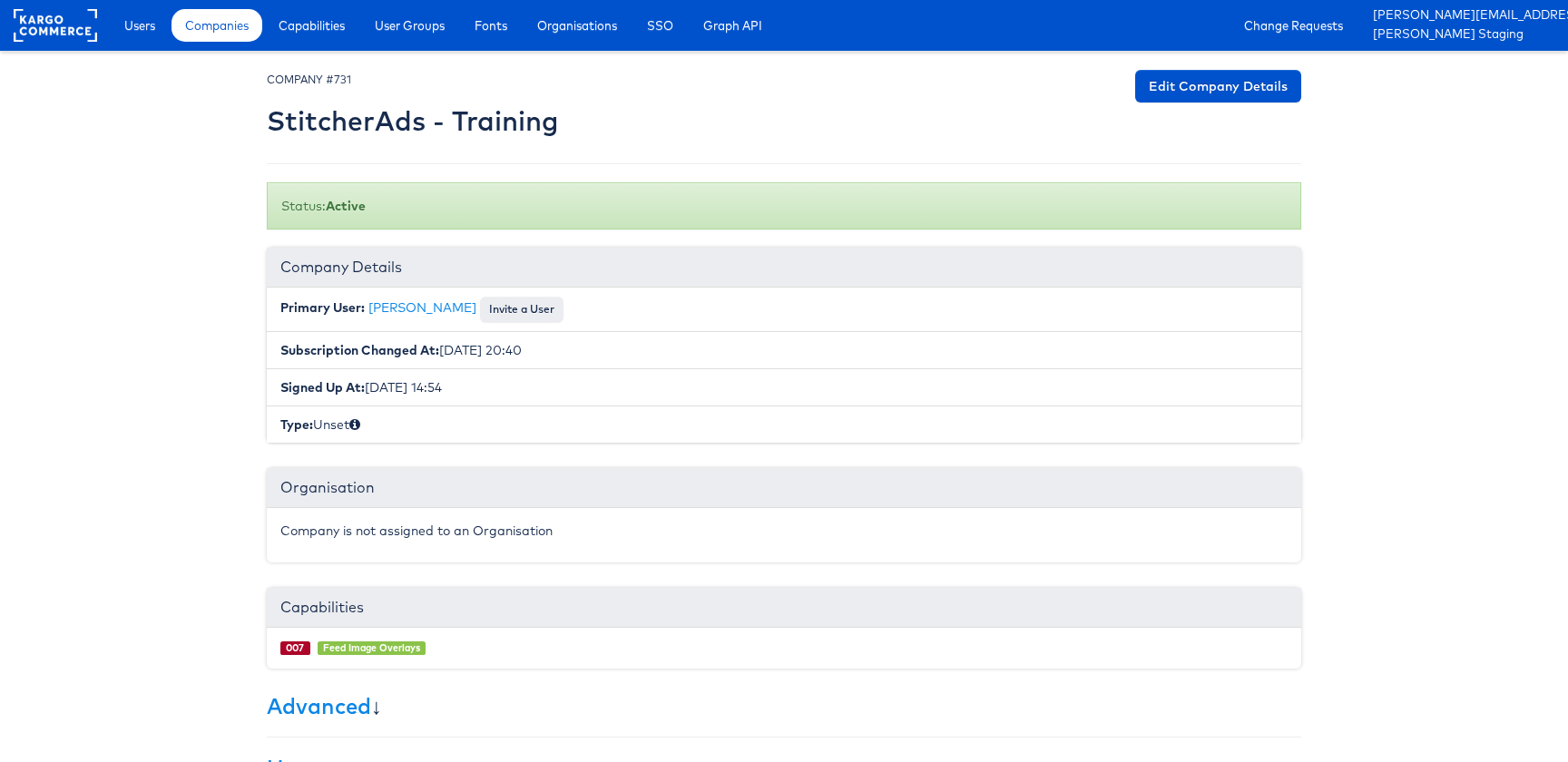
click at [460, 125] on h2 "StitcherAds - Training" at bounding box center [412, 121] width 291 height 30
click at [155, 246] on body "Users Companies Capabilities User Groups Fonts Organisations SSO Graph API Chan…" at bounding box center [784, 531] width 1568 height 1062
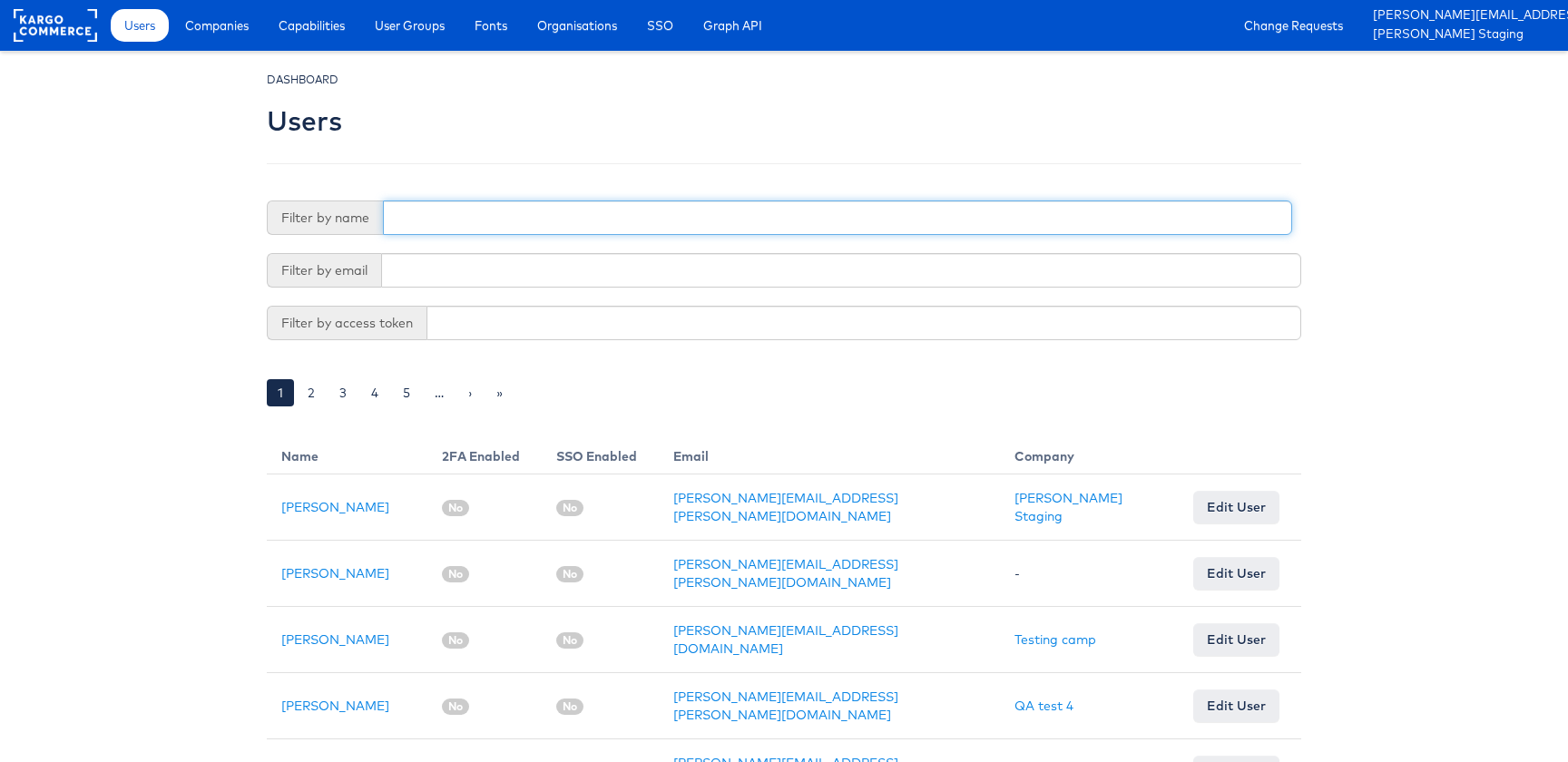
click at [516, 233] on input "text" at bounding box center [838, 218] width 909 height 34
type input "[PERSON_NAME]"
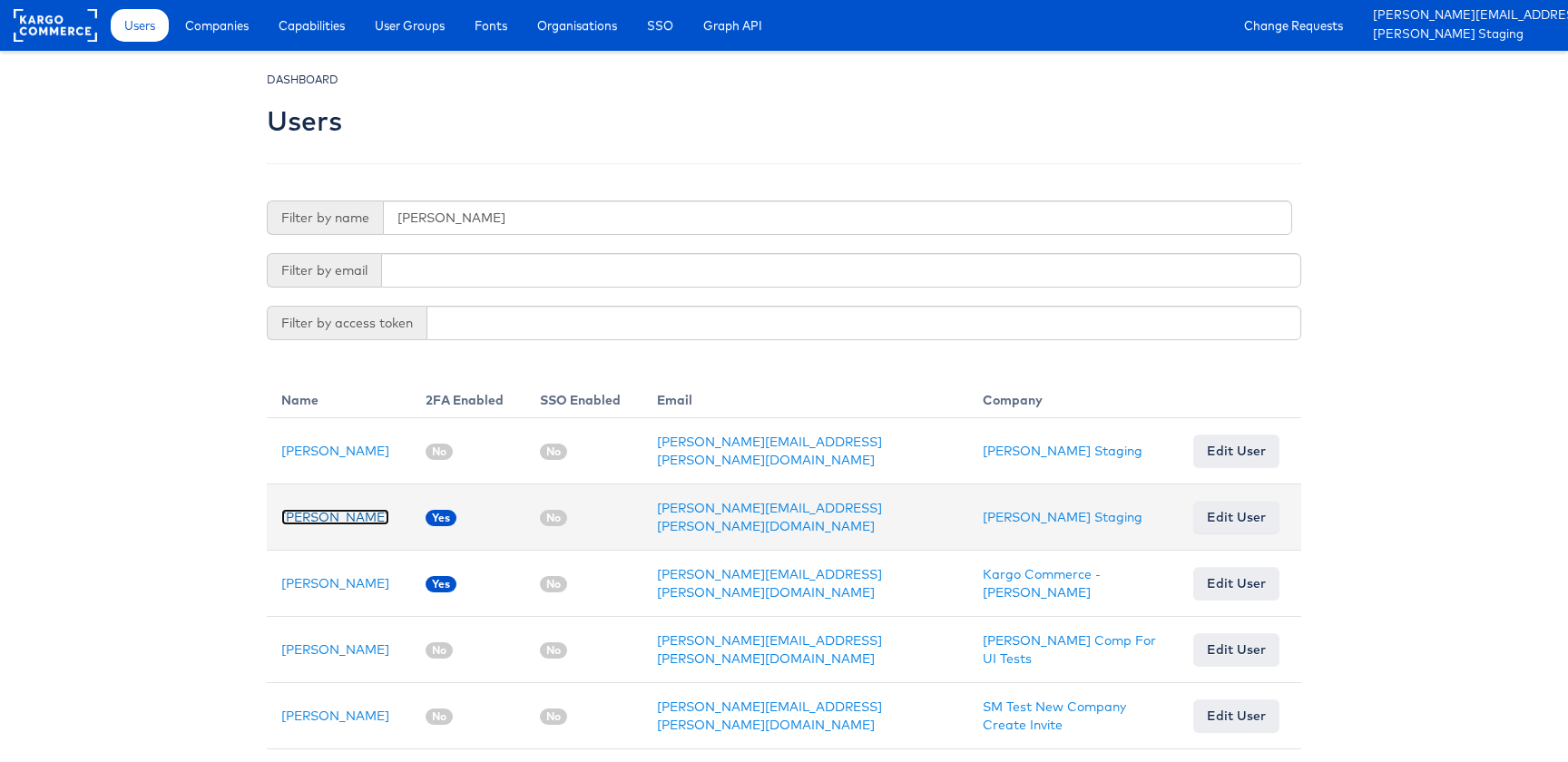
click at [309, 509] on link "[PERSON_NAME]" at bounding box center [336, 517] width 108 height 17
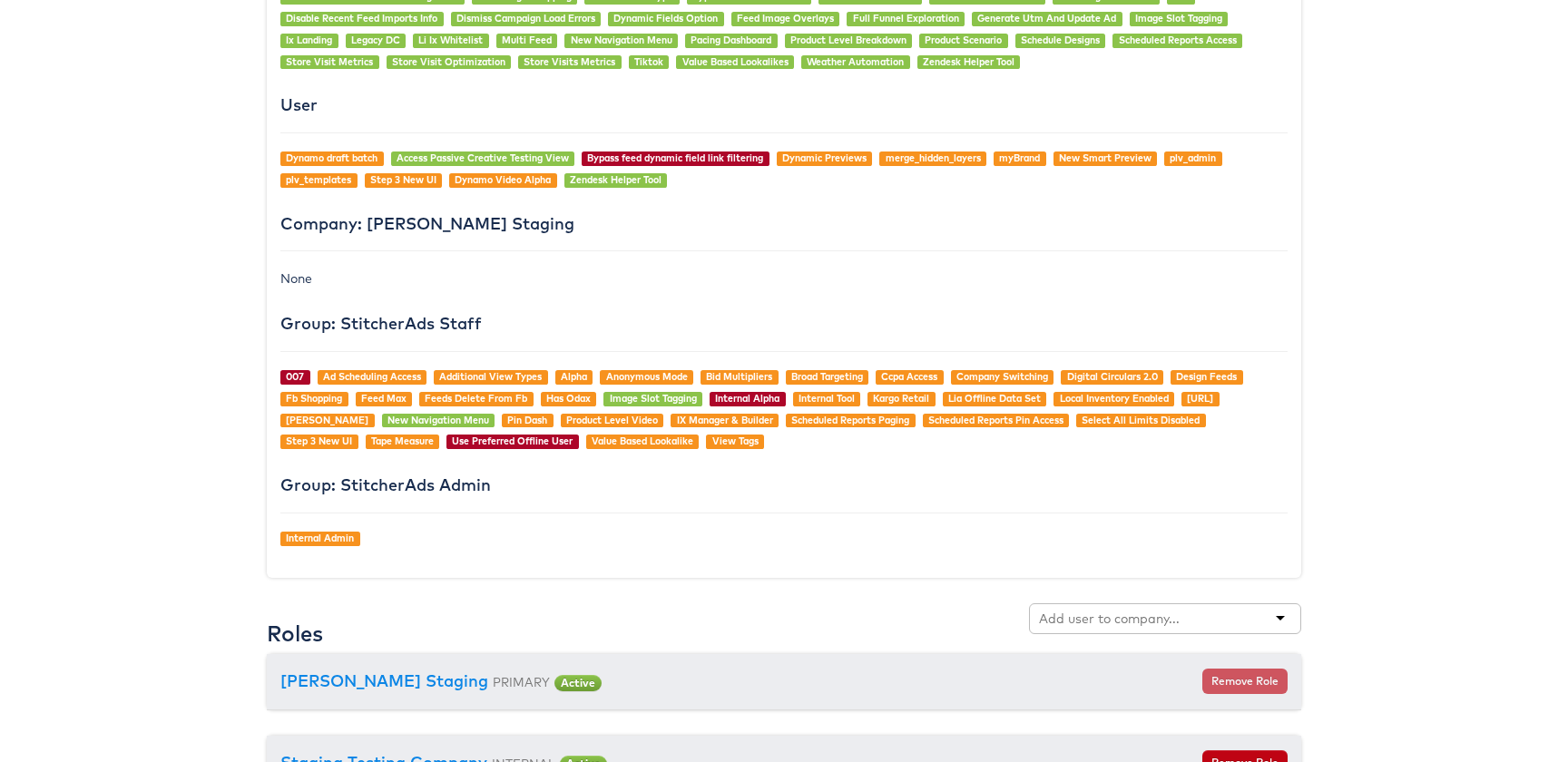
scroll to position [1472, 0]
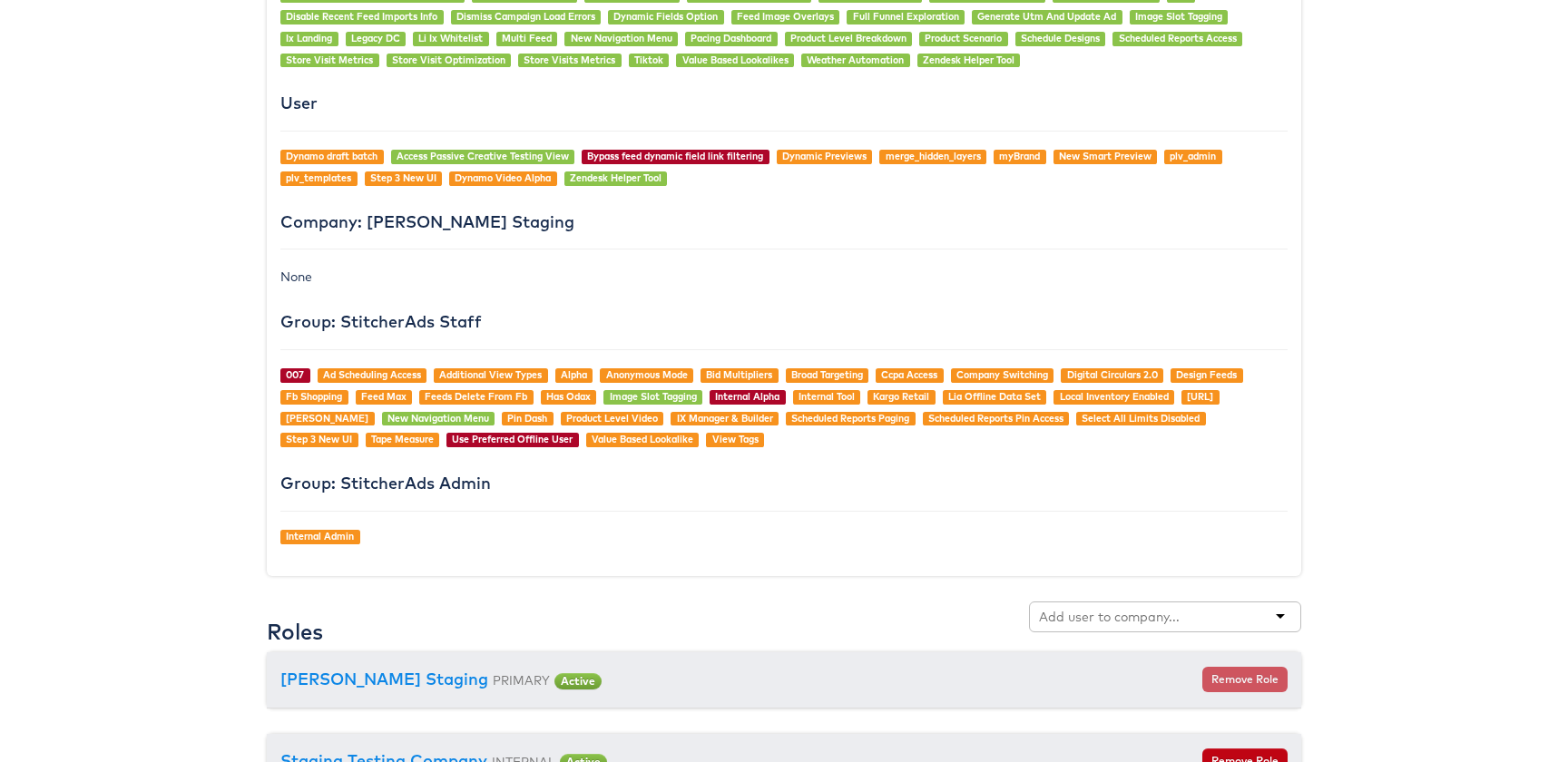
click at [1139, 628] on div at bounding box center [1165, 616] width 273 height 31
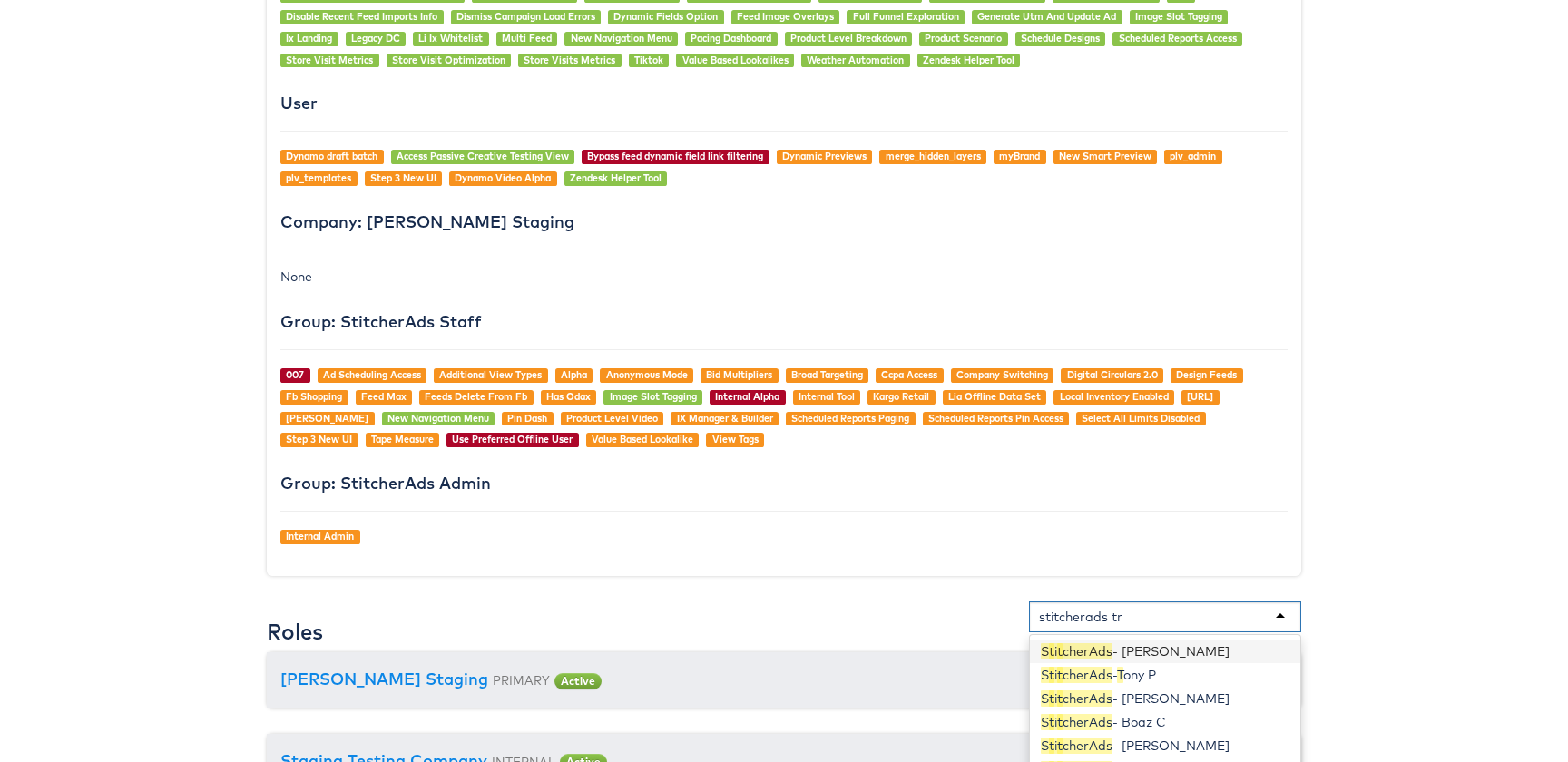
type input "stitcherads tra"
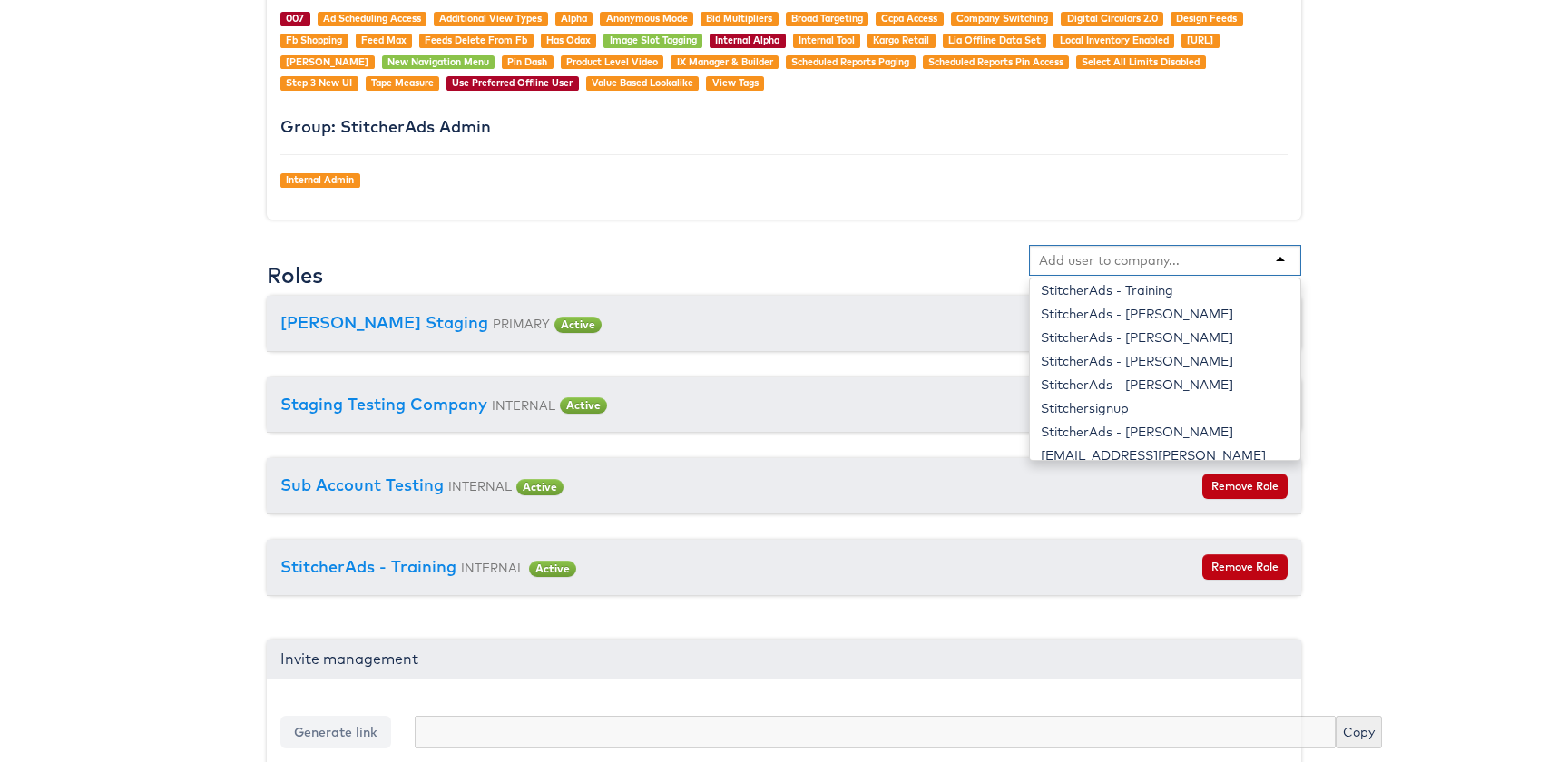
scroll to position [5, 0]
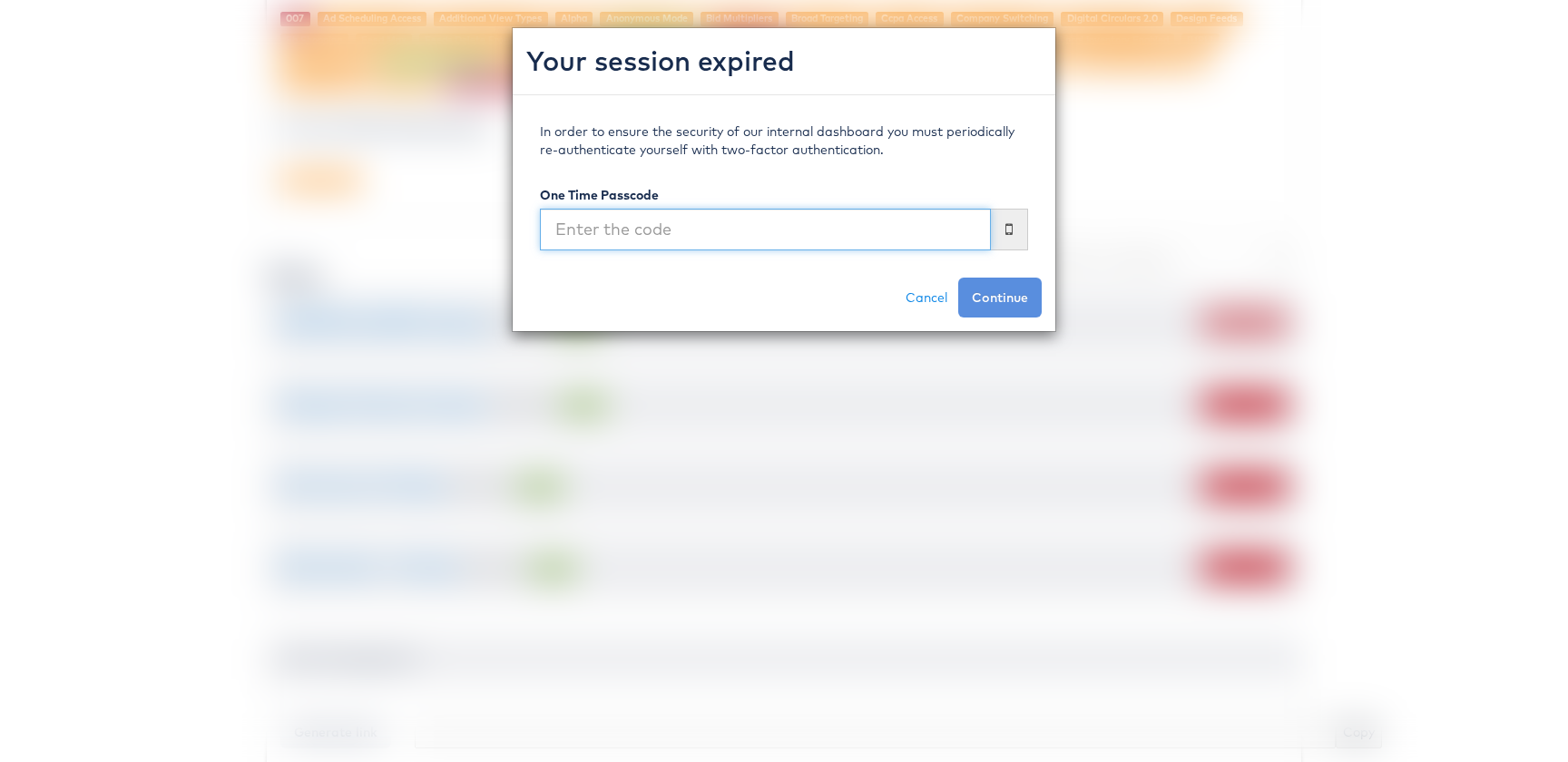
click at [843, 234] on input "text" at bounding box center [766, 229] width 451 height 41
type input "218831"
click at [959, 278] on button "Continue" at bounding box center [1000, 297] width 84 height 40
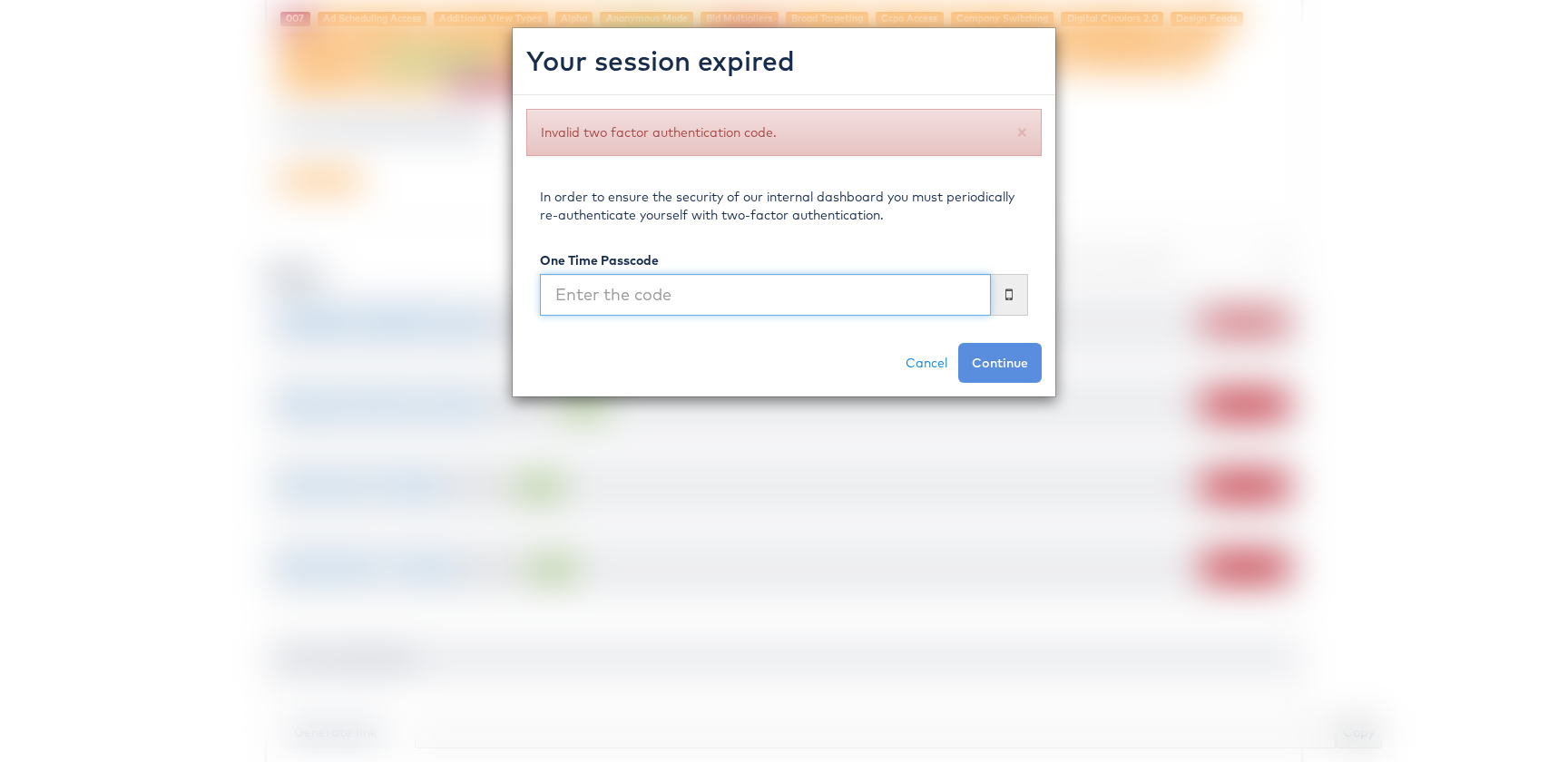
click at [832, 292] on input "text" at bounding box center [766, 294] width 451 height 41
type input "218831"
click at [959, 344] on button "Continue" at bounding box center [1000, 363] width 84 height 40
click at [809, 433] on div "Your session expired Invalid two factor authentication code. × In order to ensu…" at bounding box center [784, 381] width 1568 height 762
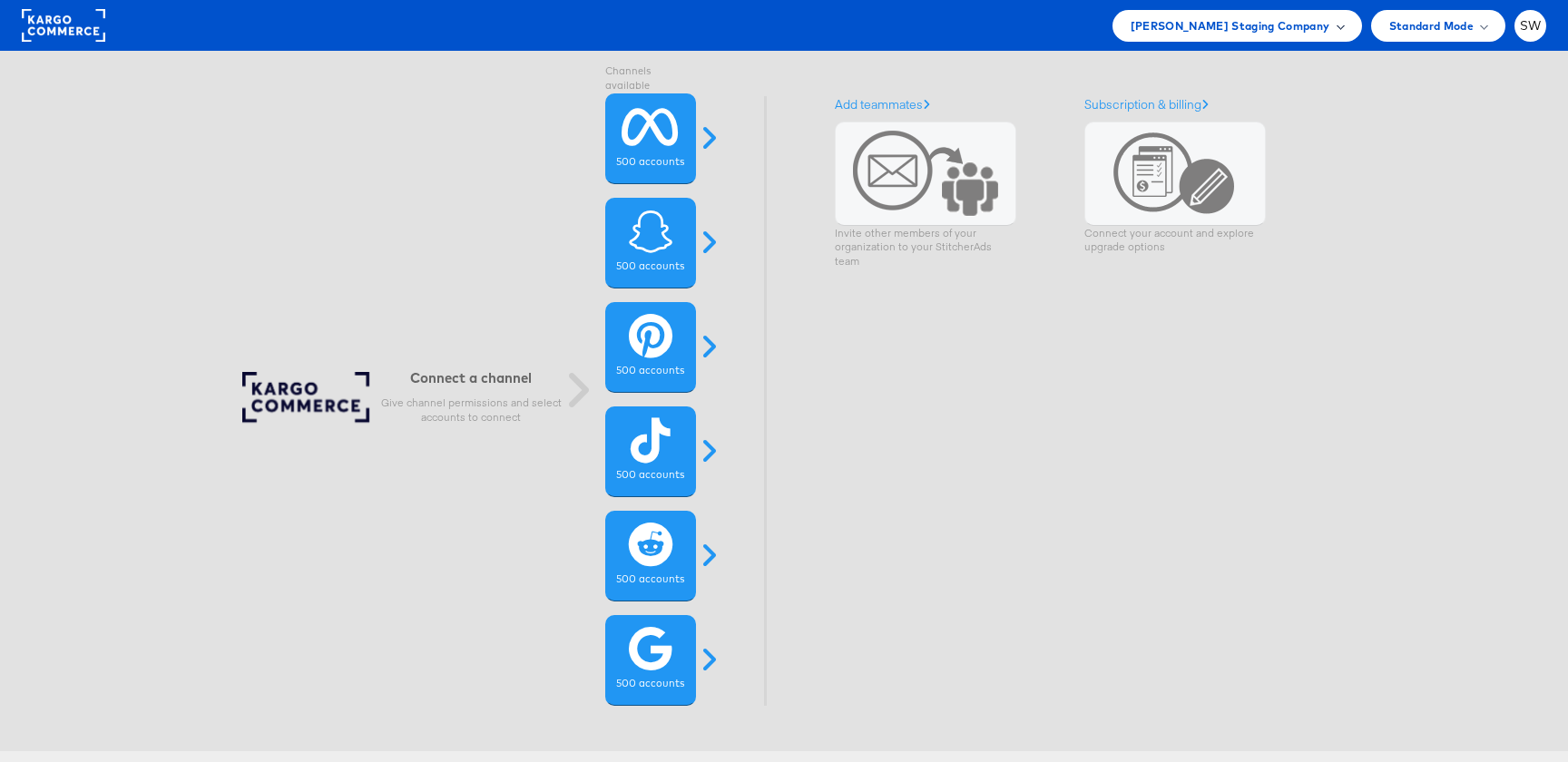
click at [1211, 32] on span "[PERSON_NAME] Staging Company" at bounding box center [1230, 26] width 200 height 19
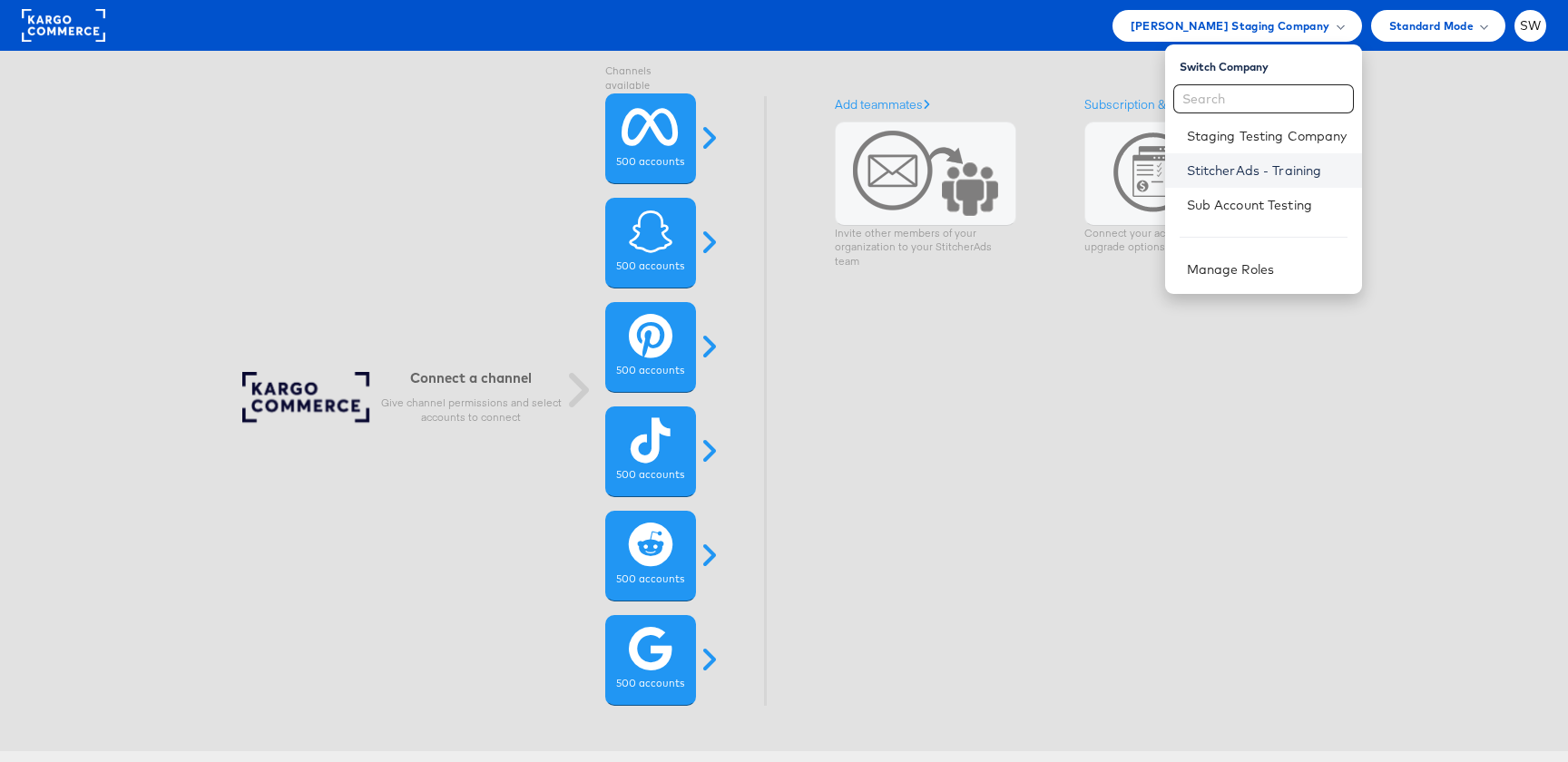
click at [1223, 171] on link "StitcherAds - Training" at bounding box center [1267, 170] width 160 height 18
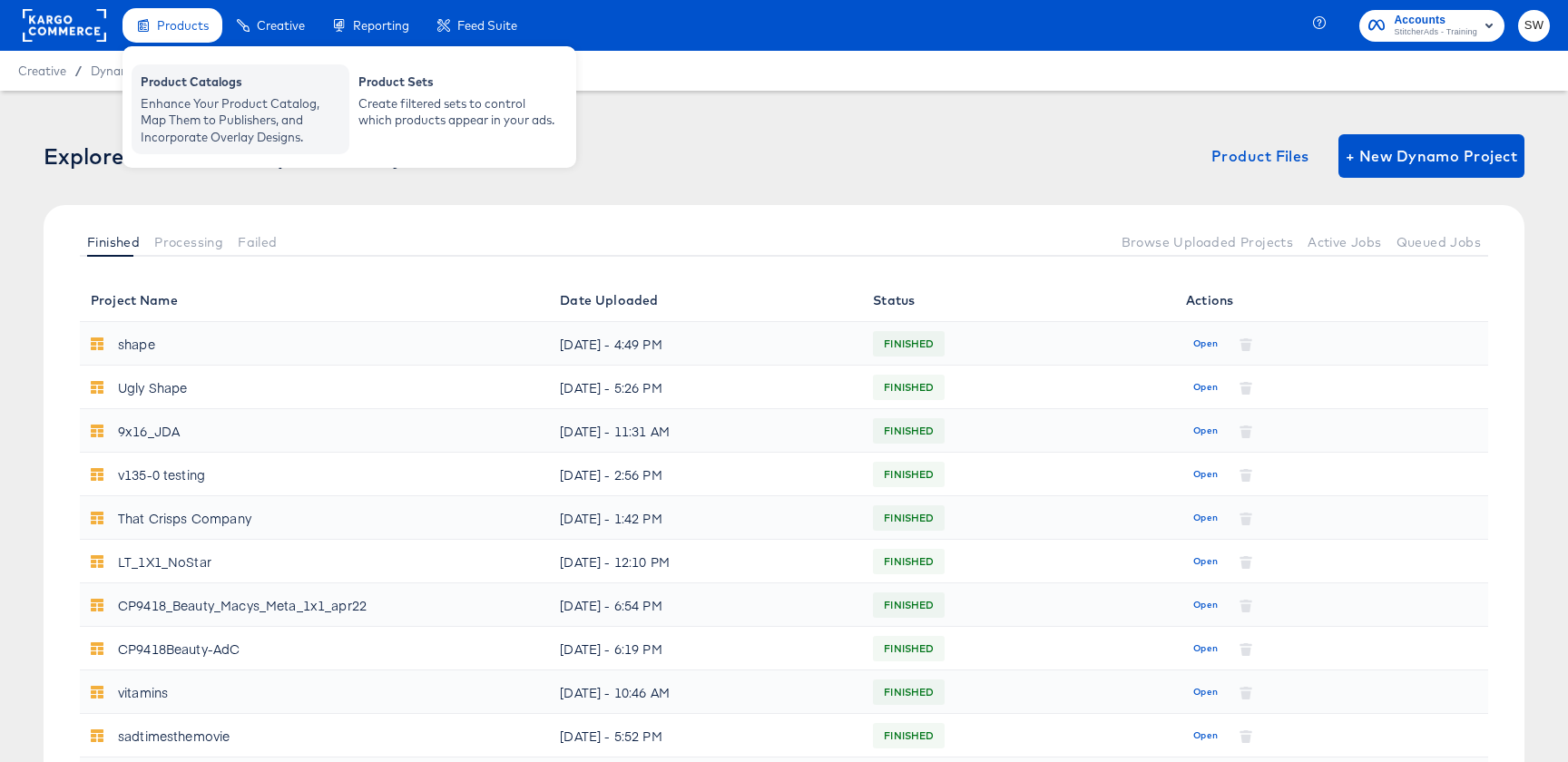
click at [170, 102] on div "Enhance Your Product Catalog, Map Them to Publishers, and Incorporate Overlay D…" at bounding box center [240, 121] width 200 height 51
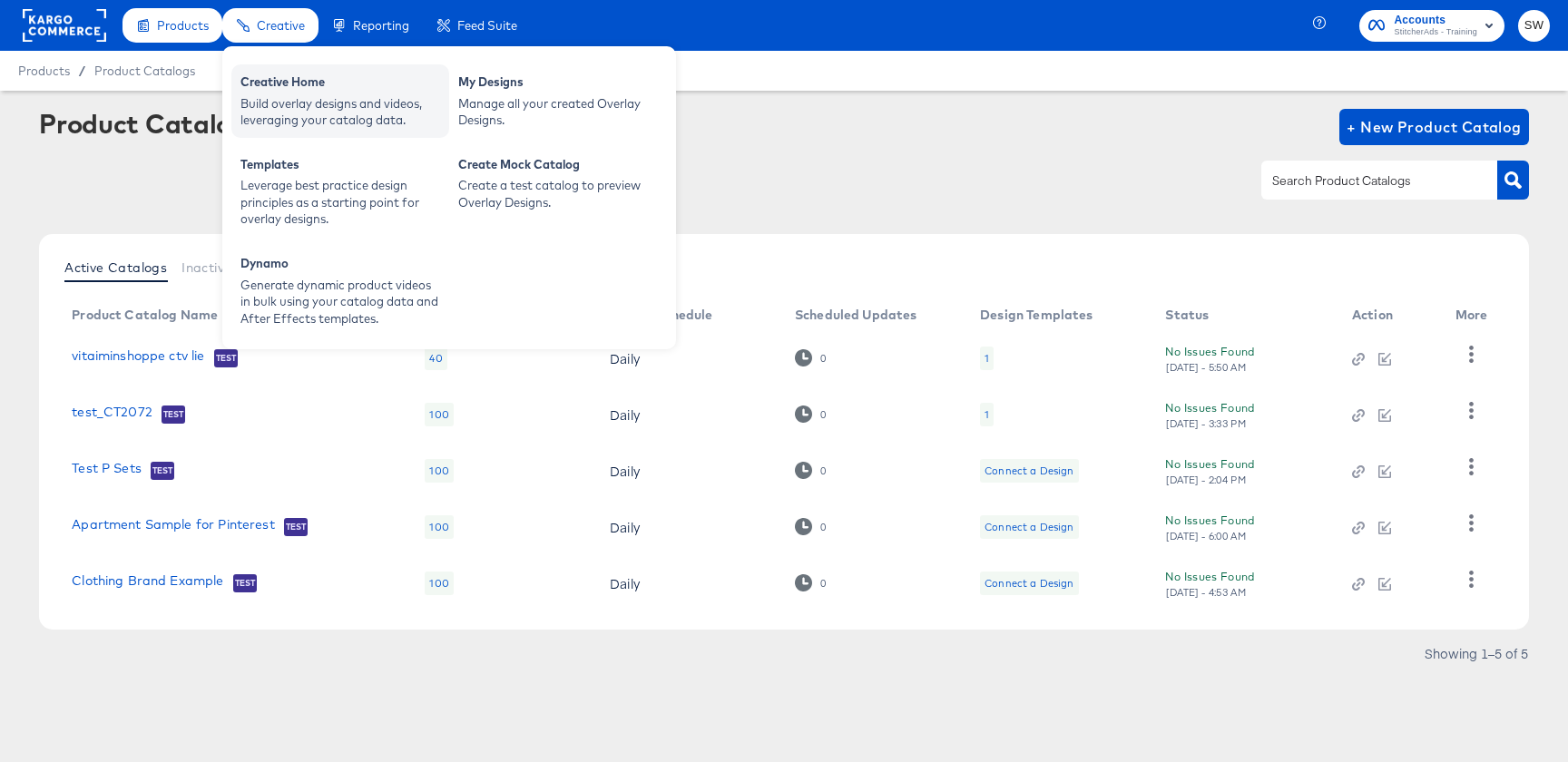
click at [301, 95] on div "Build overlay designs and videos, leveraging your catalog data." at bounding box center [340, 112] width 200 height 33
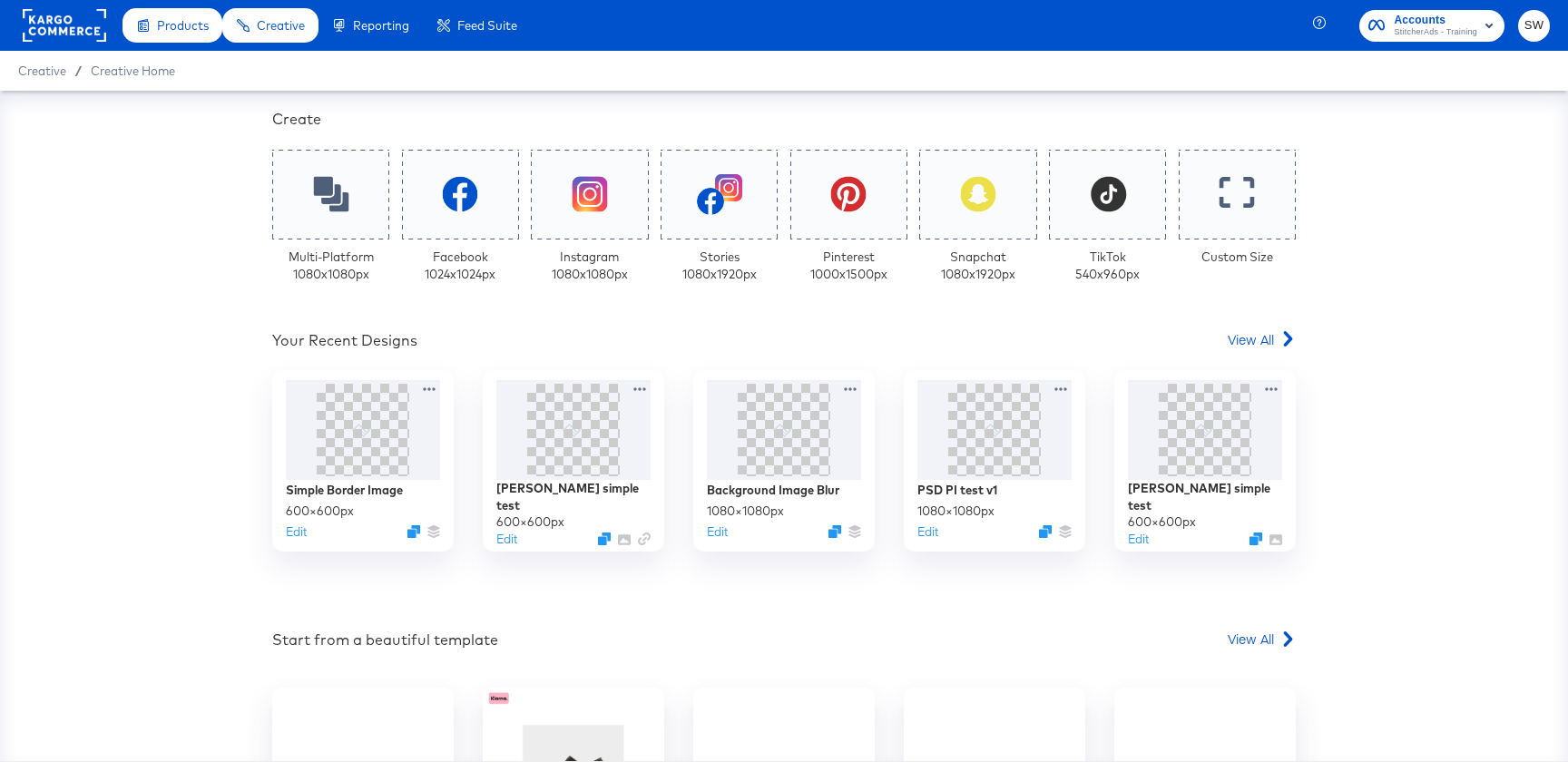
scroll to position [568, 0]
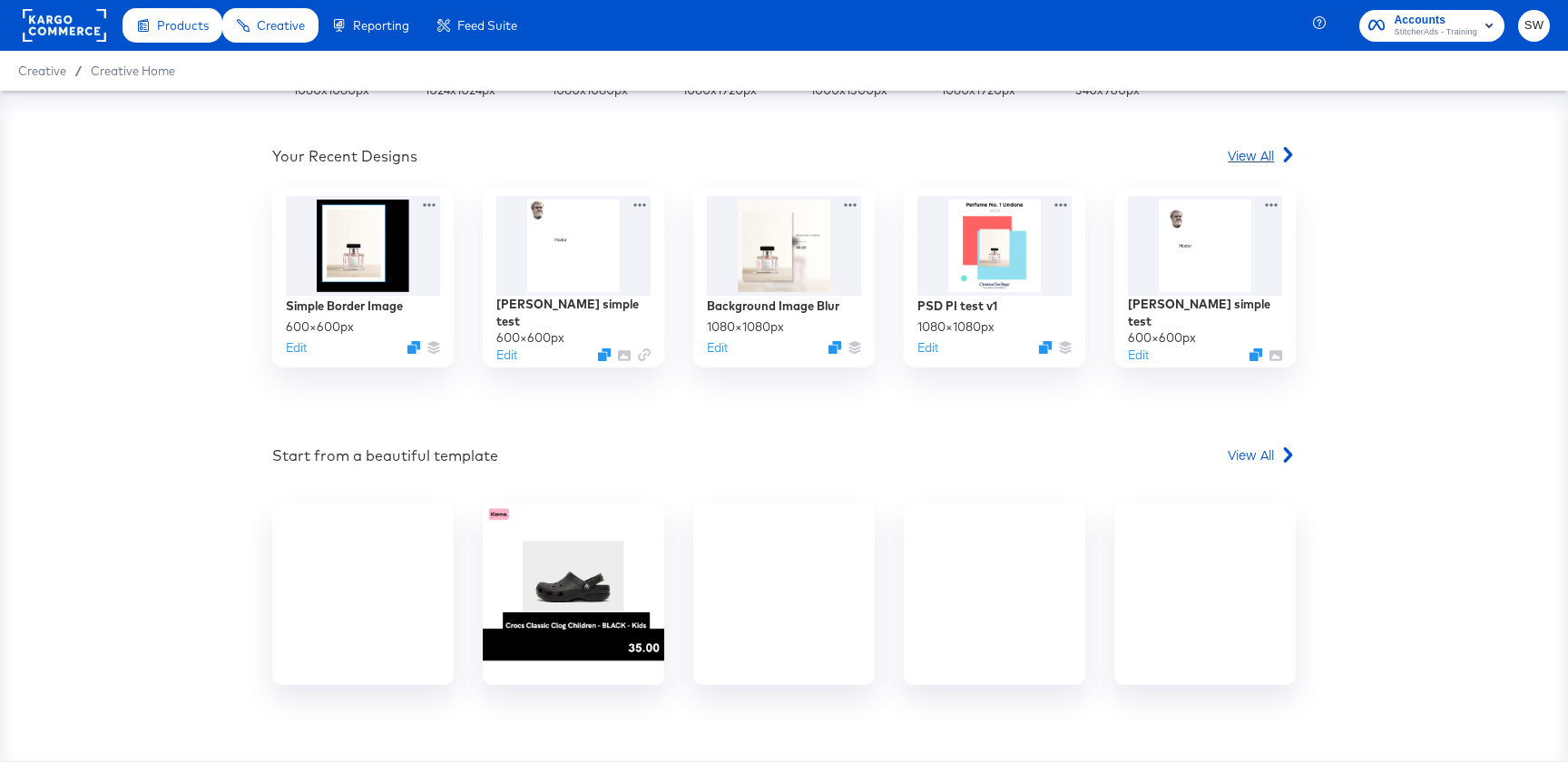
click at [1278, 163] on div "View All" at bounding box center [1261, 155] width 68 height 18
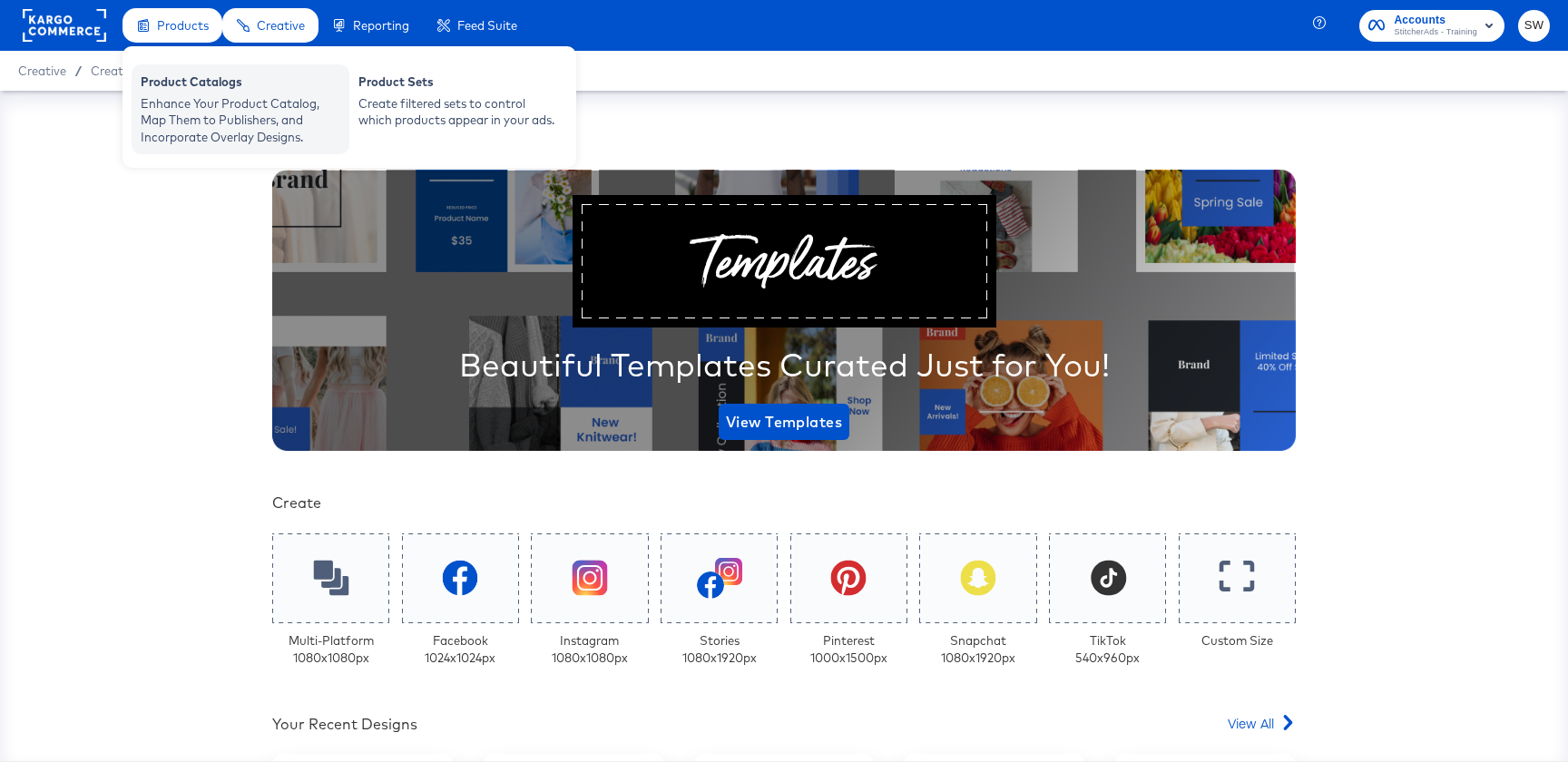
click at [169, 99] on div "Enhance Your Product Catalog, Map Them to Publishers, and Incorporate Overlay D…" at bounding box center [240, 121] width 200 height 51
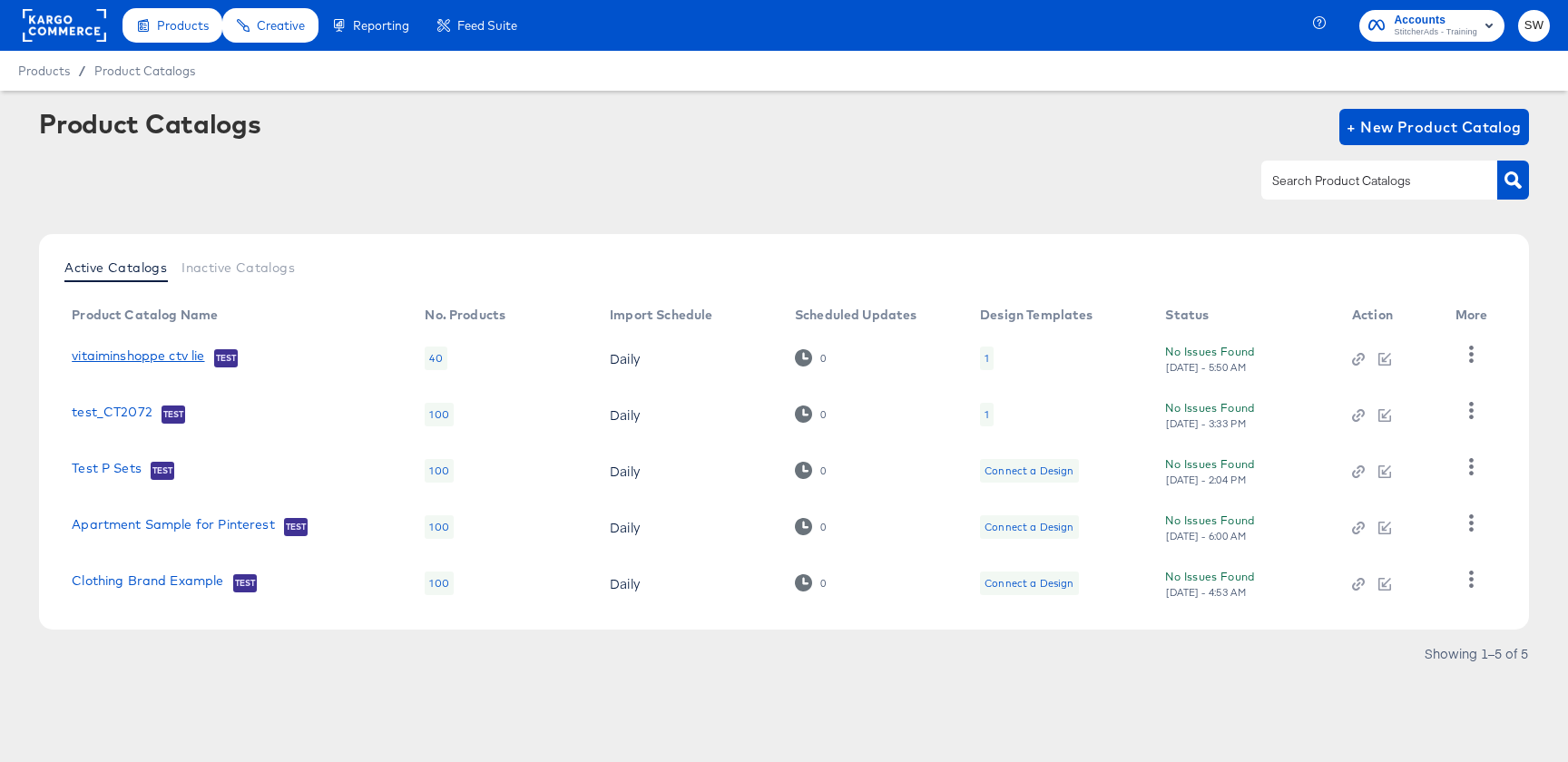
click at [152, 351] on link "vitaiminshoppe ctv lie" at bounding box center [138, 357] width 133 height 18
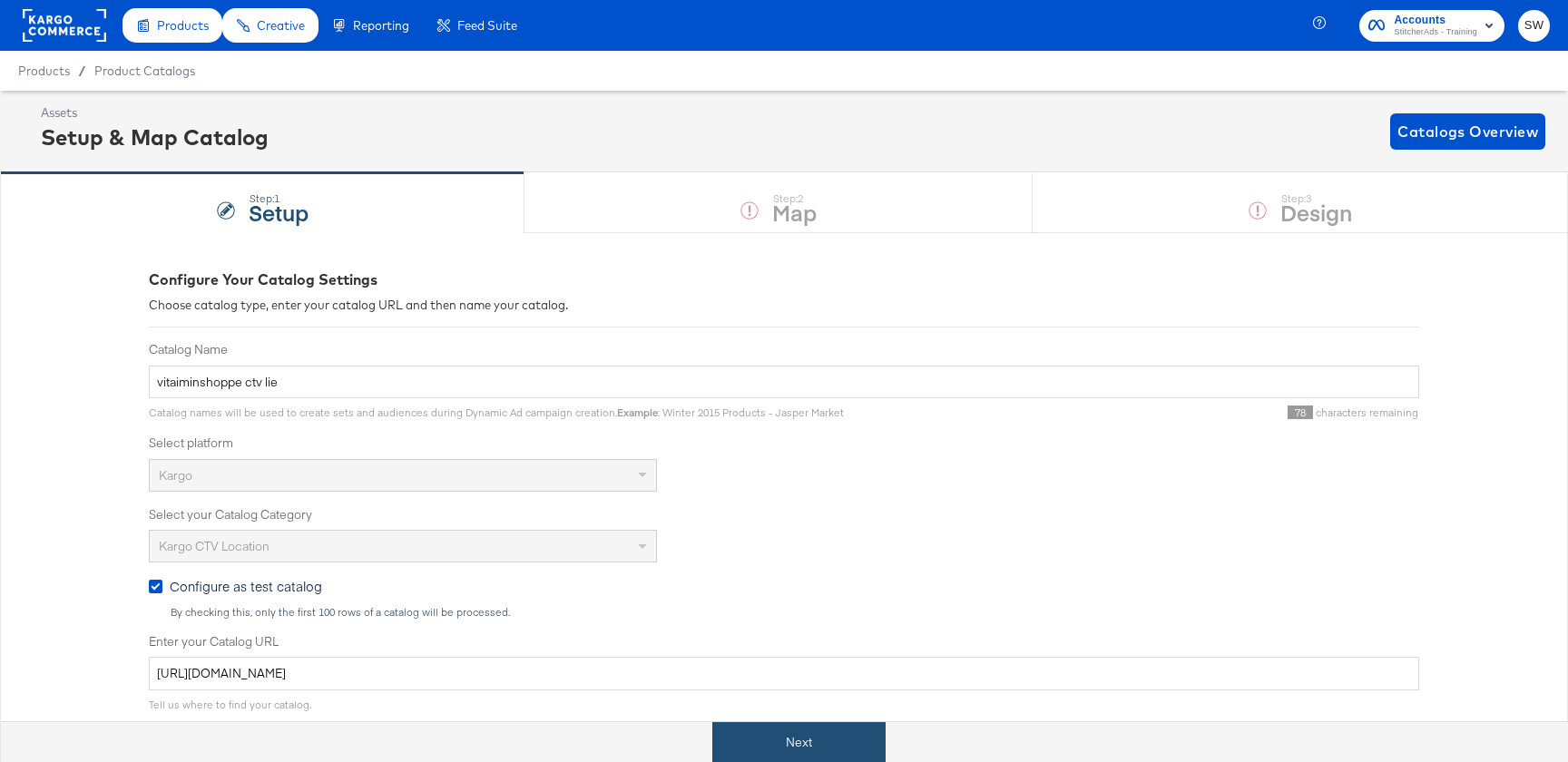
click at [777, 750] on button "Next" at bounding box center [799, 742] width 173 height 40
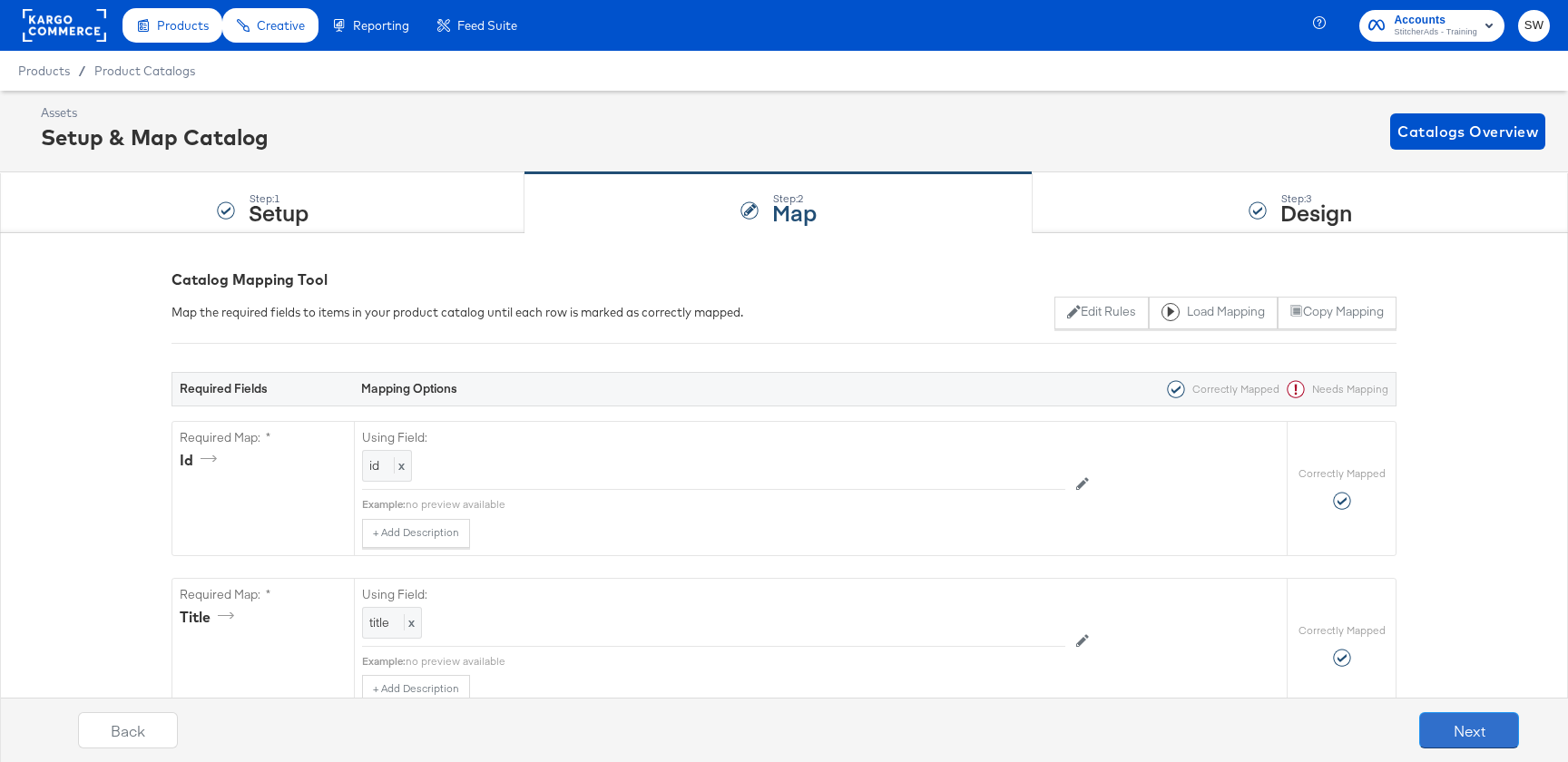
click at [1438, 738] on button "Next" at bounding box center [1469, 730] width 99 height 36
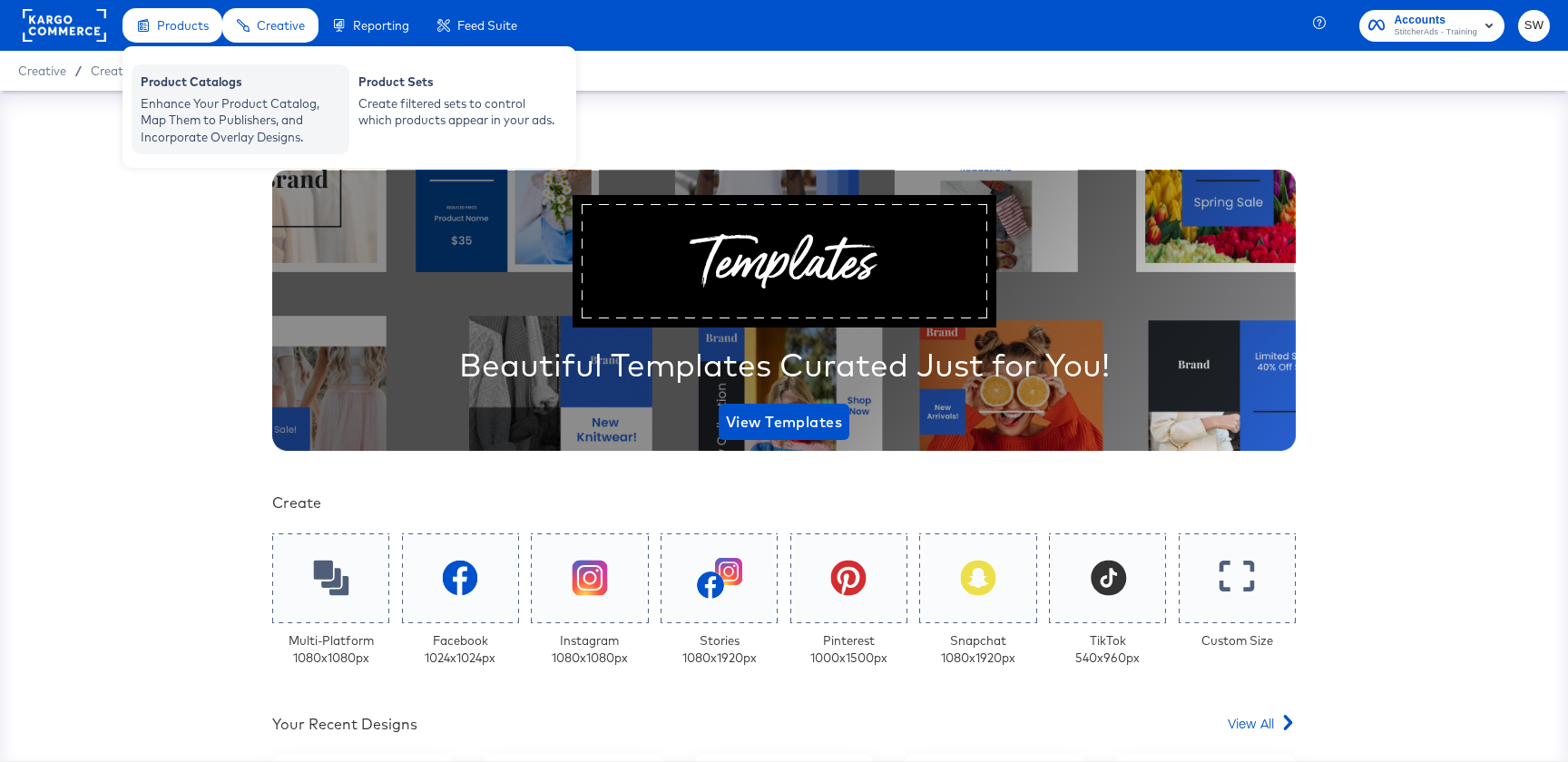
click at [202, 111] on div "Enhance Your Product Catalog, Map Them to Publishers, and Incorporate Overlay D…" at bounding box center [240, 121] width 200 height 51
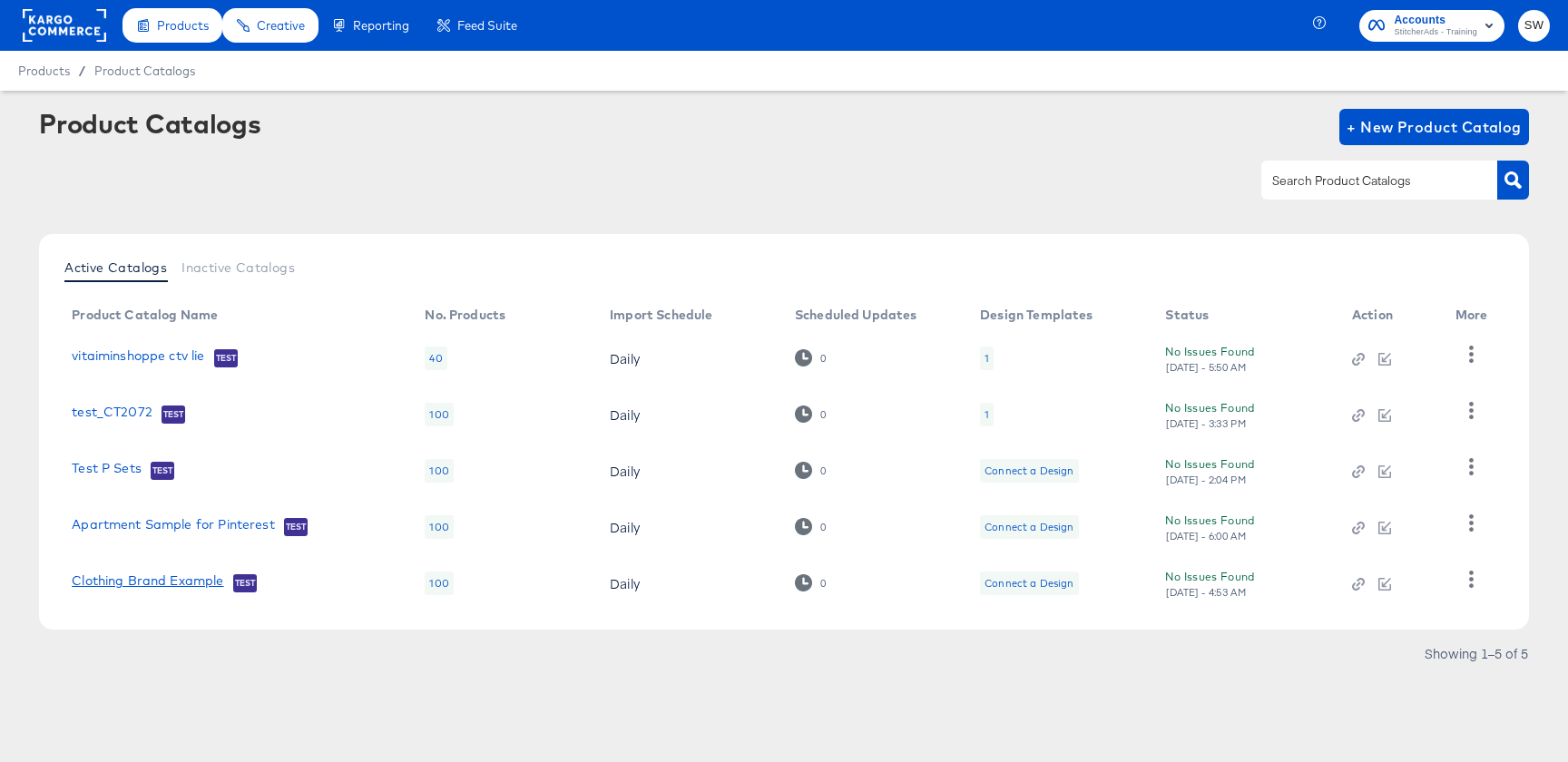
click at [157, 586] on link "Clothing Brand Example" at bounding box center [148, 583] width 152 height 18
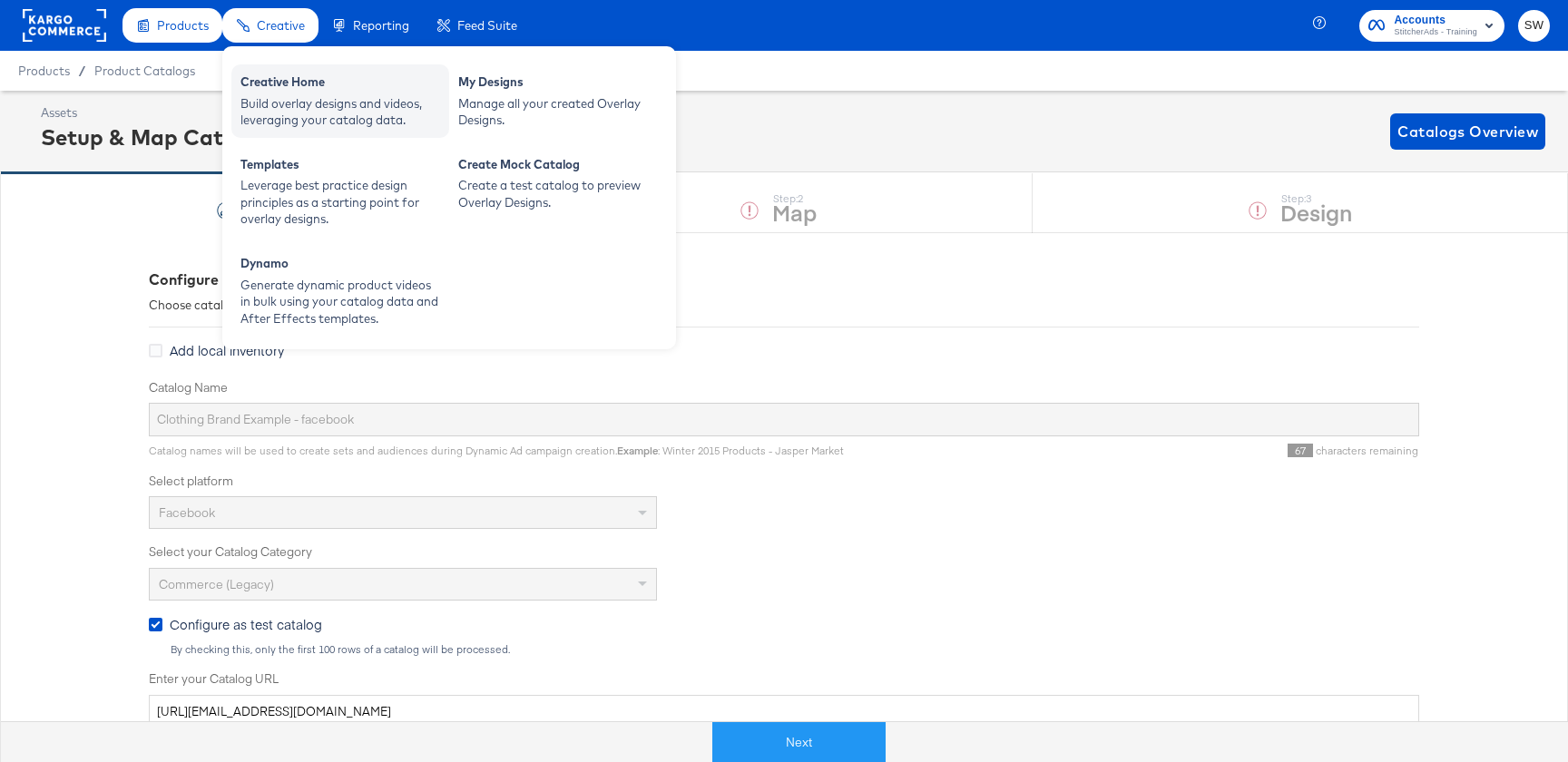
click at [294, 110] on div "Build overlay designs and videos, leveraging your catalog data." at bounding box center [340, 112] width 200 height 33
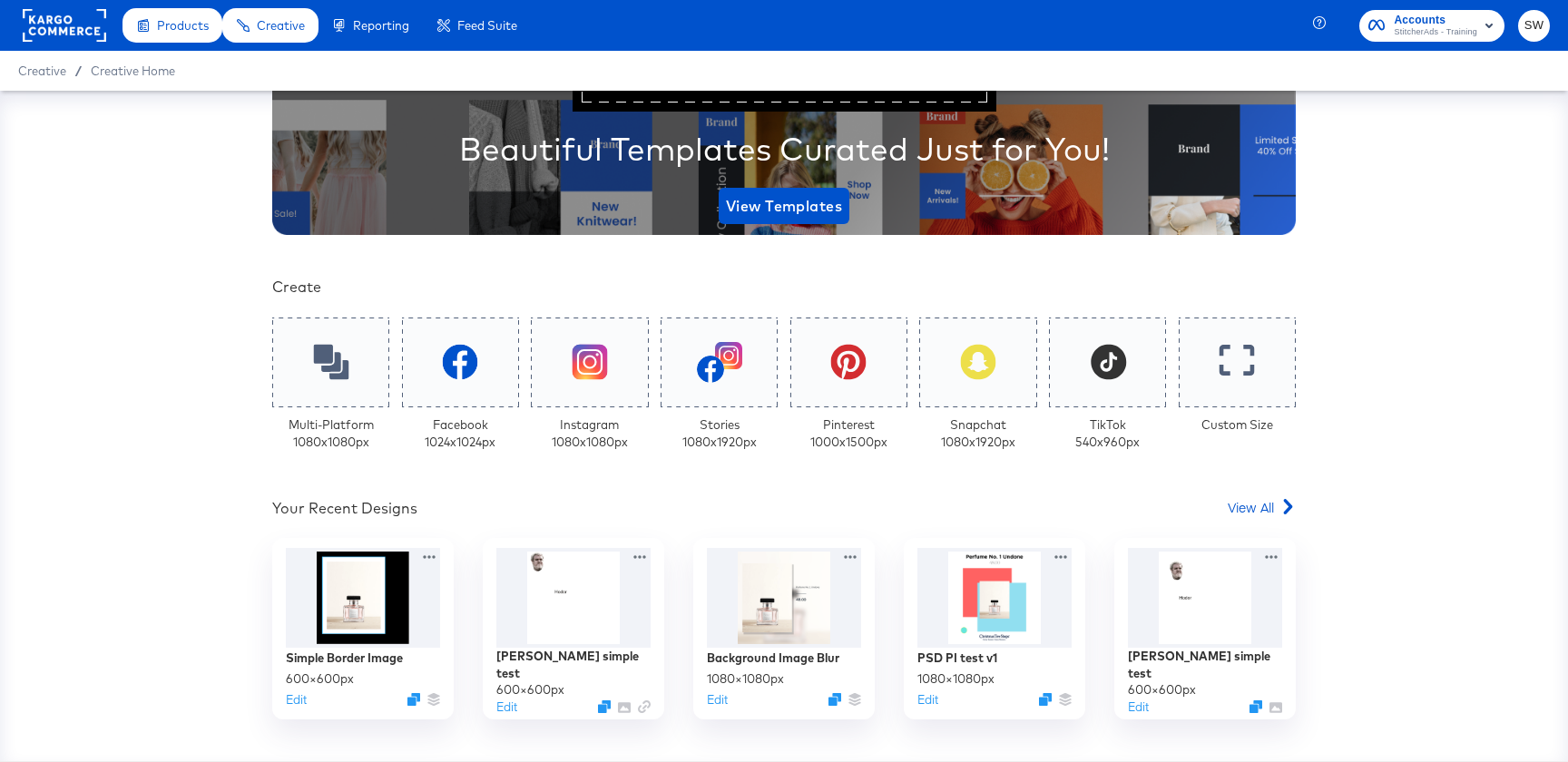
scroll to position [257, 0]
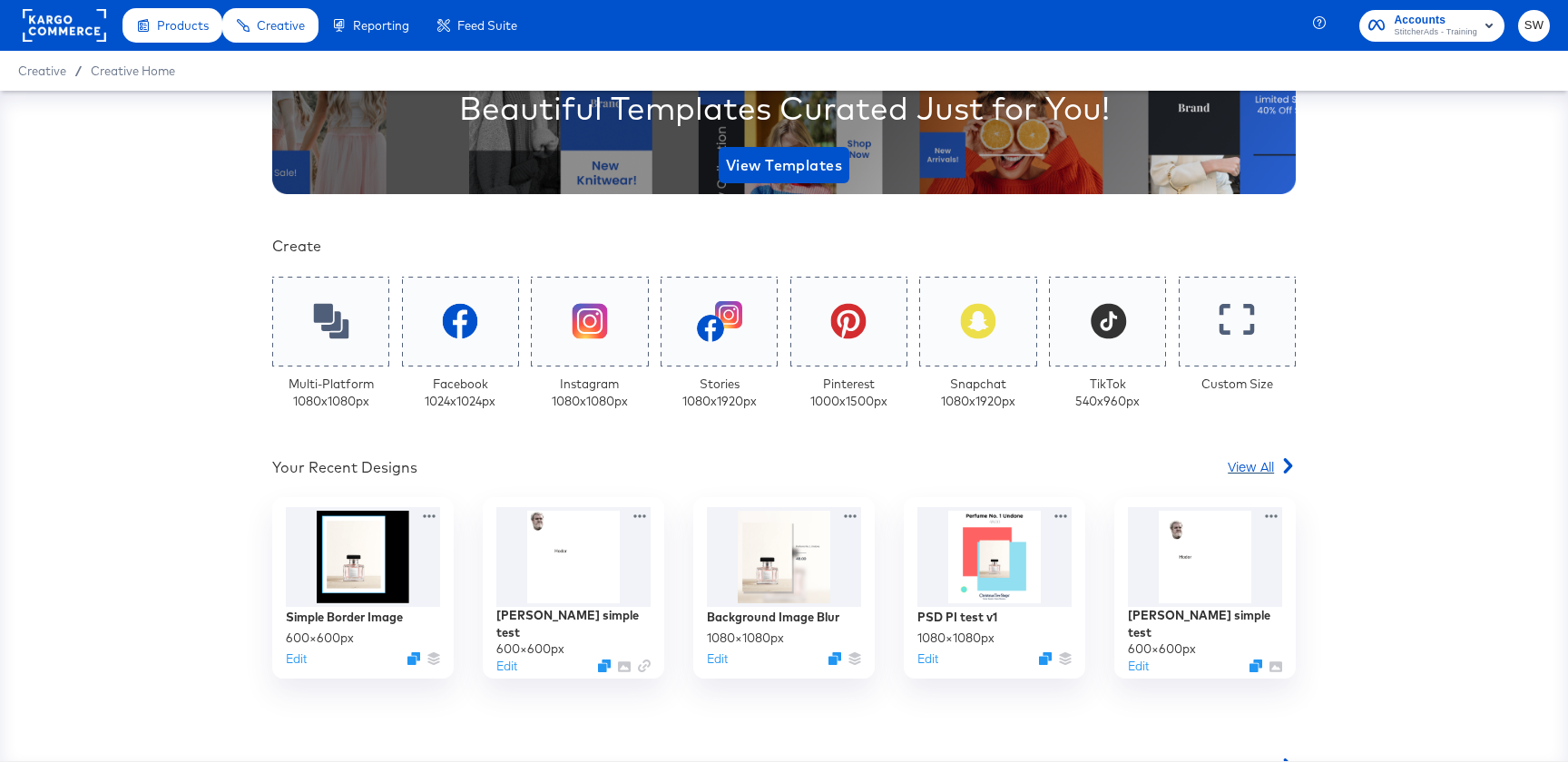
click at [1266, 470] on span "View All" at bounding box center [1250, 467] width 46 height 18
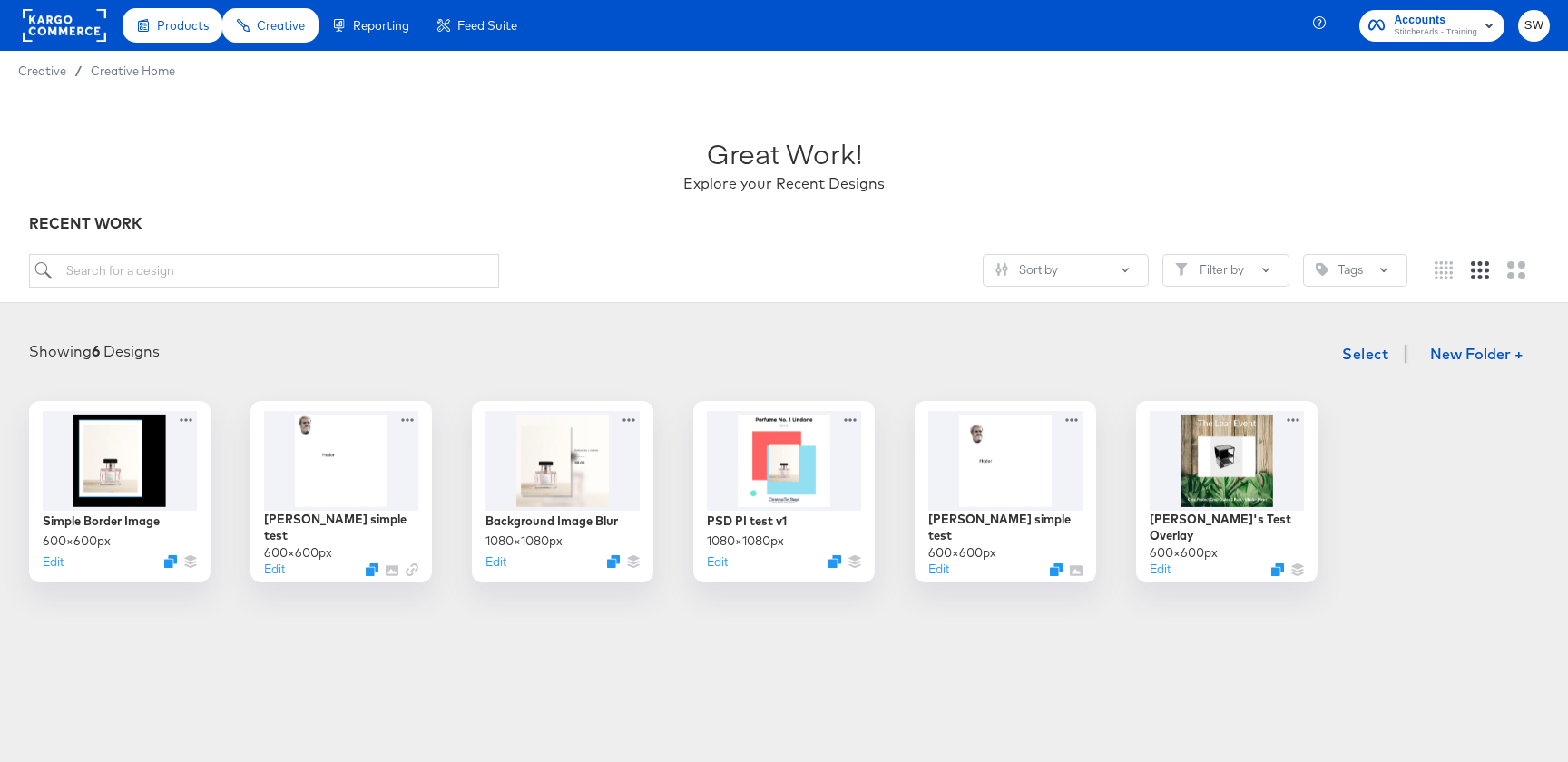
click at [308, 250] on div "Great Work! Explore your Recent Designs RECENT WORK Sort by Filter by Tags" at bounding box center [784, 197] width 1568 height 213
click at [308, 261] on input "search" at bounding box center [265, 271] width 470 height 33
paste input "Copy - undefined text layer issue"
type input "Copy - undefined text layer issue"
click at [1443, 37] on span "StitcherAds - Training" at bounding box center [1435, 32] width 84 height 15
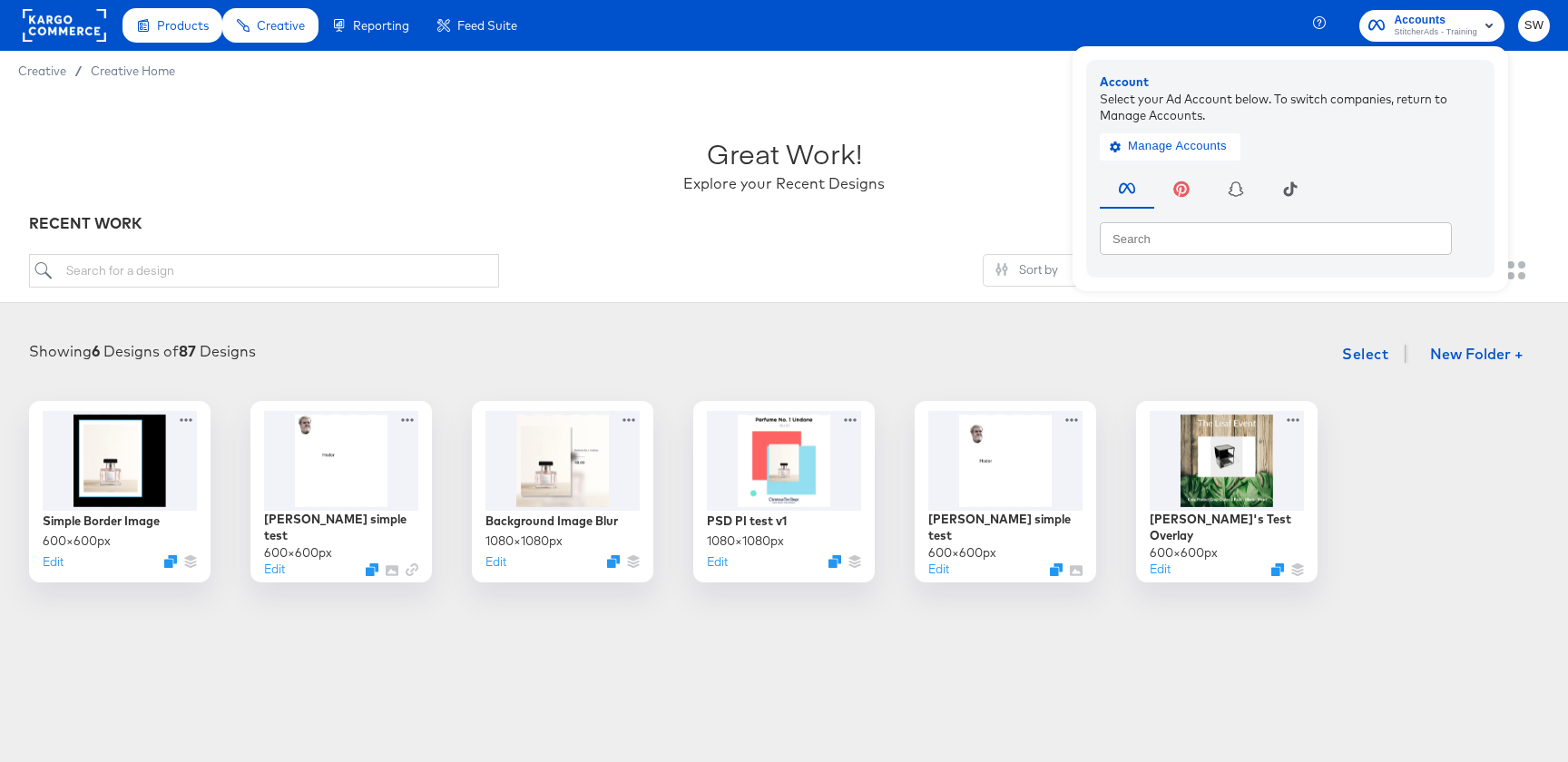
click at [1532, 30] on span "SW" at bounding box center [1535, 26] width 18 height 21
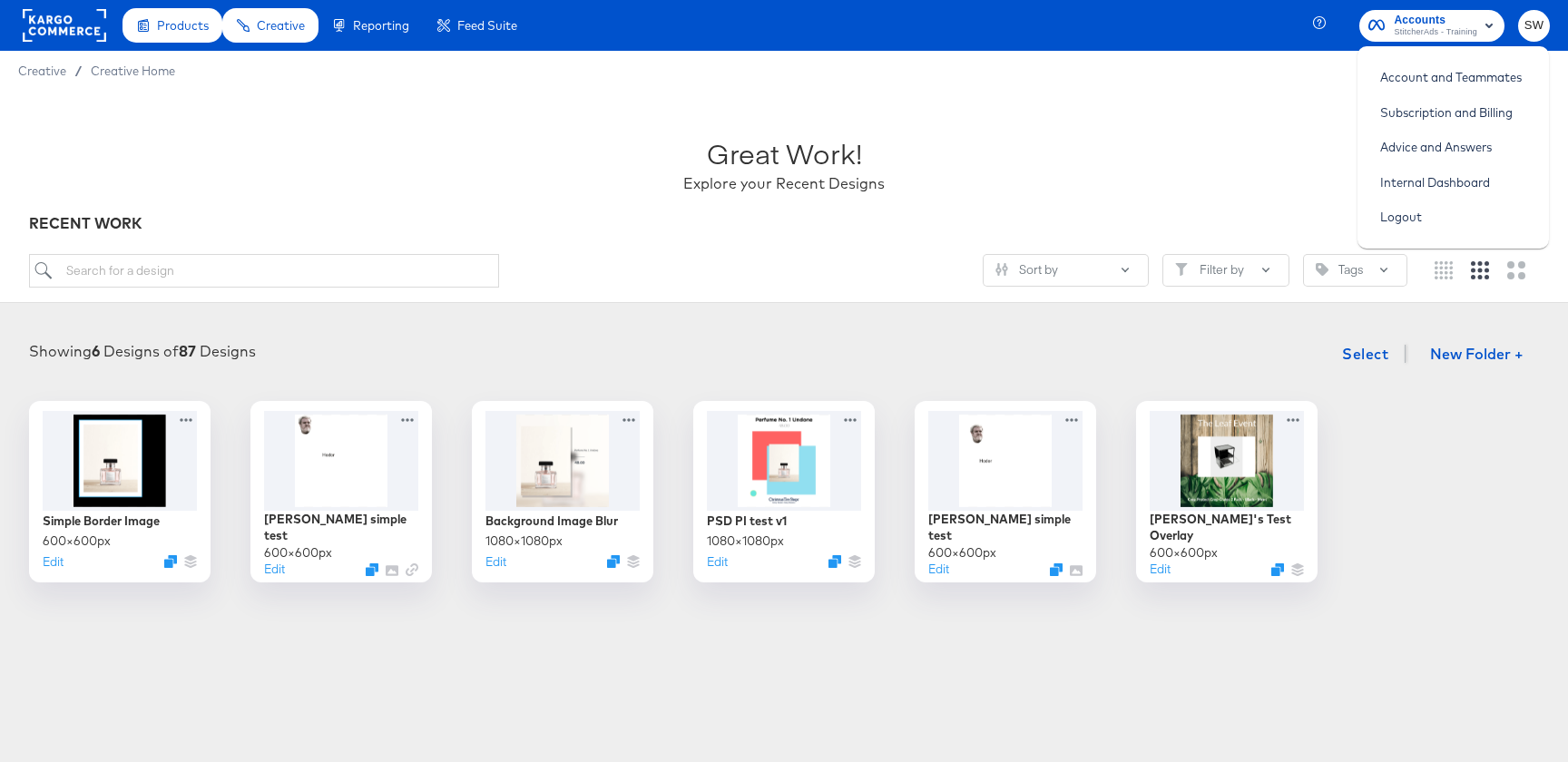
click at [1410, 52] on ul "Account and Teammates Subscription and Billing Advice and Answers Internal Dash…" at bounding box center [1453, 148] width 192 height 203
click at [1410, 37] on span "StitcherAds - Training" at bounding box center [1435, 32] width 84 height 15
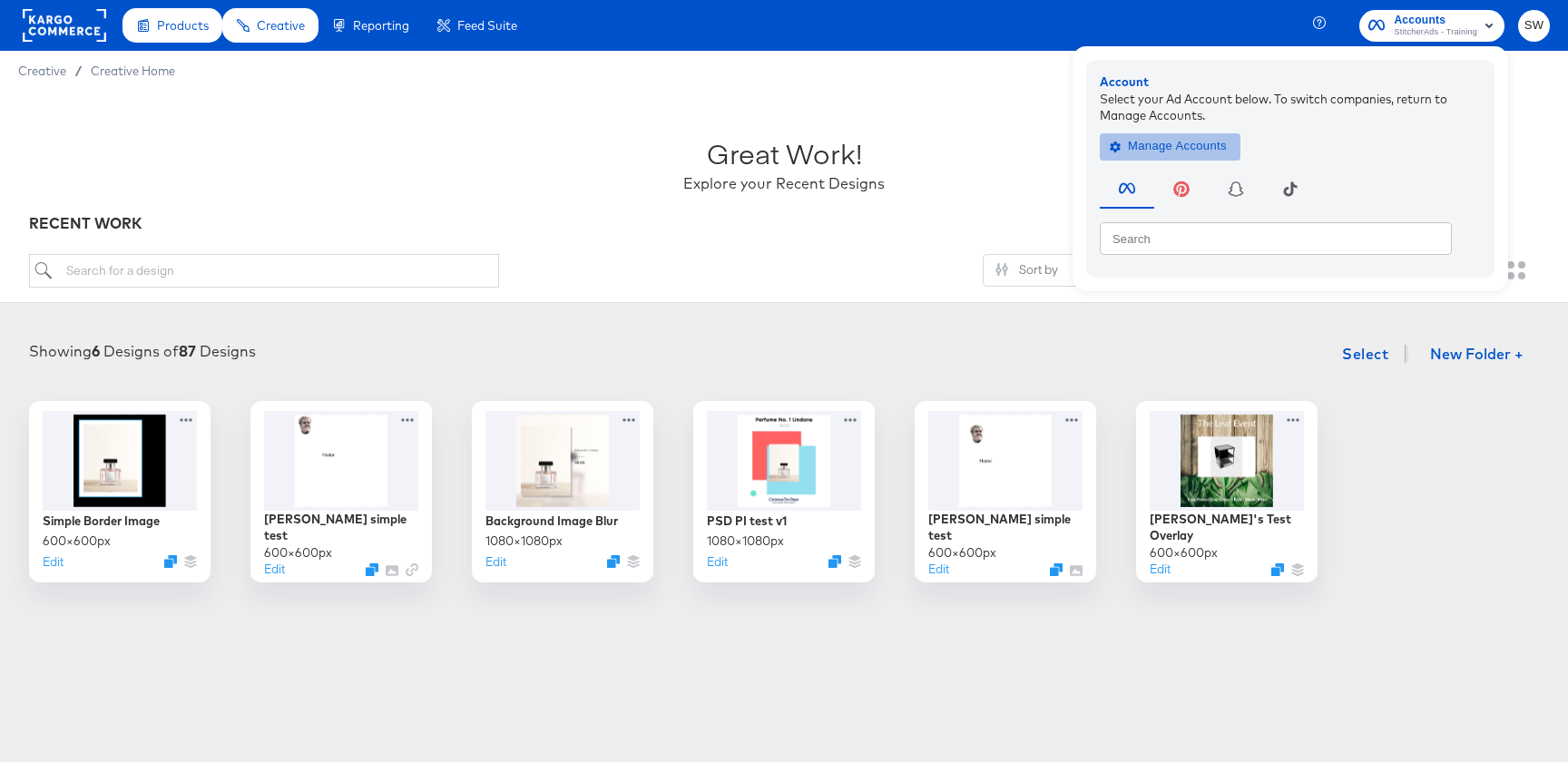
click at [1178, 148] on span "Manage Accounts" at bounding box center [1169, 146] width 113 height 21
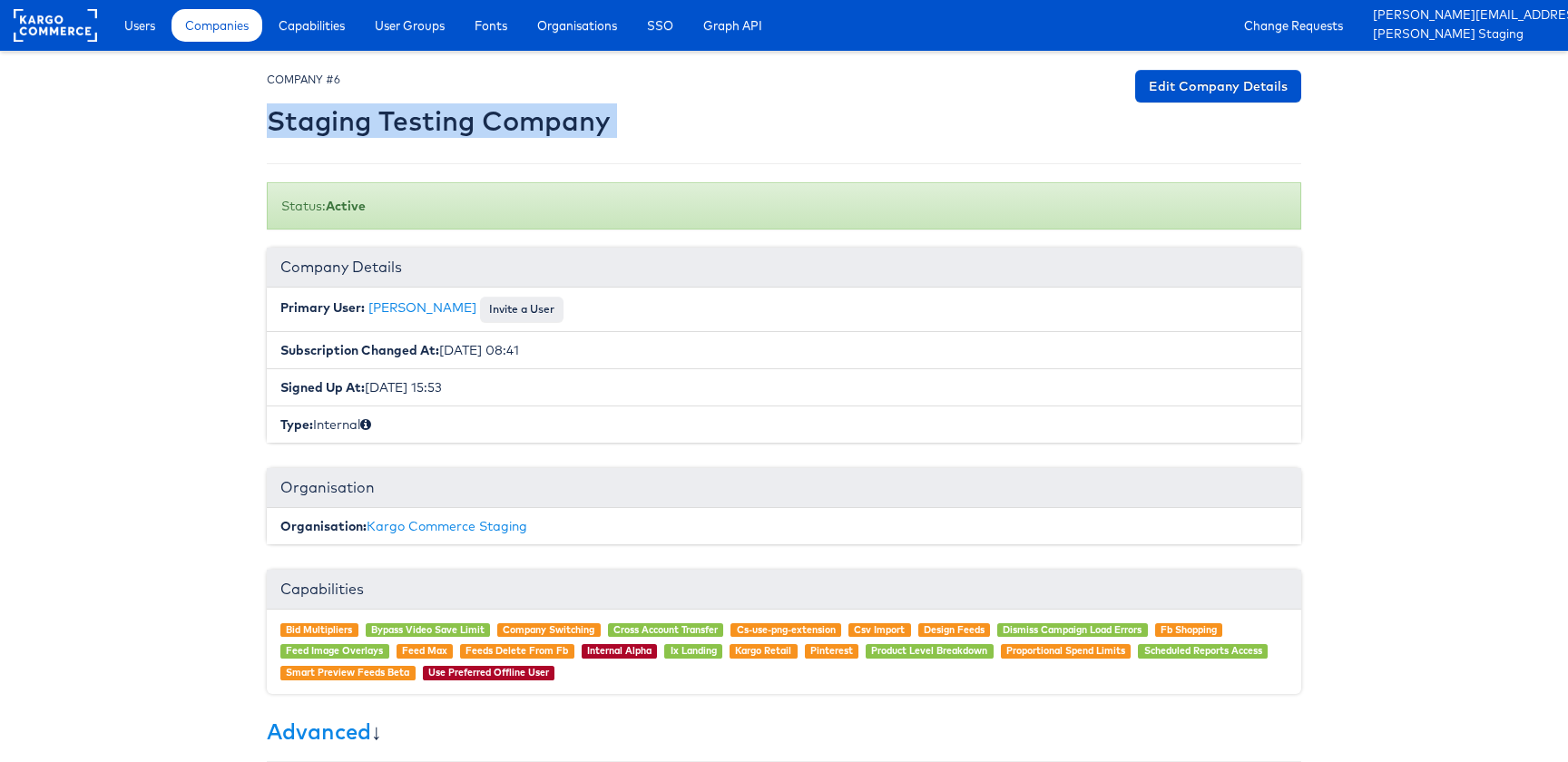
drag, startPoint x: 632, startPoint y: 118, endPoint x: 439, endPoint y: 93, distance: 194.6
click at [439, 93] on div "COMPANY #6 Staging Testing Company Edit Company Details" at bounding box center [784, 107] width 1035 height 76
copy div "Staging Testing Company Edit Company Details"
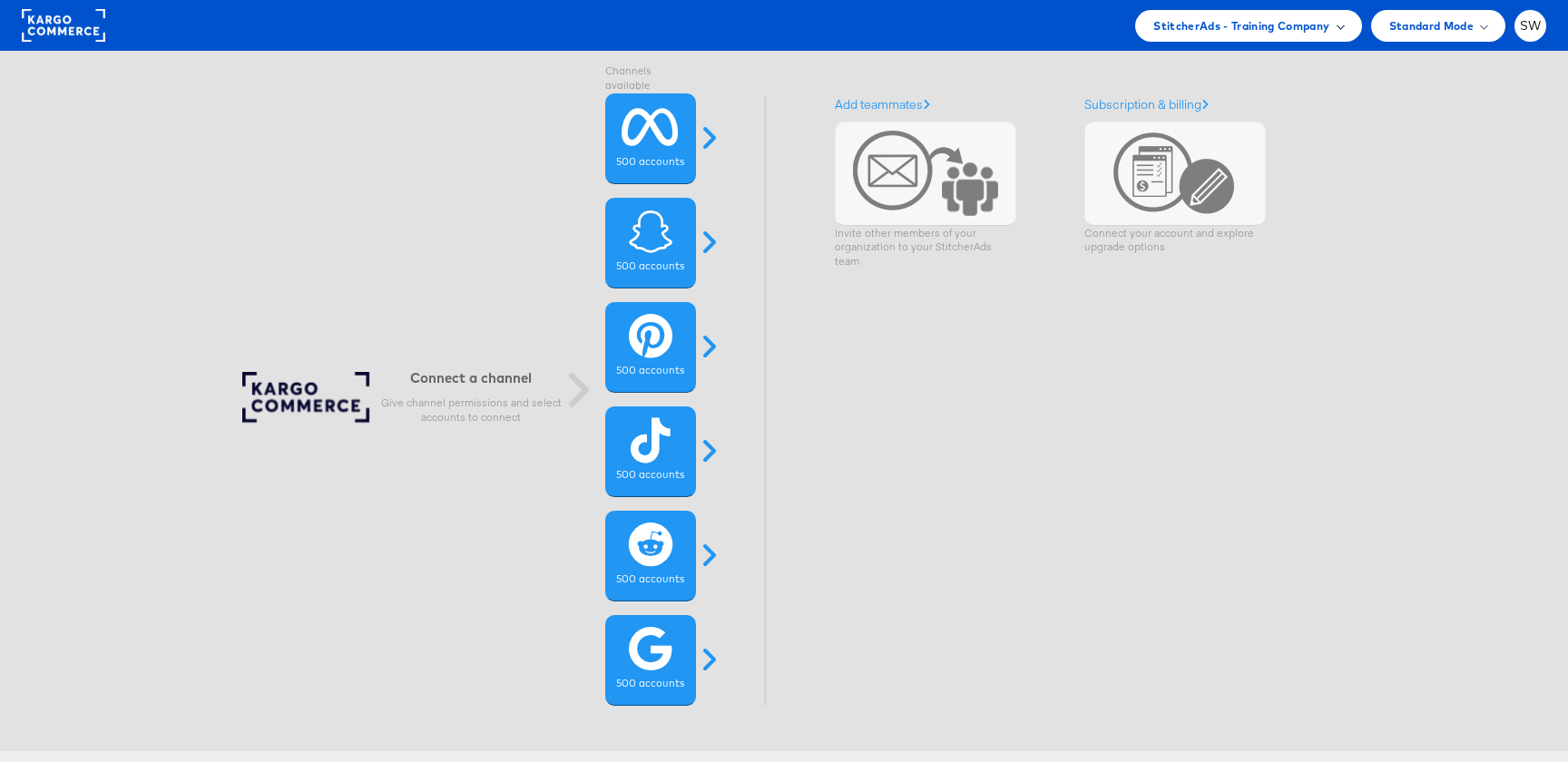
click at [1274, 28] on span "StitcherAds - Training Company" at bounding box center [1241, 26] width 176 height 19
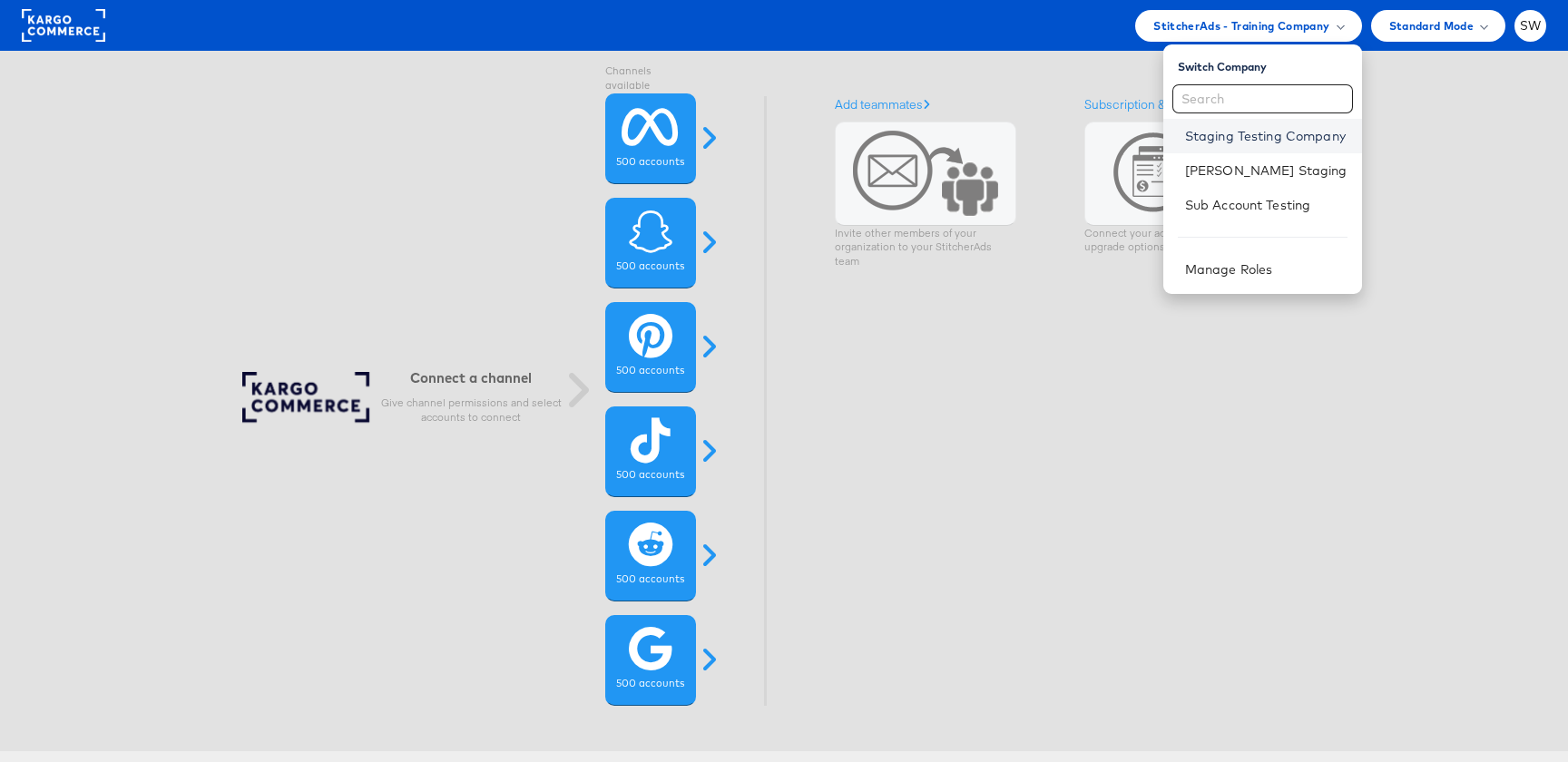
click at [1274, 144] on link "Staging Testing Company" at bounding box center [1266, 136] width 162 height 18
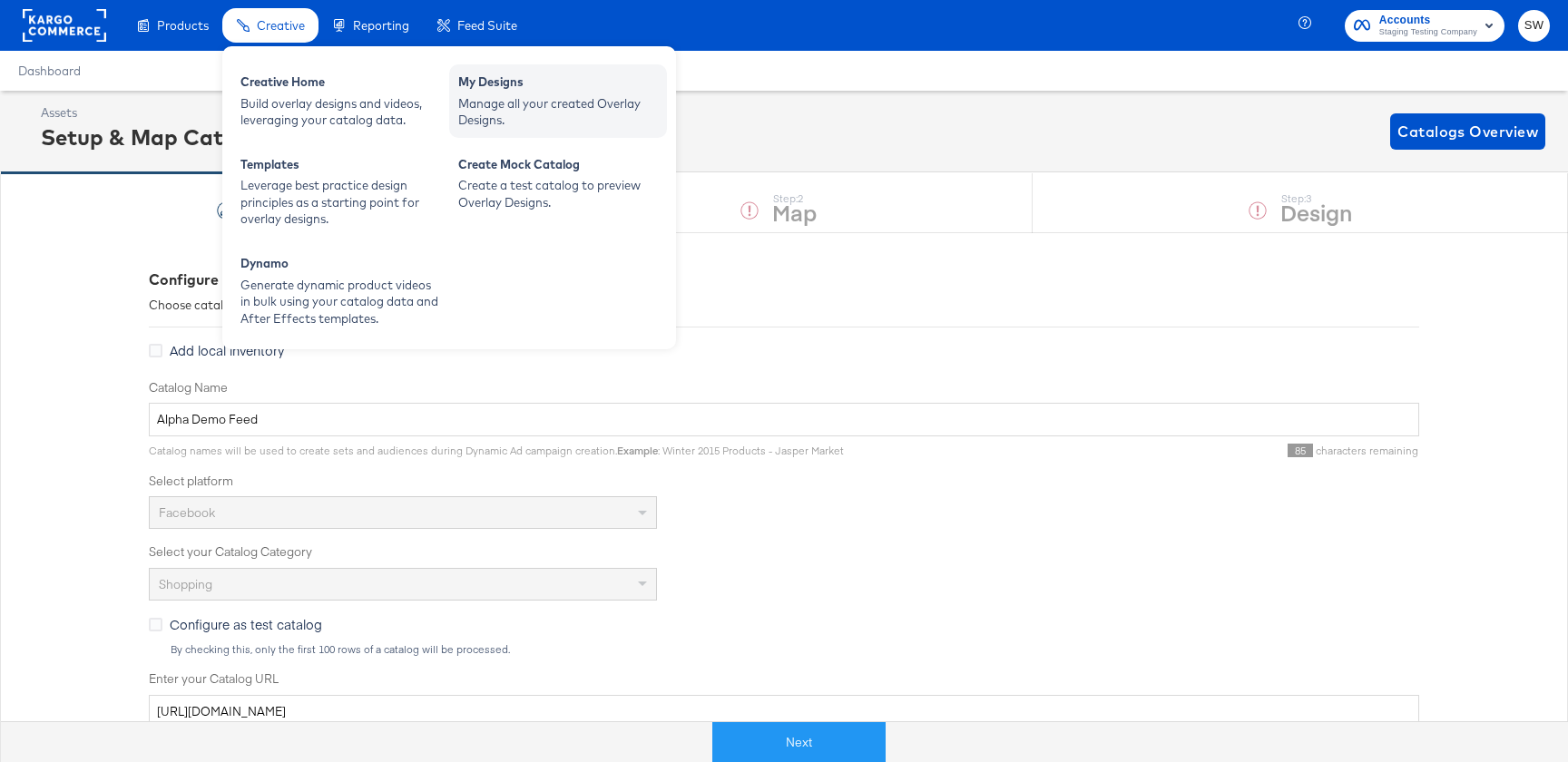
click at [594, 114] on div "Manage all your created Overlay Designs." at bounding box center [558, 112] width 200 height 33
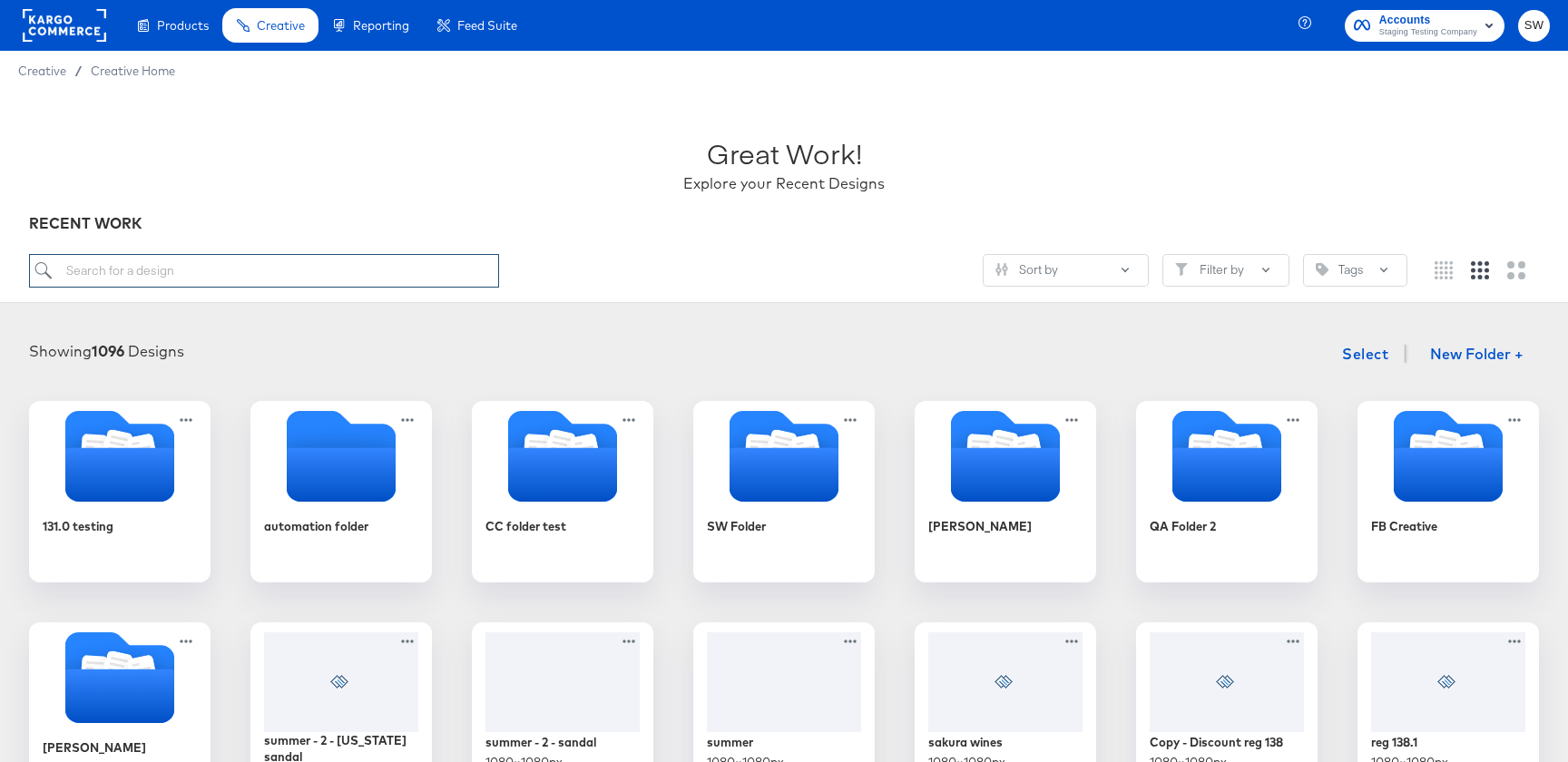
click at [348, 278] on input "search" at bounding box center [265, 271] width 470 height 33
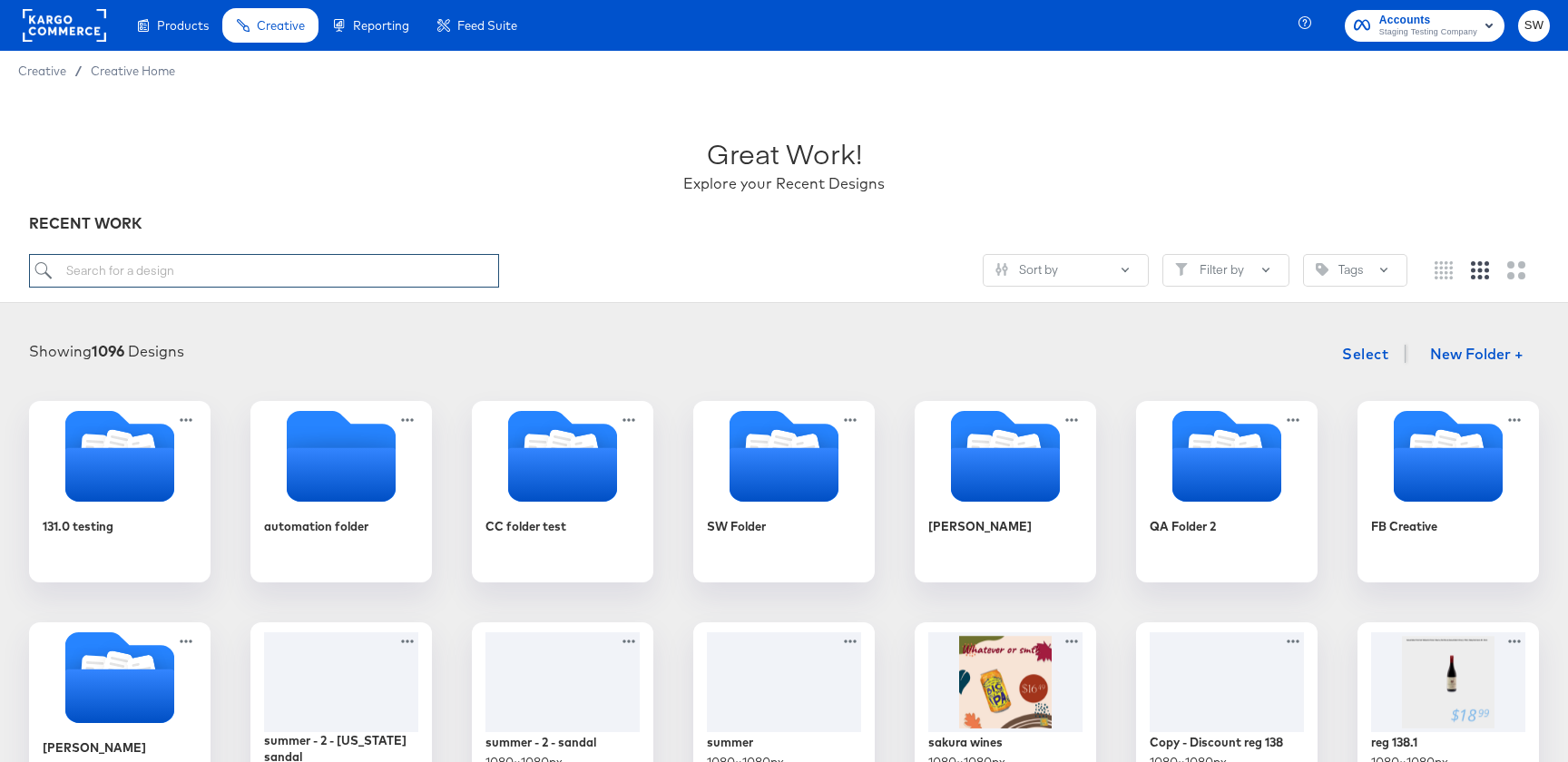
paste input "Copy - undefined text layer issue"
type input "Copy - undefined text layer issue"
paste input "Copy - undefined text layer issue"
type input "Copy - undefined text layer issue"
paste input "undefined text layer issue"
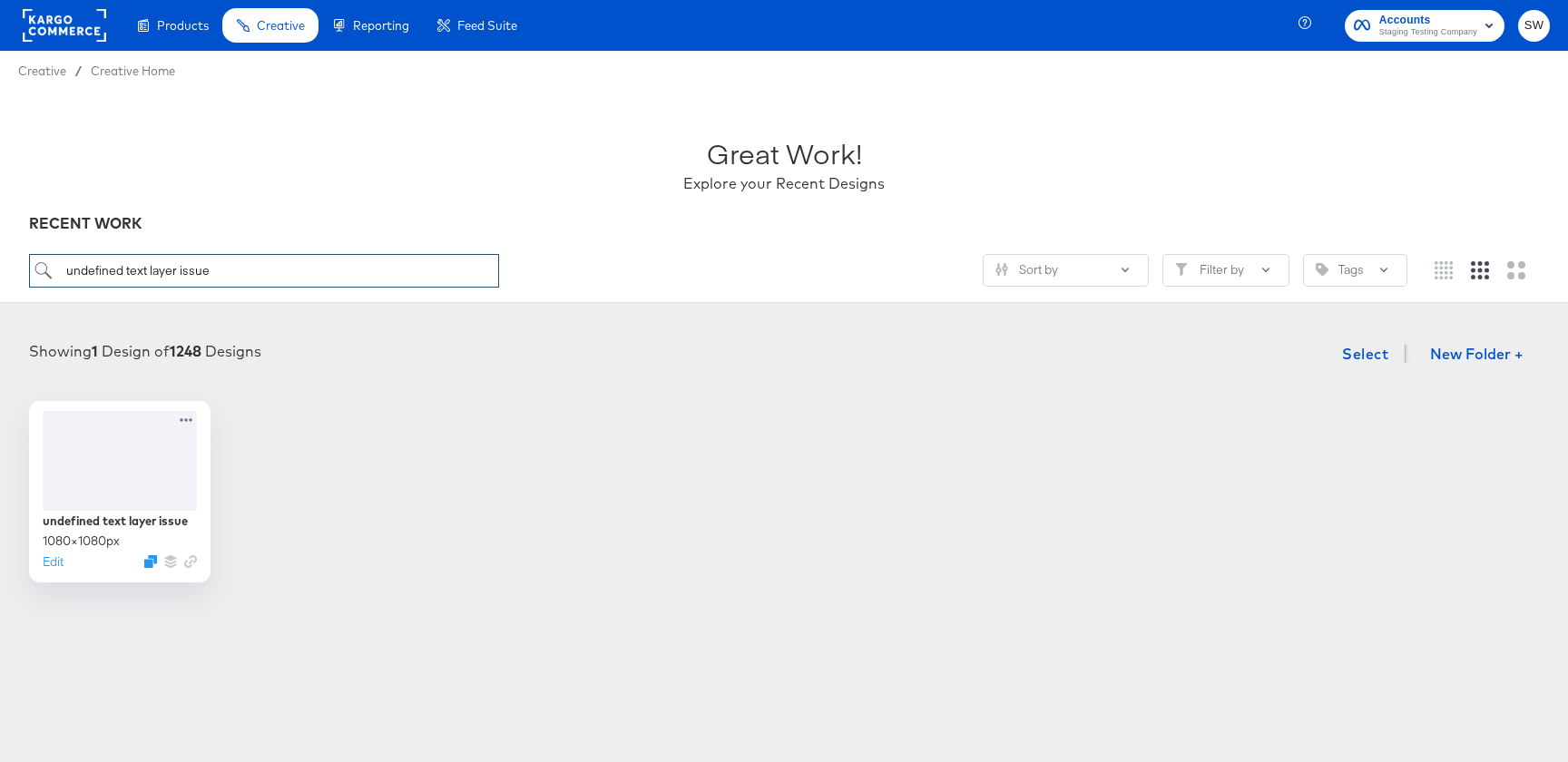
type input "undefined text layer issue"
paste input "Copy - [PERSON_NAME]-rounded line test 02.b"
type input "Copy - [PERSON_NAME]-rounded line test 02.b"
paste input "[PERSON_NAME]-rounded line test 02.b"
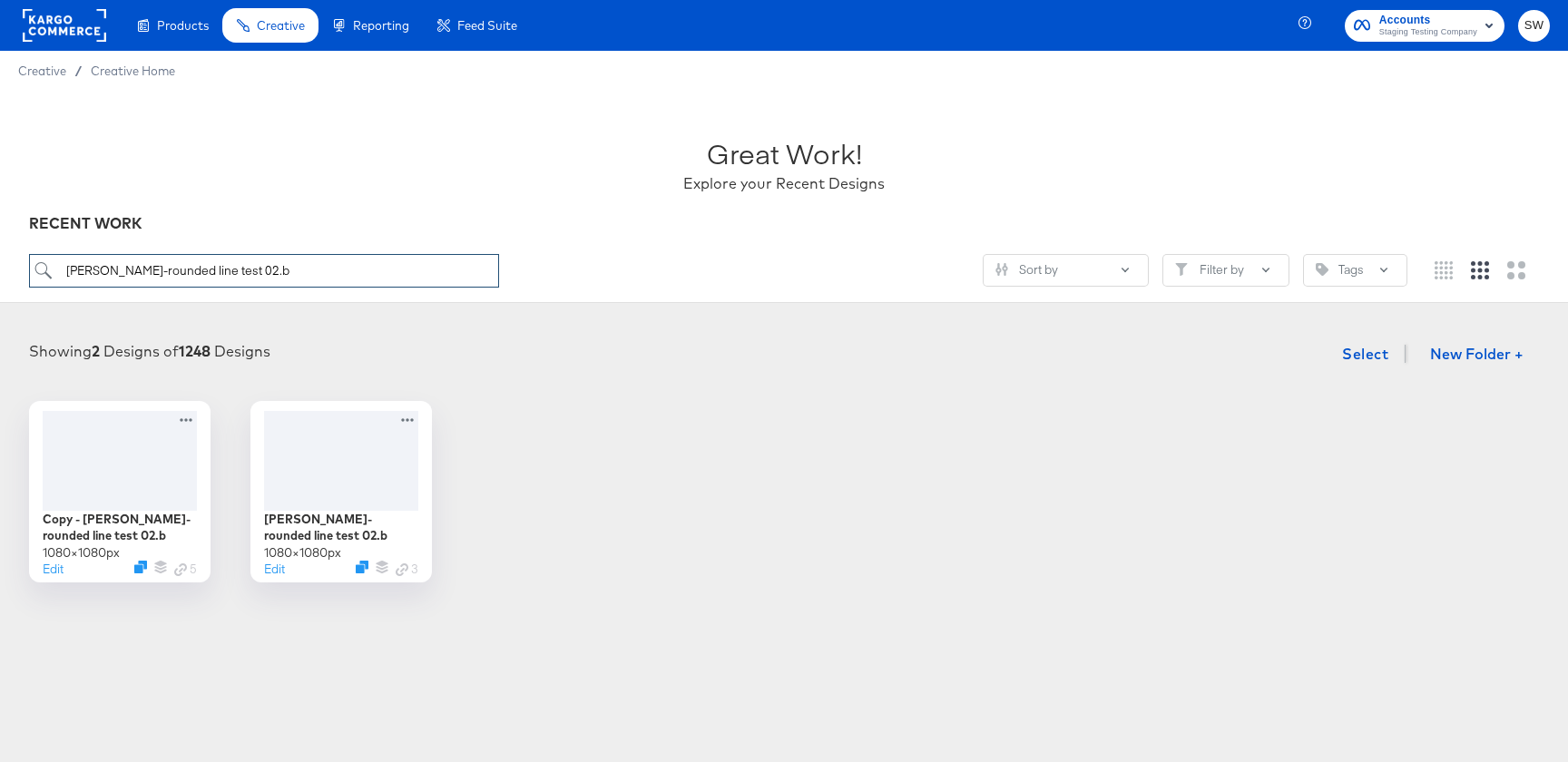
type input "[PERSON_NAME]-rounded line test 02.b"
paste input "EG-Copy - rounded line test 02.b"
type input "EG-Copy - rounded line test 02.b"
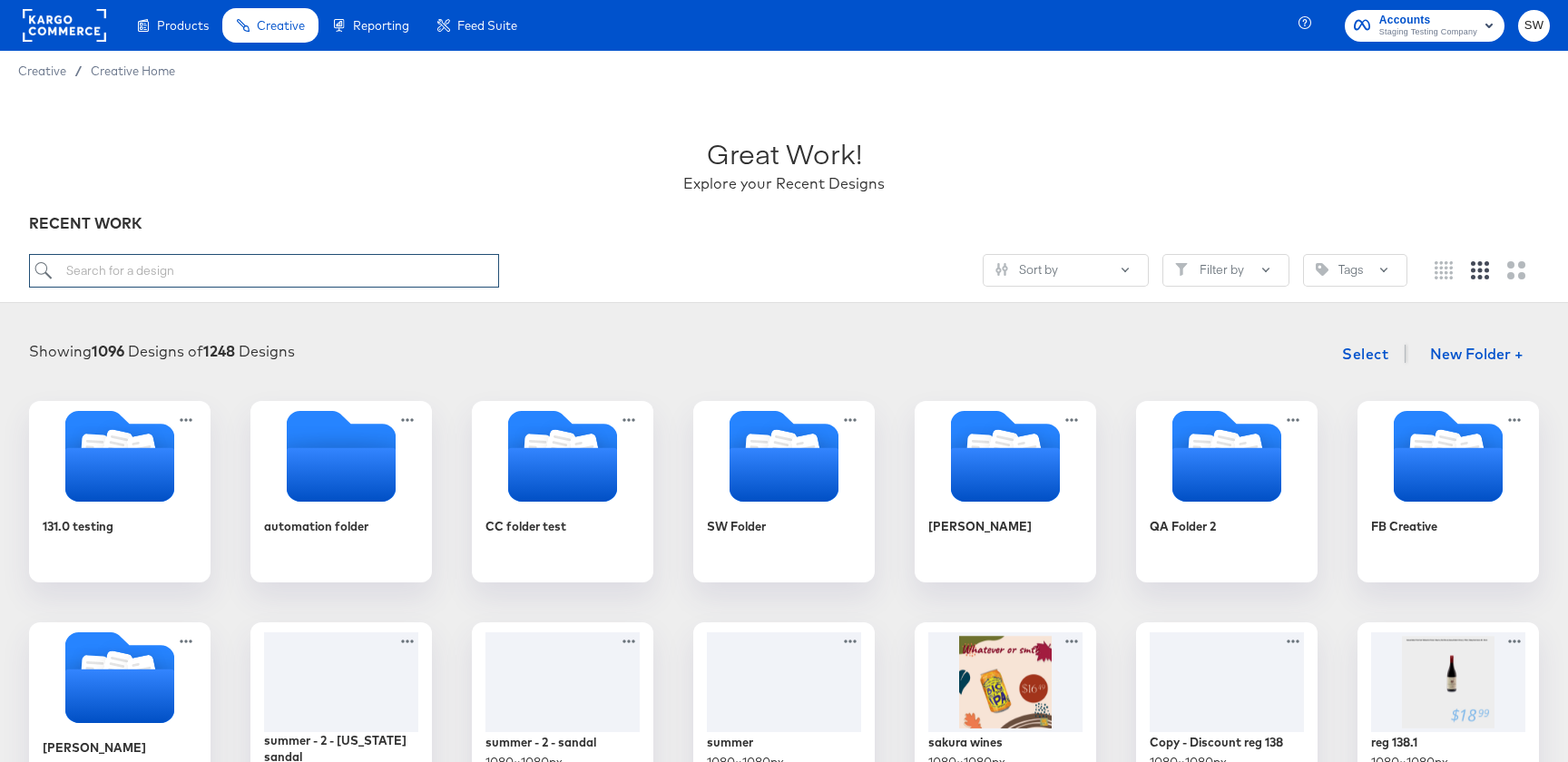
paste input "NK Smart"
type input "NK Smart"
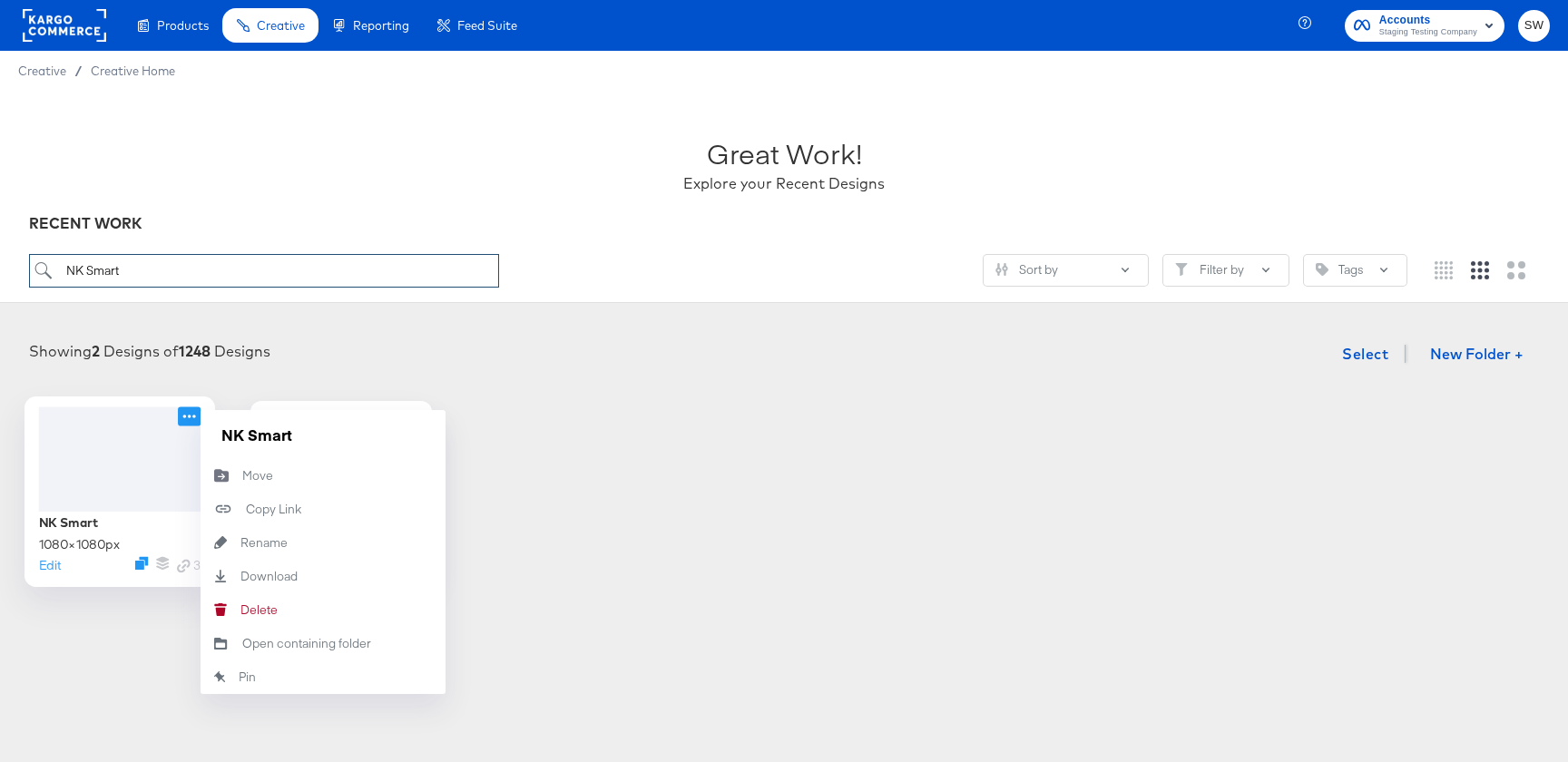
click at [198, 413] on icon at bounding box center [189, 415] width 23 height 19
click at [246, 509] on div "Copy Link Copied!" at bounding box center [246, 509] width 0 height 0
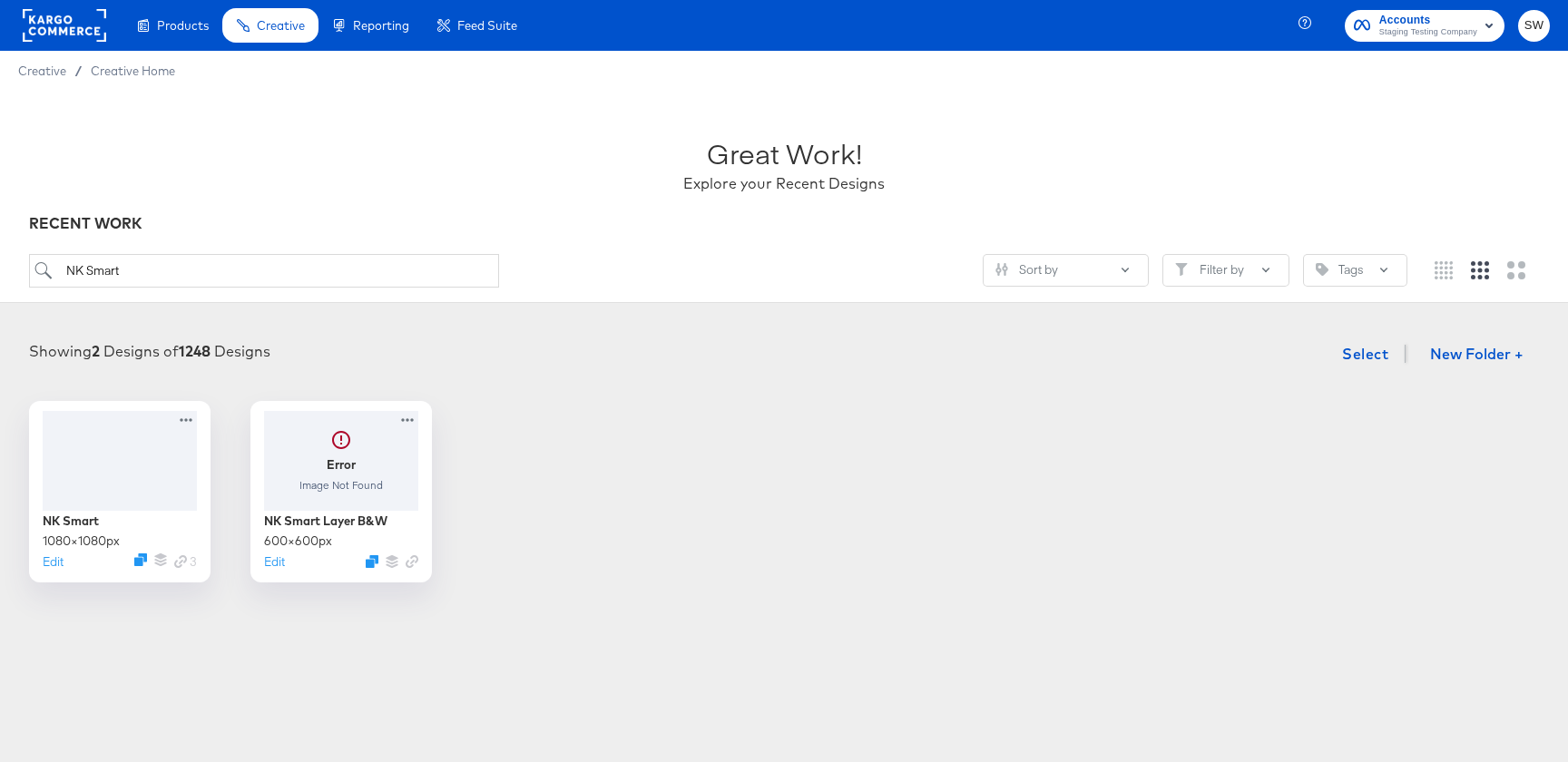
click at [61, 657] on article "Great Work! Explore your Recent Designs RECENT WORK NK Smart Sort by Filter by …" at bounding box center [784, 380] width 1568 height 579
